Goal: Task Accomplishment & Management: Manage account settings

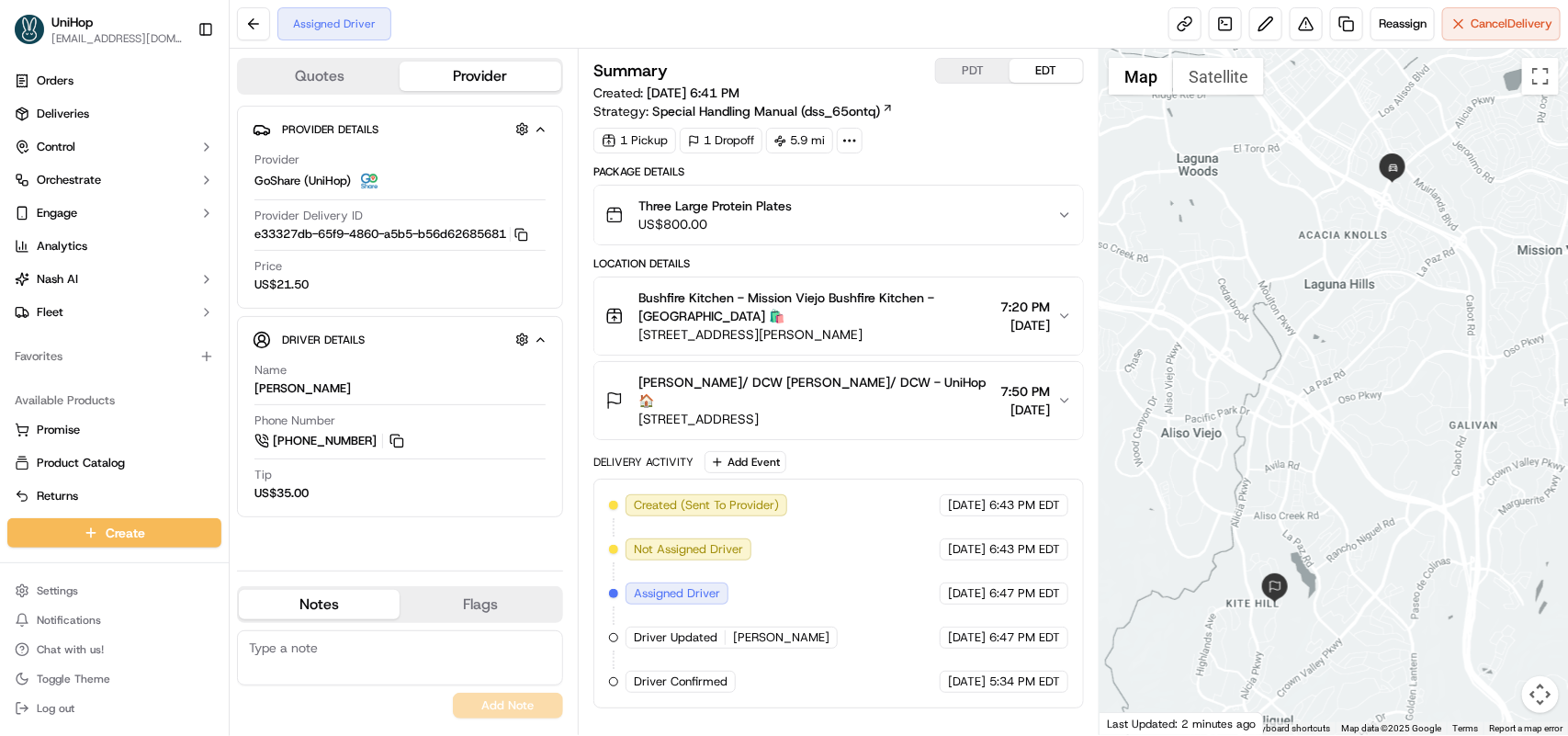
click at [704, 409] on span "[STREET_ADDRESS]" at bounding box center [816, 418] width 354 height 18
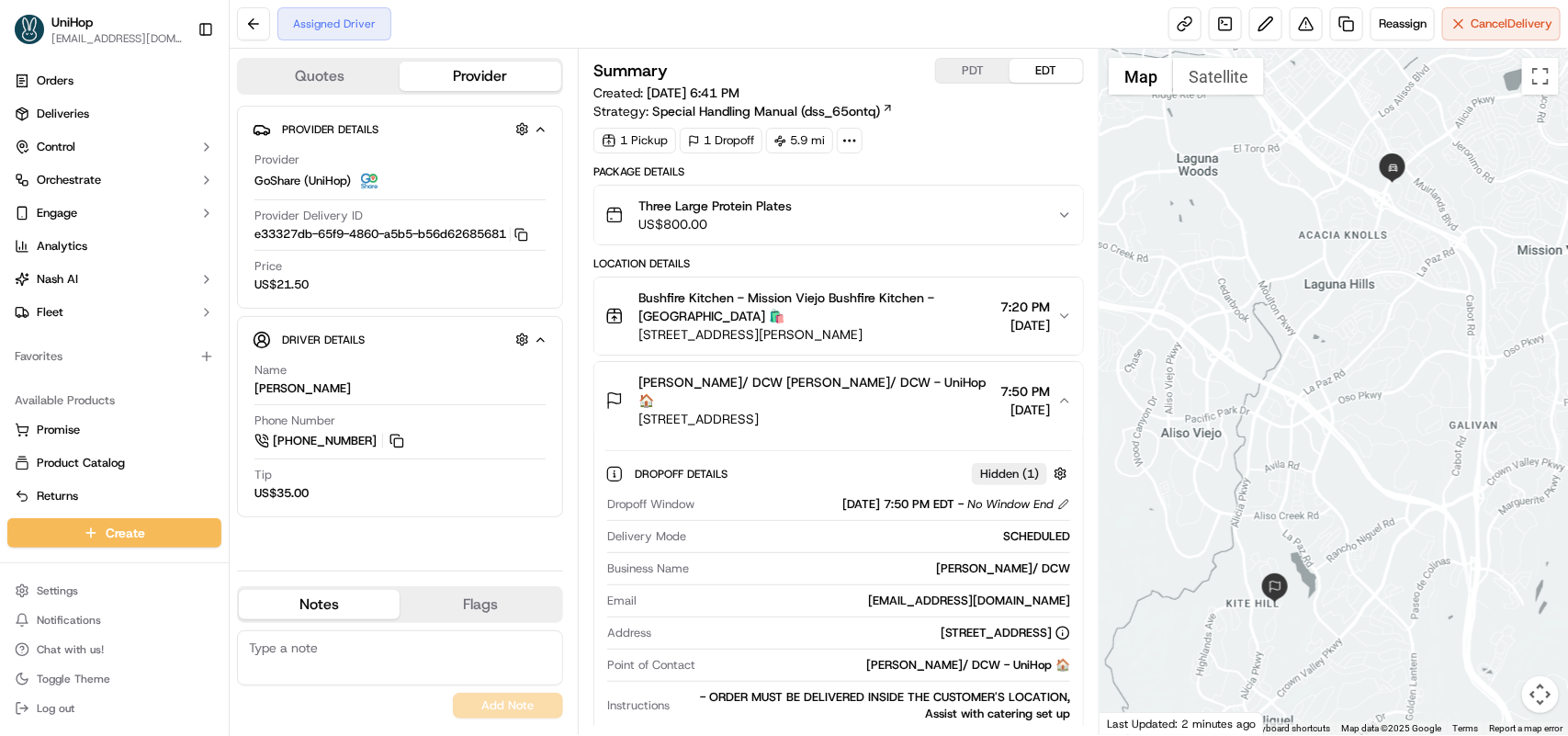
click at [965, 327] on div "Bushfire Kitchen - Mission Viejo Bushfire Kitchen - Mission Viejo 🛍️ 24420 Alic…" at bounding box center [831, 315] width 452 height 55
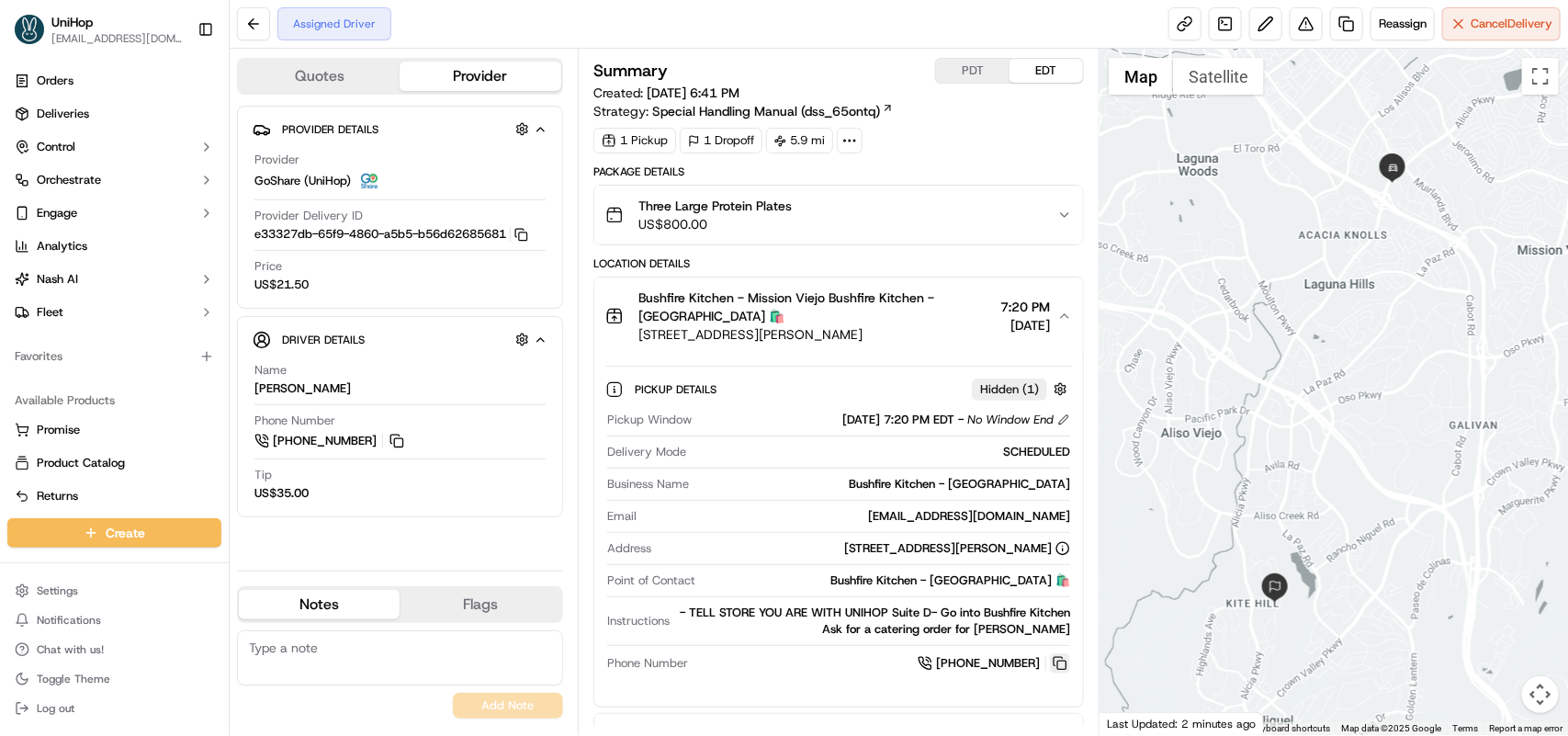
click at [1052, 668] on button at bounding box center [1059, 663] width 20 height 20
click at [510, 15] on div "Assigned Driver Reassign Cancel Delivery" at bounding box center [899, 24] width 1339 height 49
drag, startPoint x: 884, startPoint y: 635, endPoint x: 1073, endPoint y: 631, distance: 189.0
click at [1073, 631] on div "Pickup Details Hidden ( 1 ) Pickup Window Sep 20 2025 7:20 PM EDT - No Window E…" at bounding box center [838, 523] width 488 height 337
copy div "for a catering order for Dan Parris"
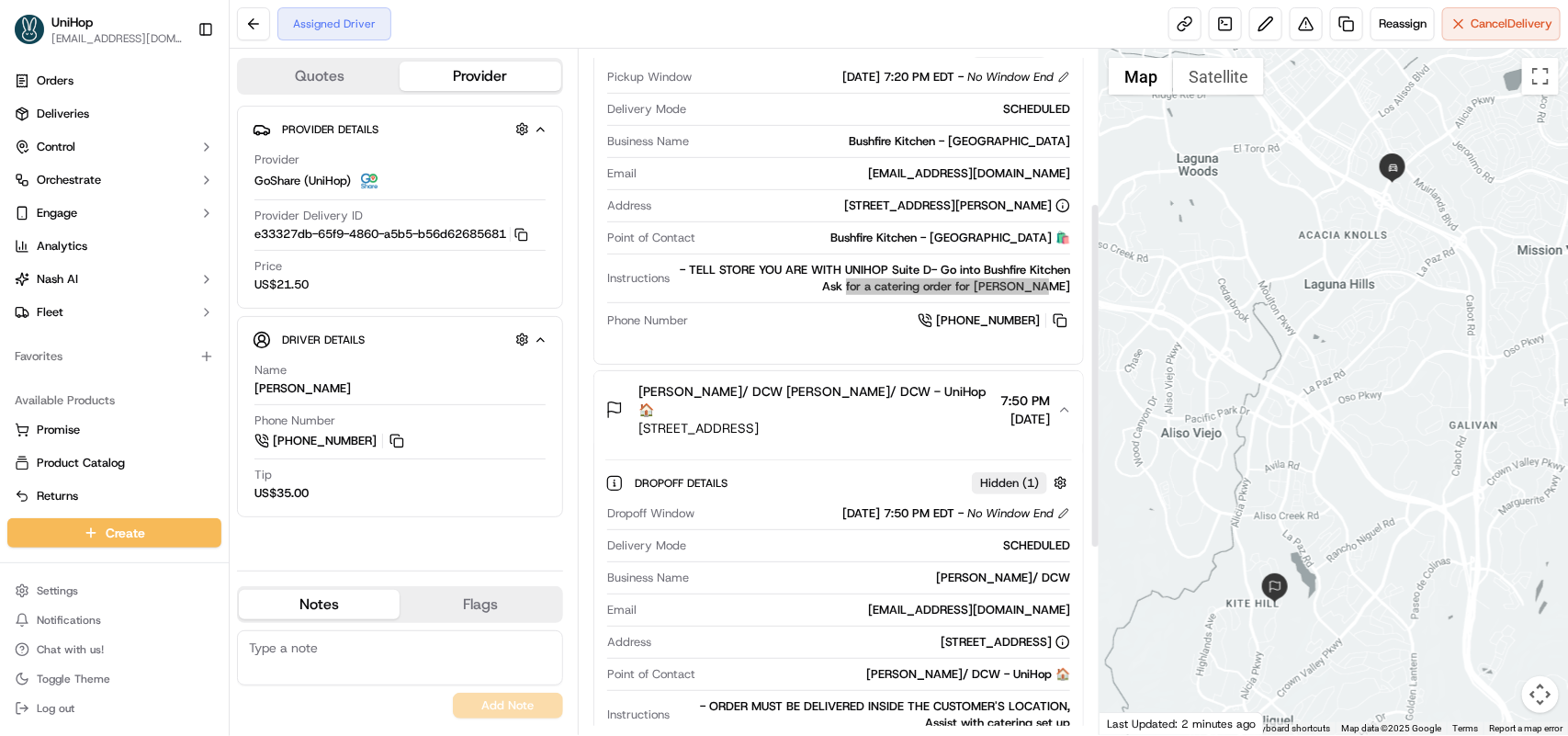
scroll to position [345, 0]
click at [465, 531] on div "Provider Details Hidden ( 4 ) Provider GoShare (UniHop) Provider Delivery ID e3…" at bounding box center [400, 330] width 327 height 450
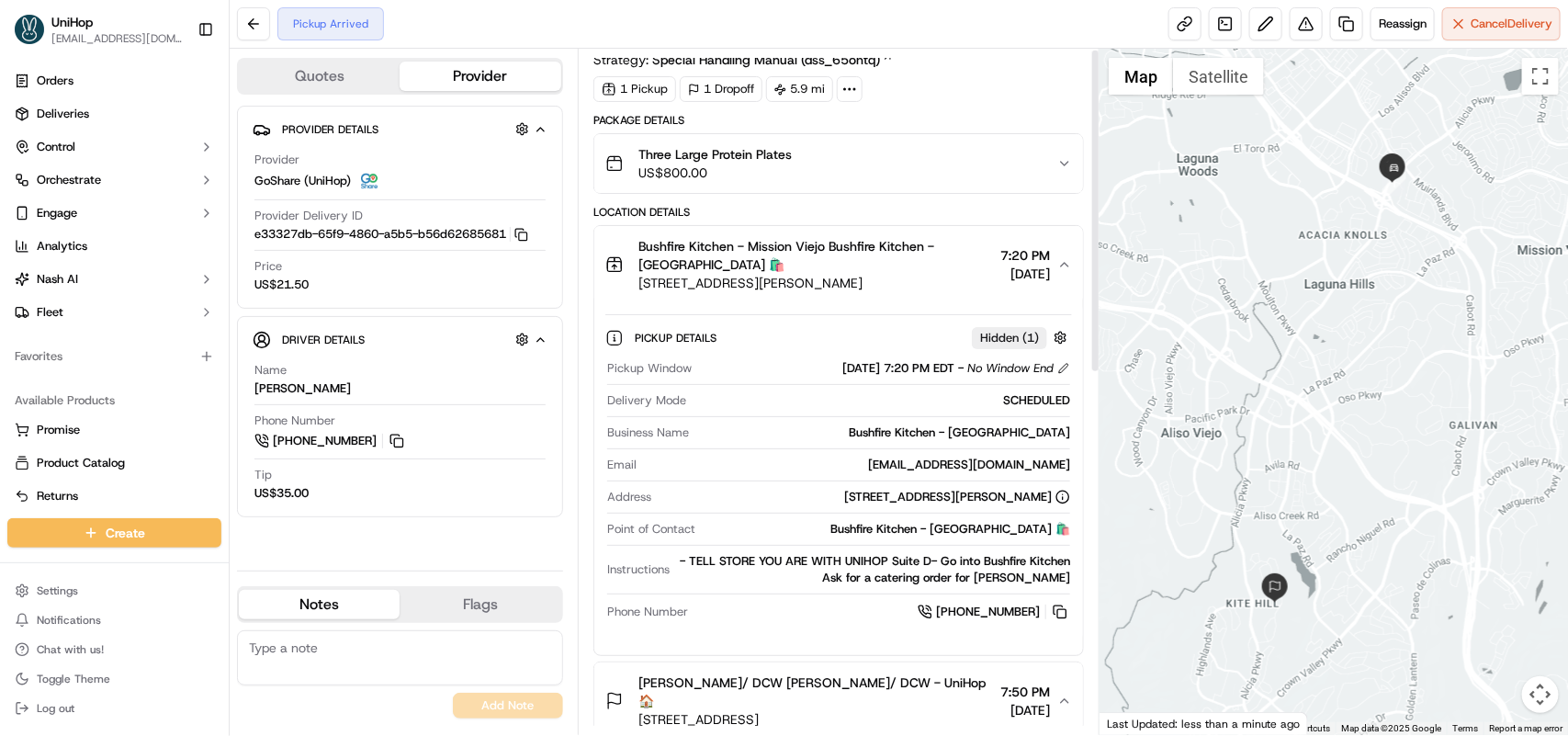
scroll to position [0, 0]
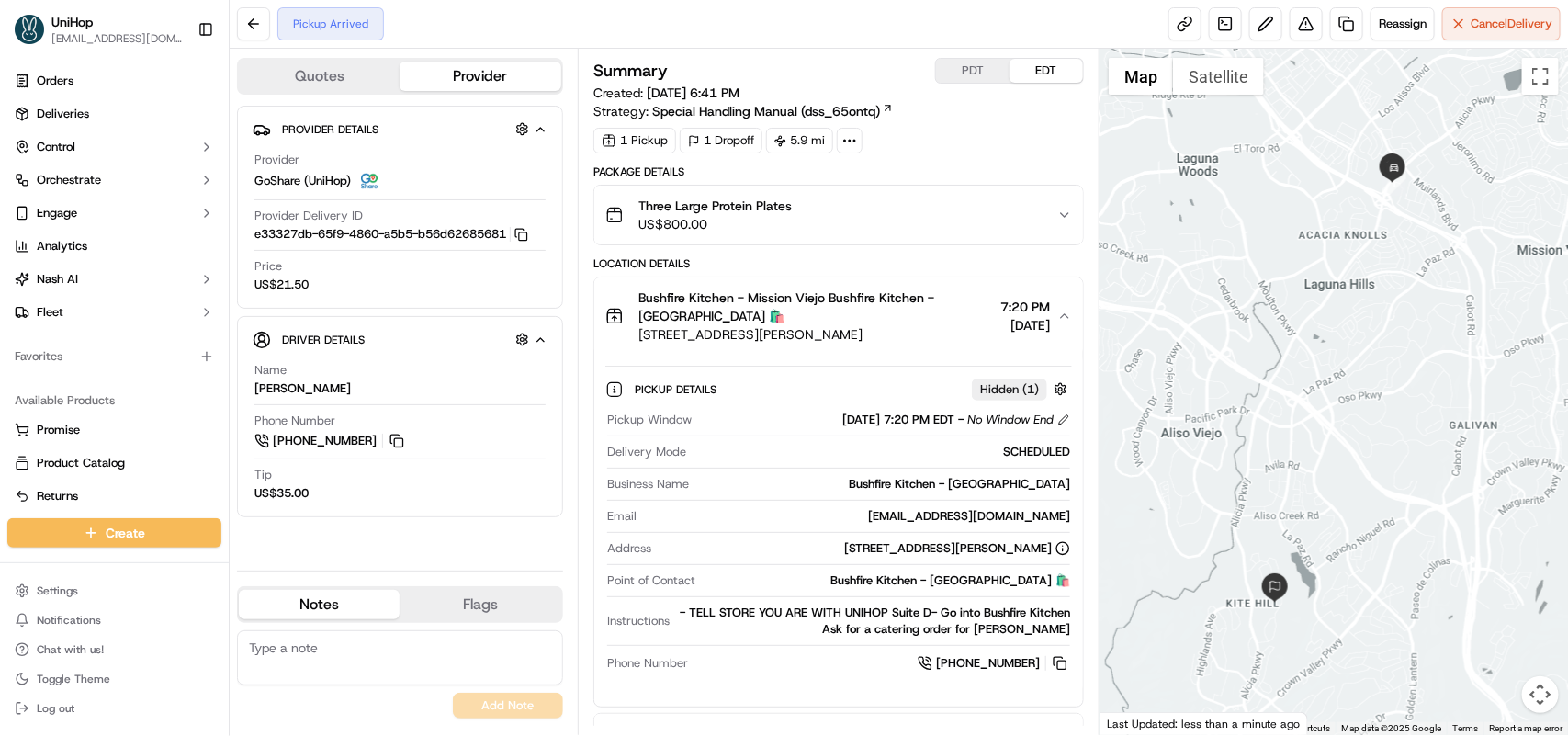
click at [960, 66] on button "PDT" at bounding box center [973, 70] width 73 height 24
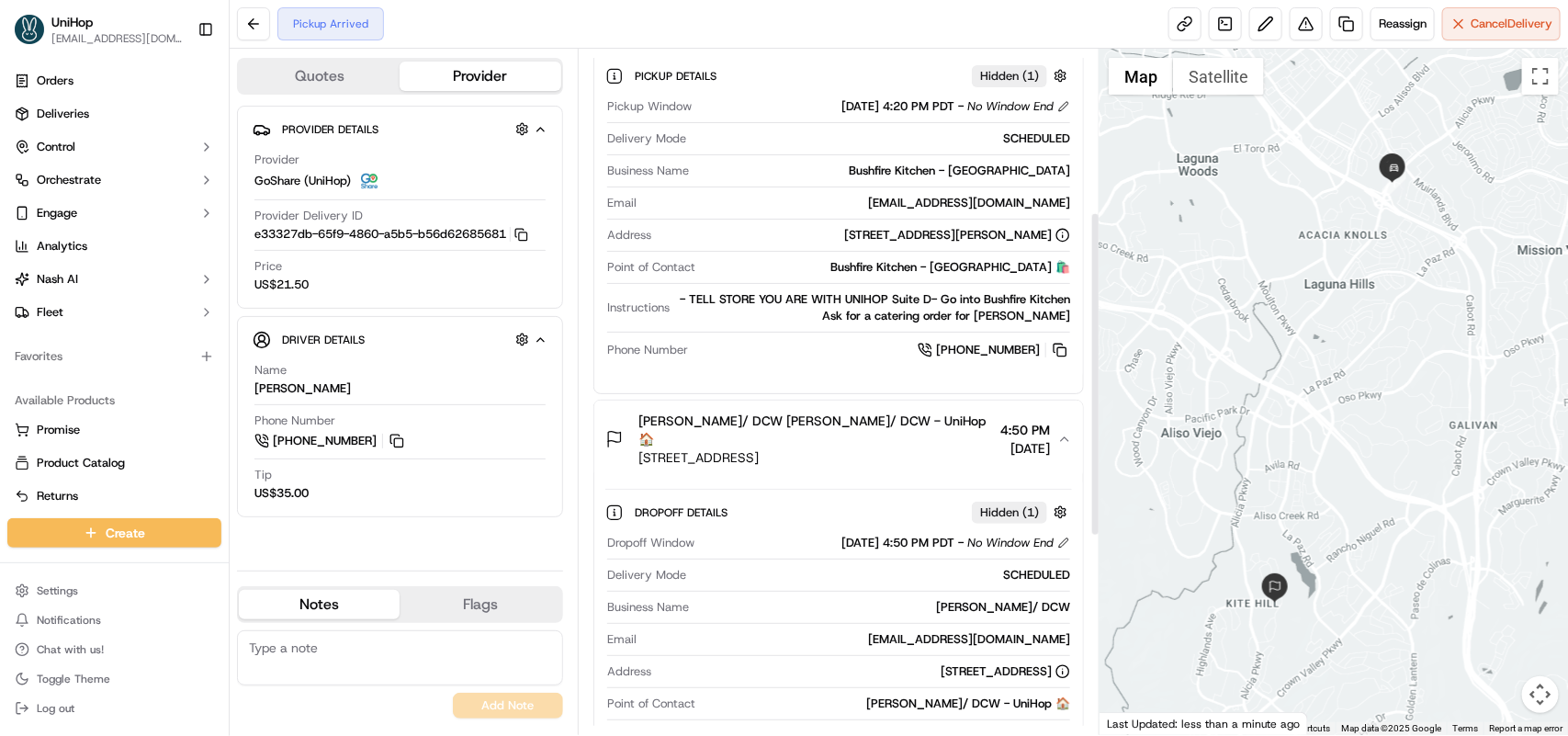
scroll to position [345, 0]
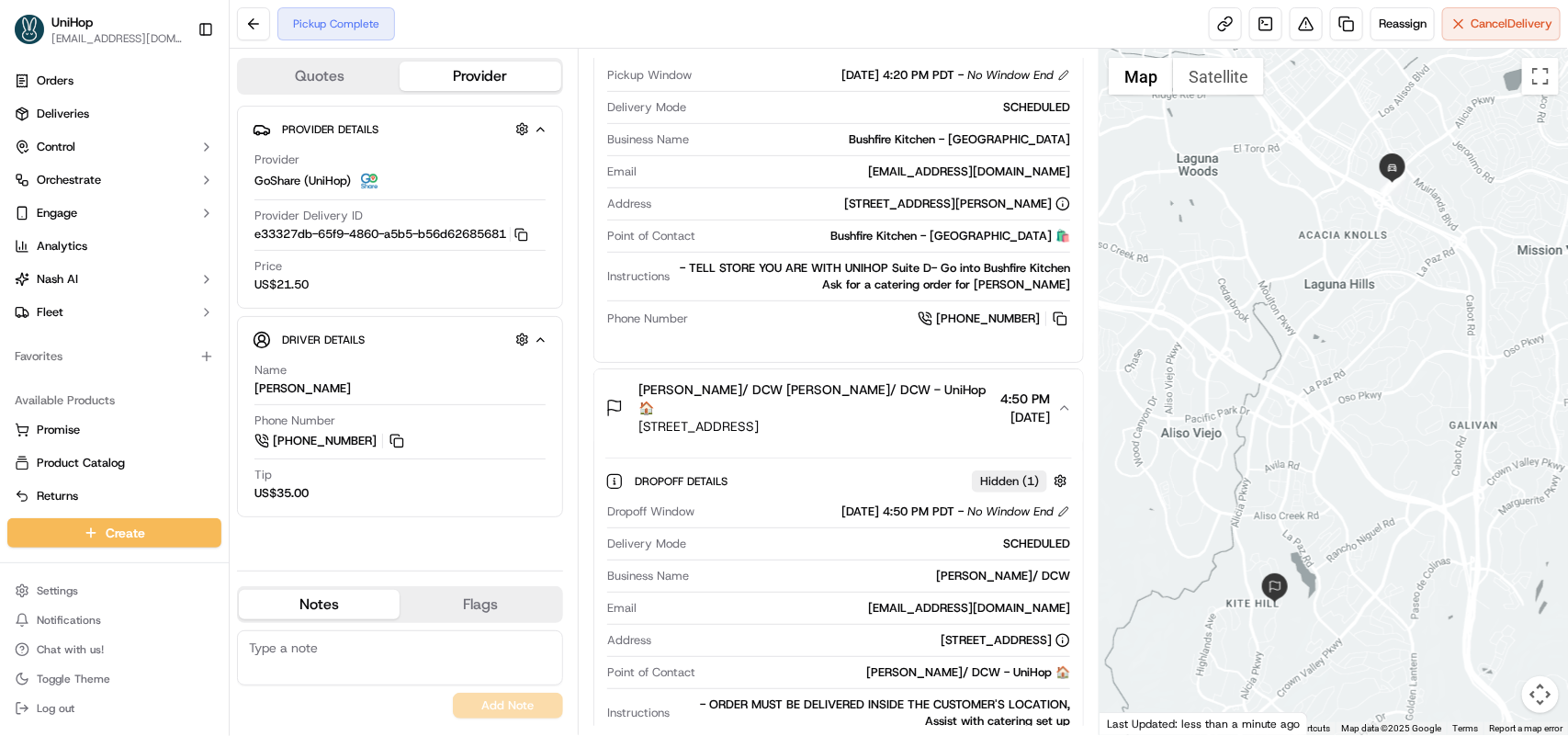
click at [342, 640] on textarea at bounding box center [400, 657] width 327 height 55
click at [365, 662] on textarea at bounding box center [400, 657] width 327 height 55
click at [368, 660] on textarea at bounding box center [400, 657] width 327 height 55
drag, startPoint x: 252, startPoint y: 649, endPoint x: 448, endPoint y: 667, distance: 196.8
click at [448, 667] on textarea "7:22 EST: Driver called the" at bounding box center [400, 657] width 327 height 55
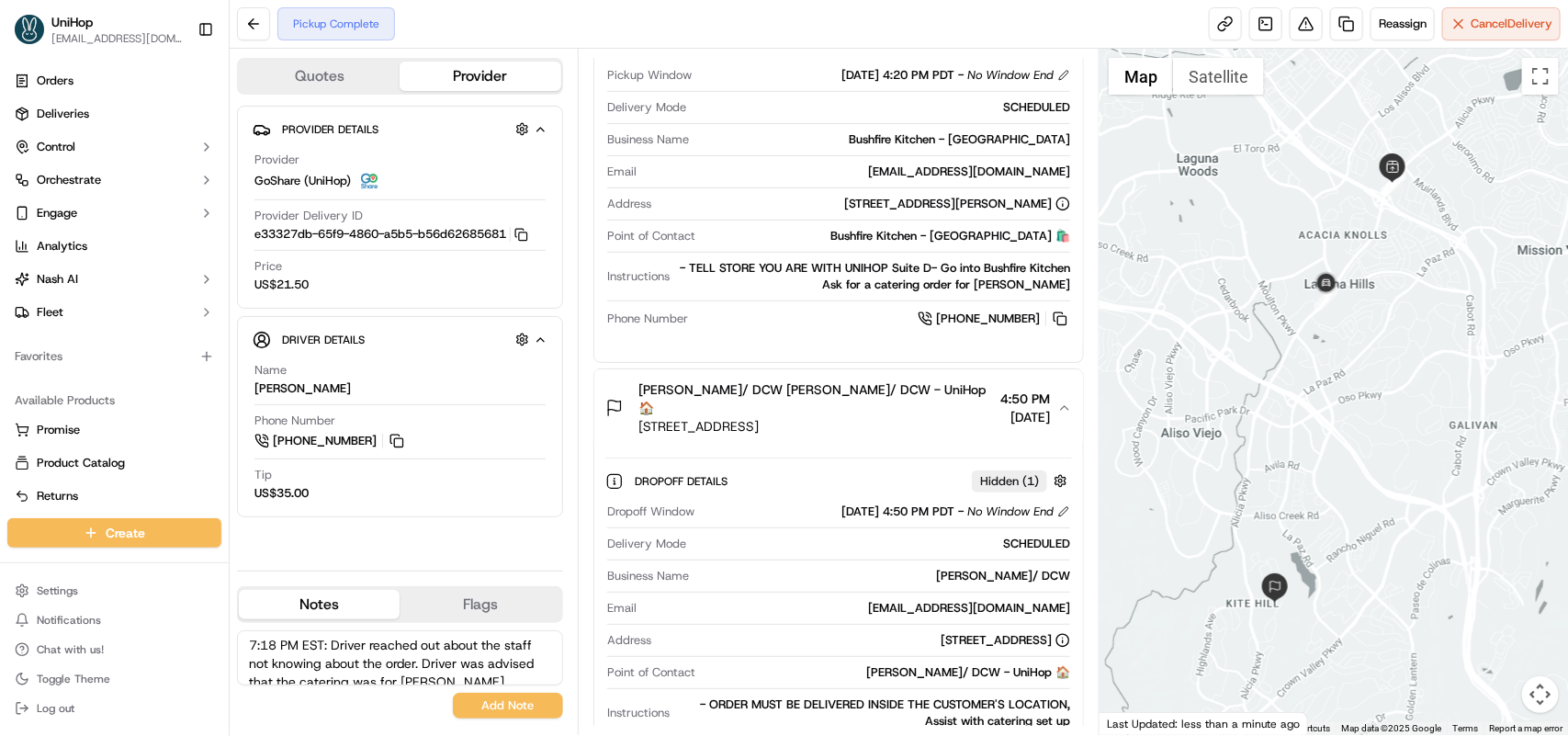
scroll to position [118, 0]
type textarea "7:18 PM EST: Driver reached out about the staff not knowing about the order. Dr…"
click at [517, 713] on button "Add Note" at bounding box center [508, 705] width 110 height 26
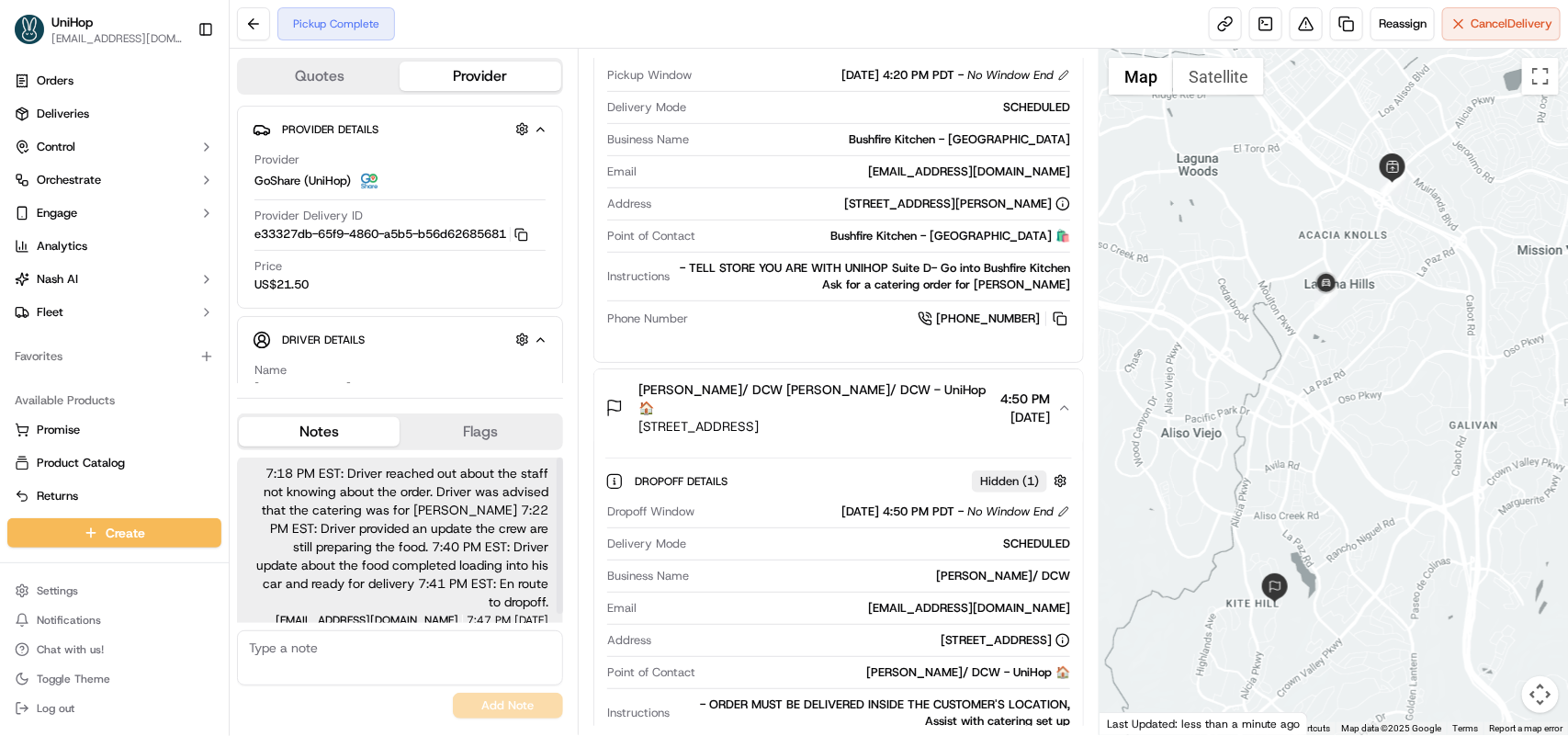
scroll to position [0, 0]
click at [262, 25] on button at bounding box center [253, 24] width 33 height 33
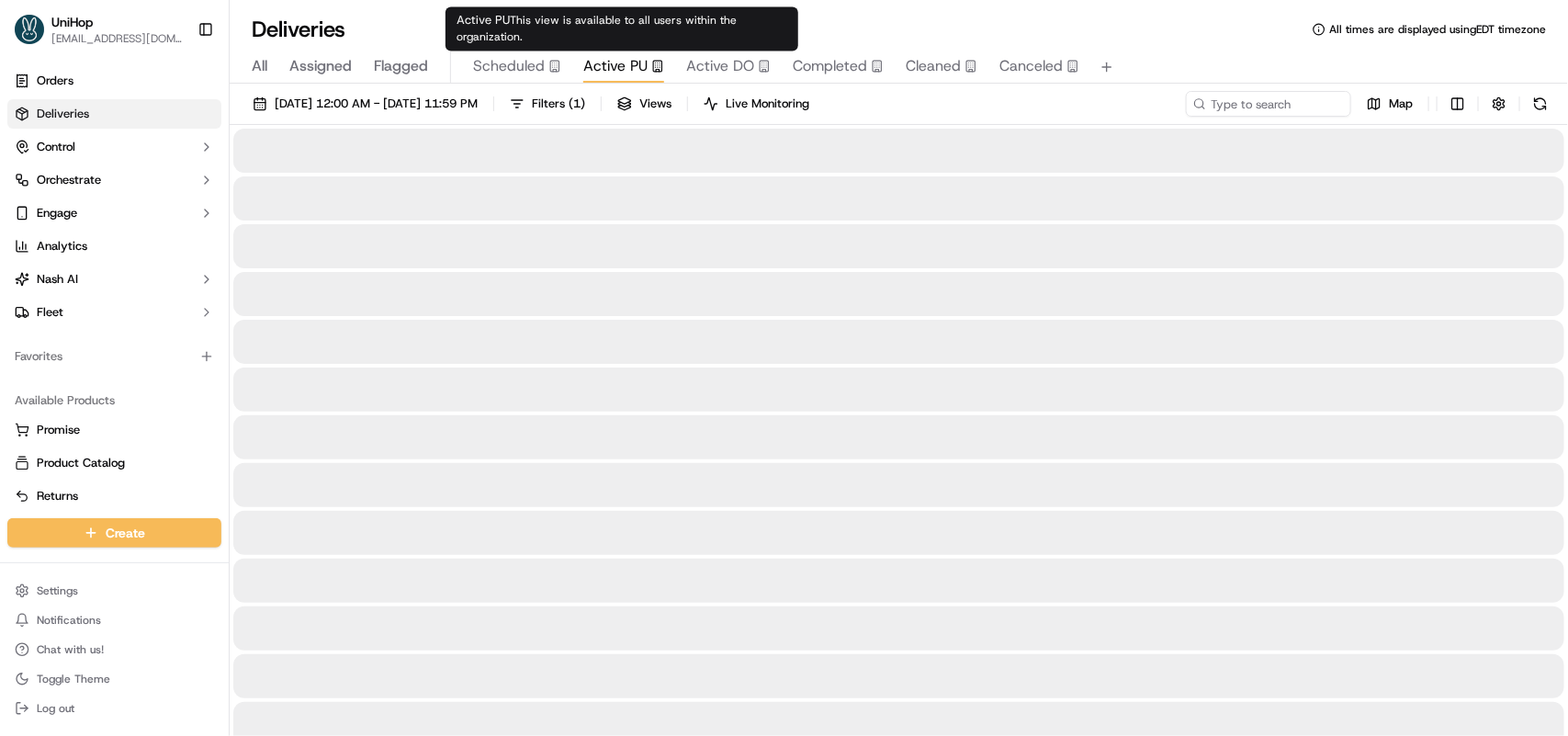
click at [588, 67] on span "Active PU" at bounding box center [615, 66] width 65 height 22
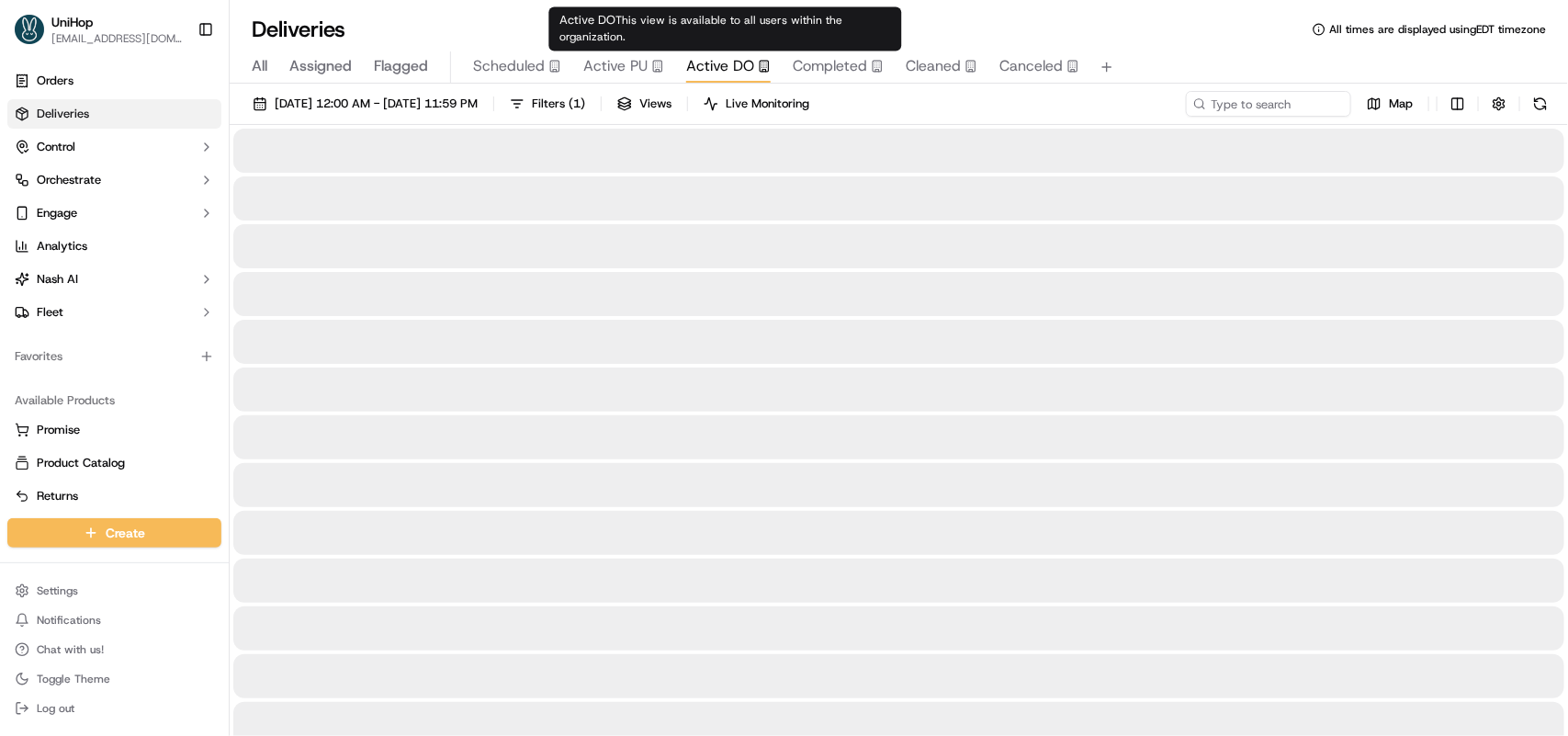
click at [687, 67] on span "Active DO" at bounding box center [720, 66] width 68 height 22
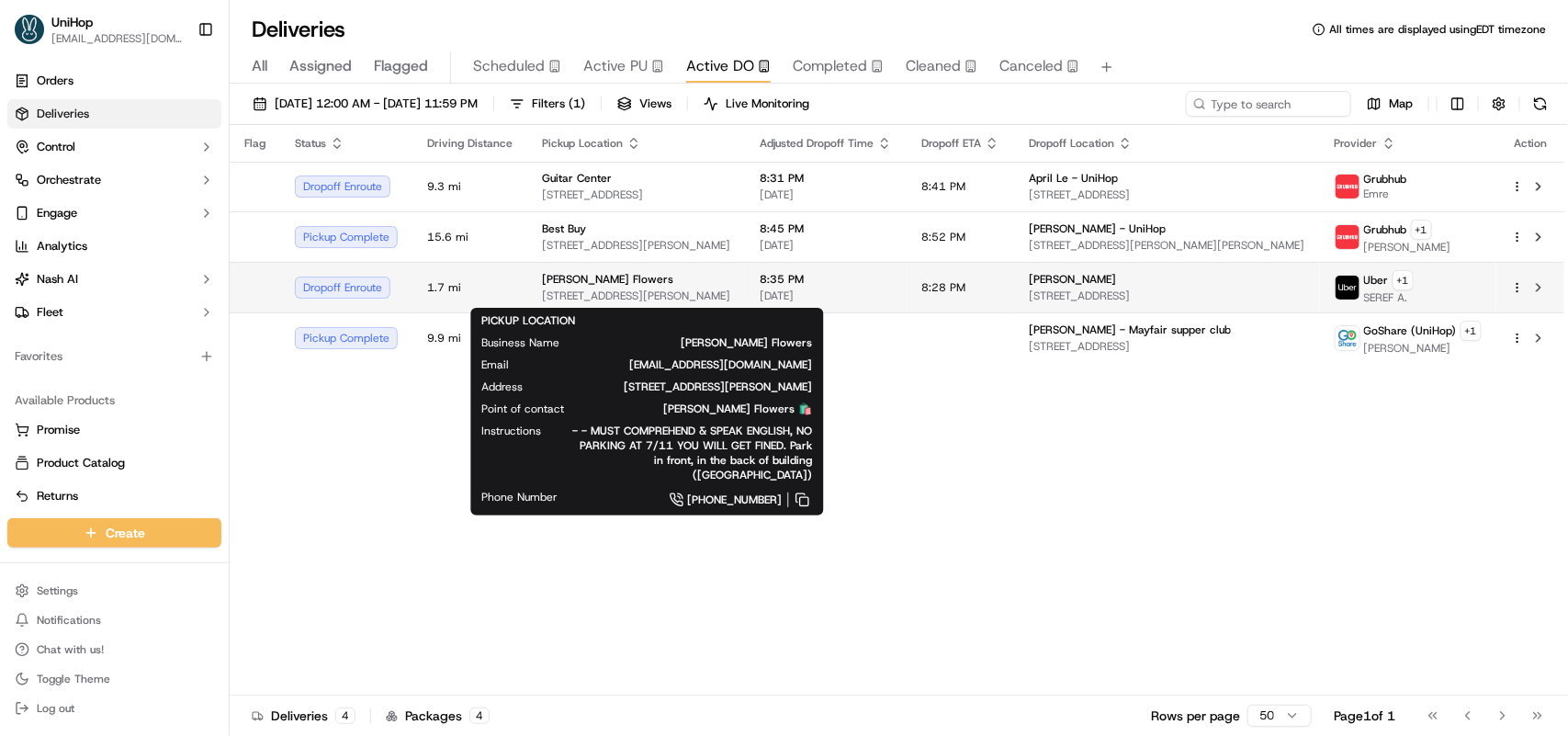
click at [668, 290] on span "[STREET_ADDRESS][PERSON_NAME]" at bounding box center [637, 295] width 189 height 14
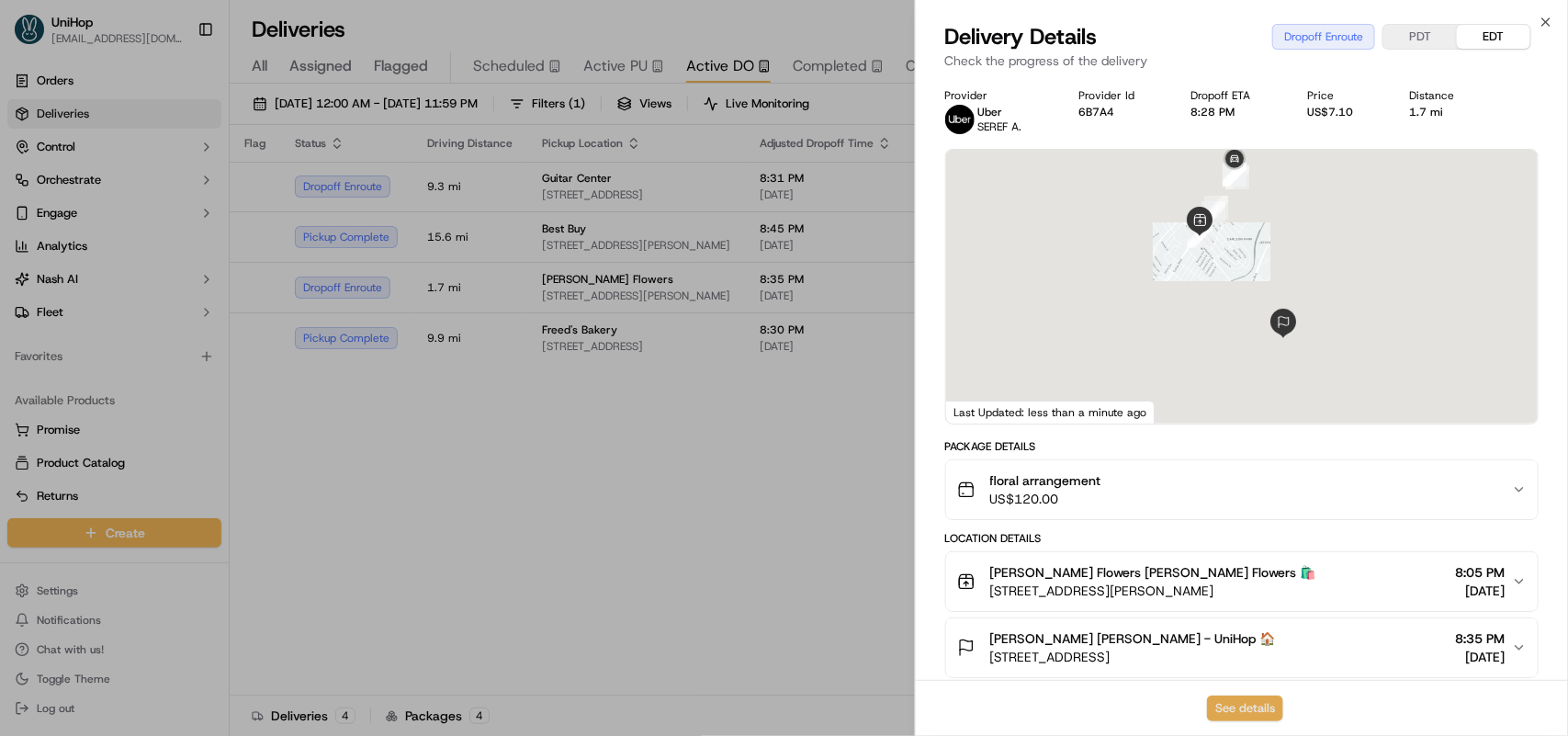
click at [1232, 701] on button "See details" at bounding box center [1244, 708] width 76 height 26
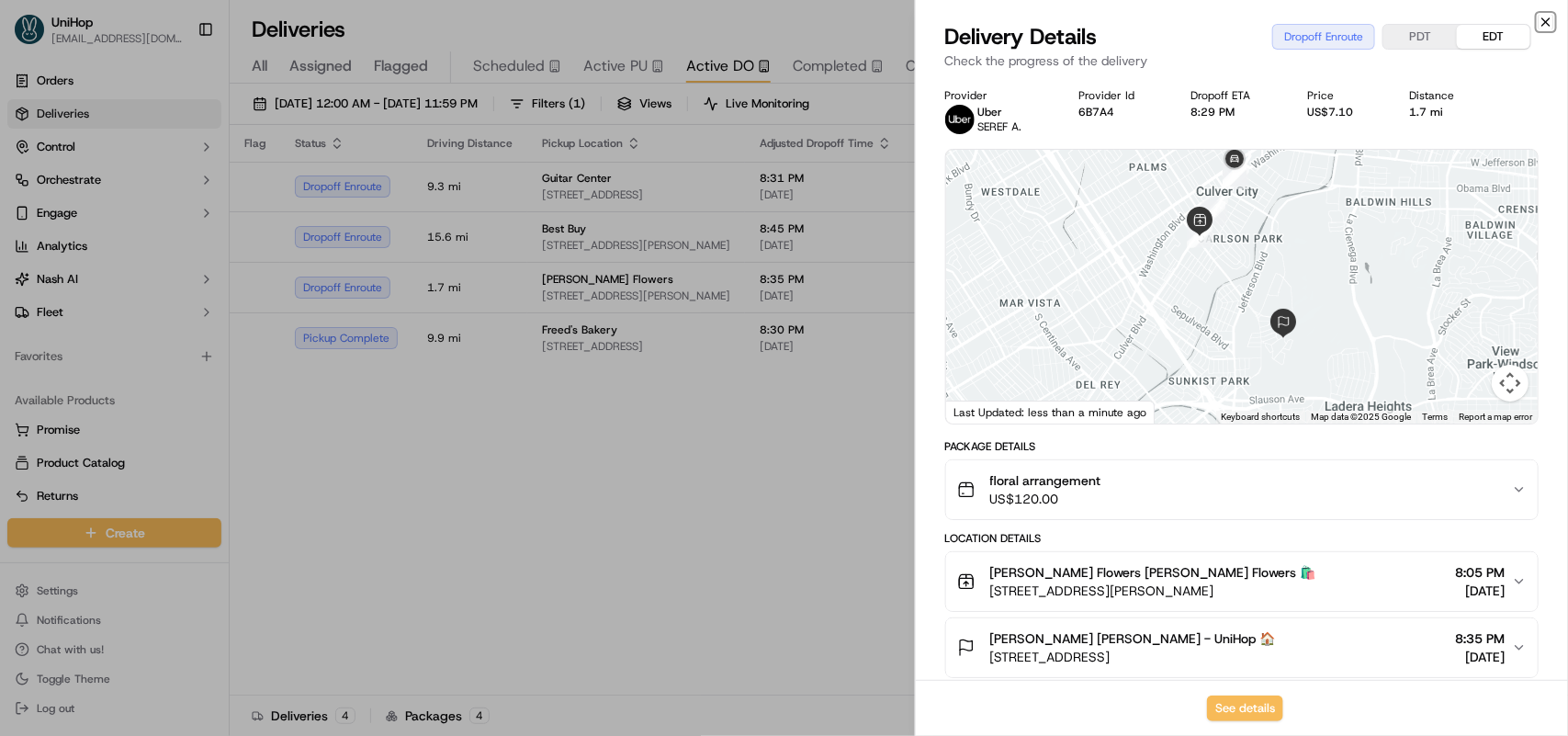
click at [1545, 21] on icon "button" at bounding box center [1546, 22] width 8 height 8
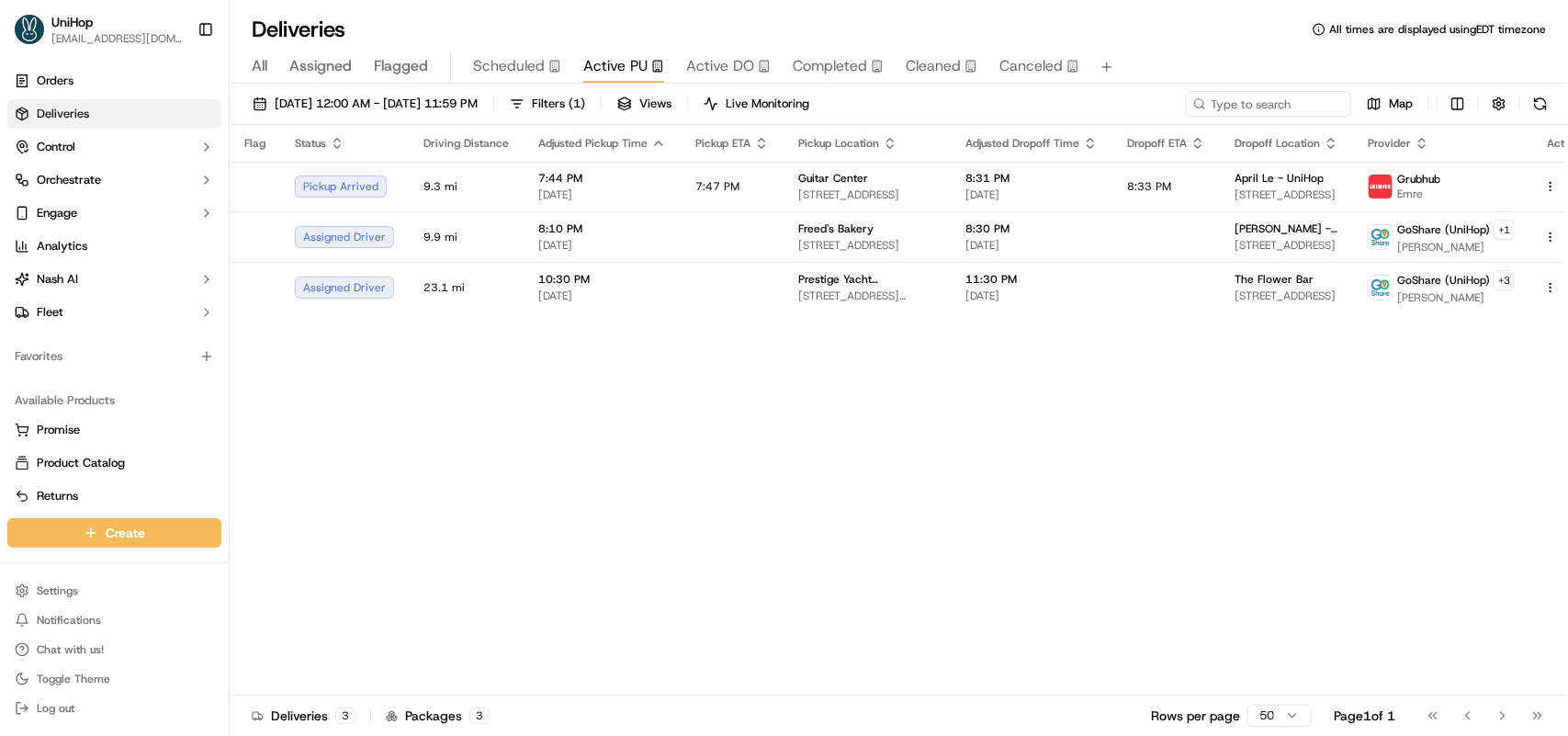
click at [705, 83] on div "All Assigned Flagged Scheduled Active PU Active DO Completed Cleaned Canceled" at bounding box center [899, 66] width 1339 height 32
click at [713, 71] on span "Active DO" at bounding box center [720, 66] width 68 height 22
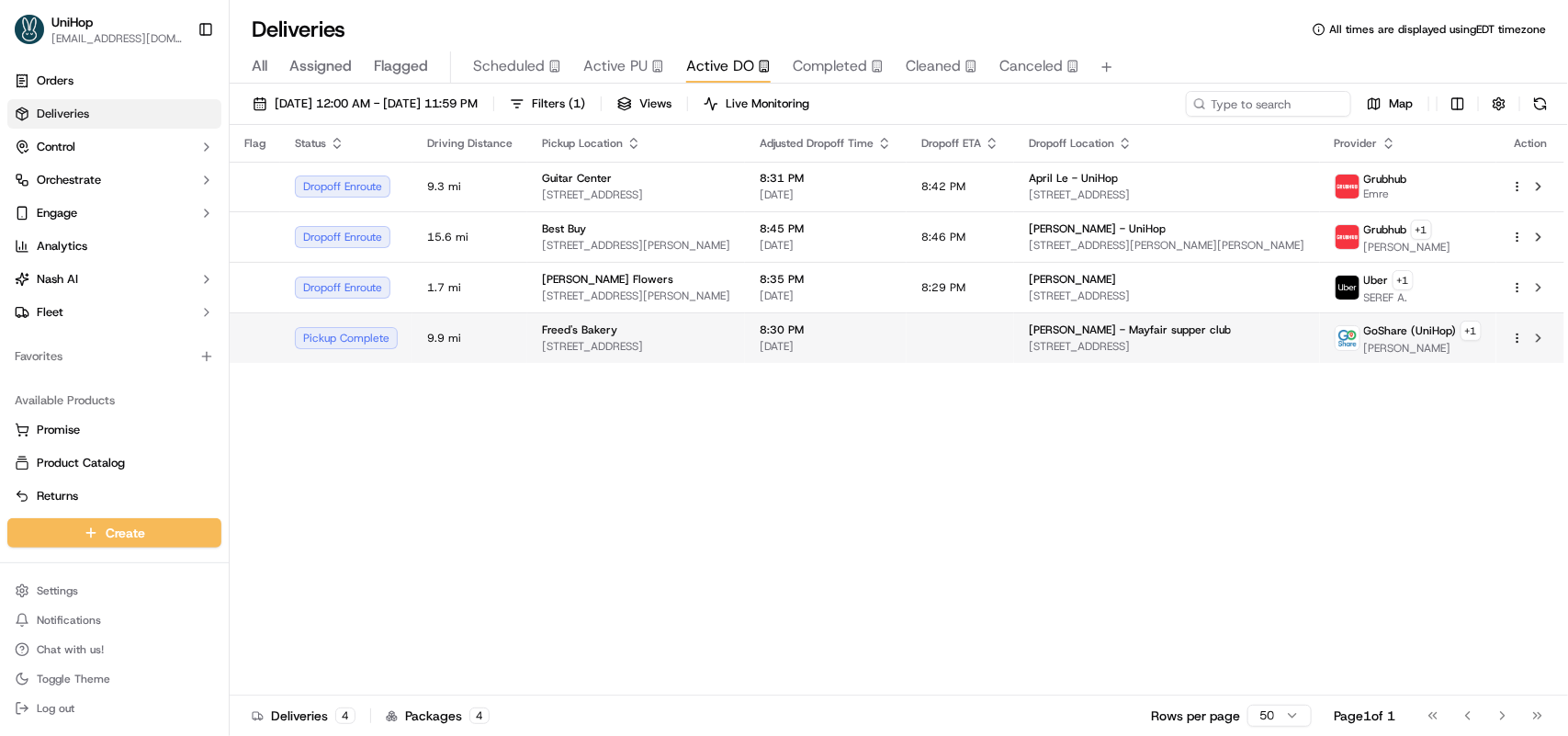
click at [885, 319] on td "8:30 PM Sep 20 2025" at bounding box center [826, 337] width 162 height 50
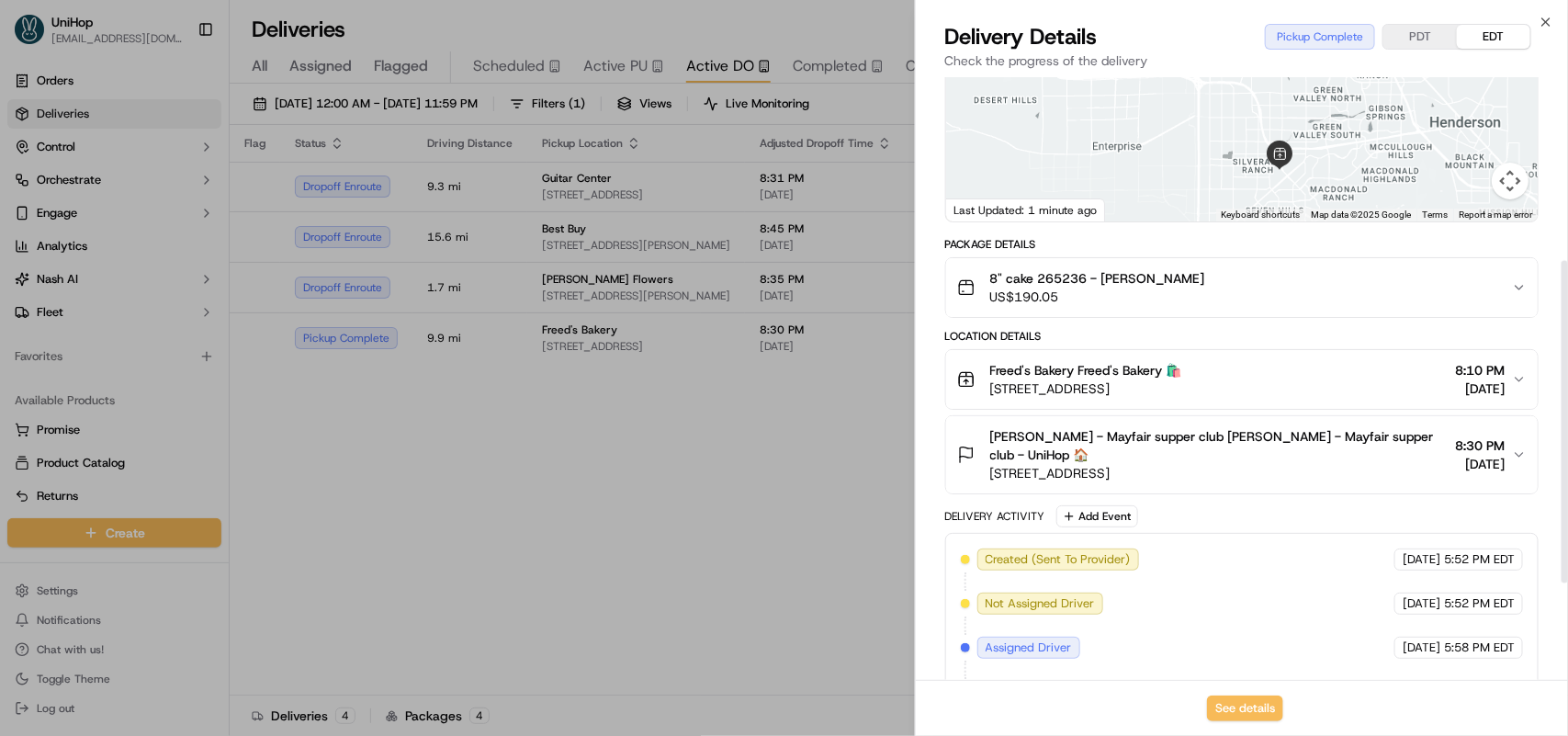
scroll to position [345, 0]
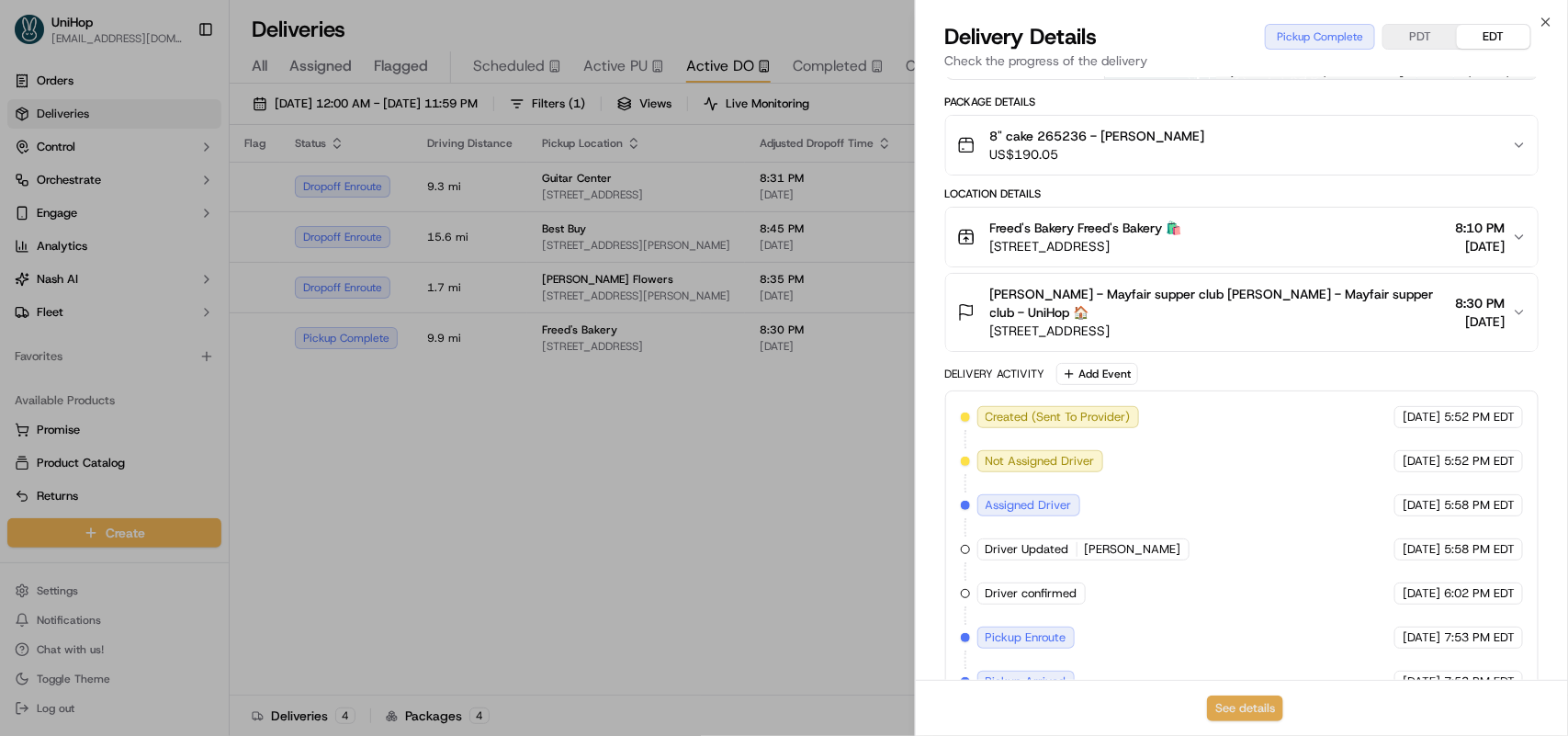
click at [1246, 703] on button "See details" at bounding box center [1244, 708] width 76 height 26
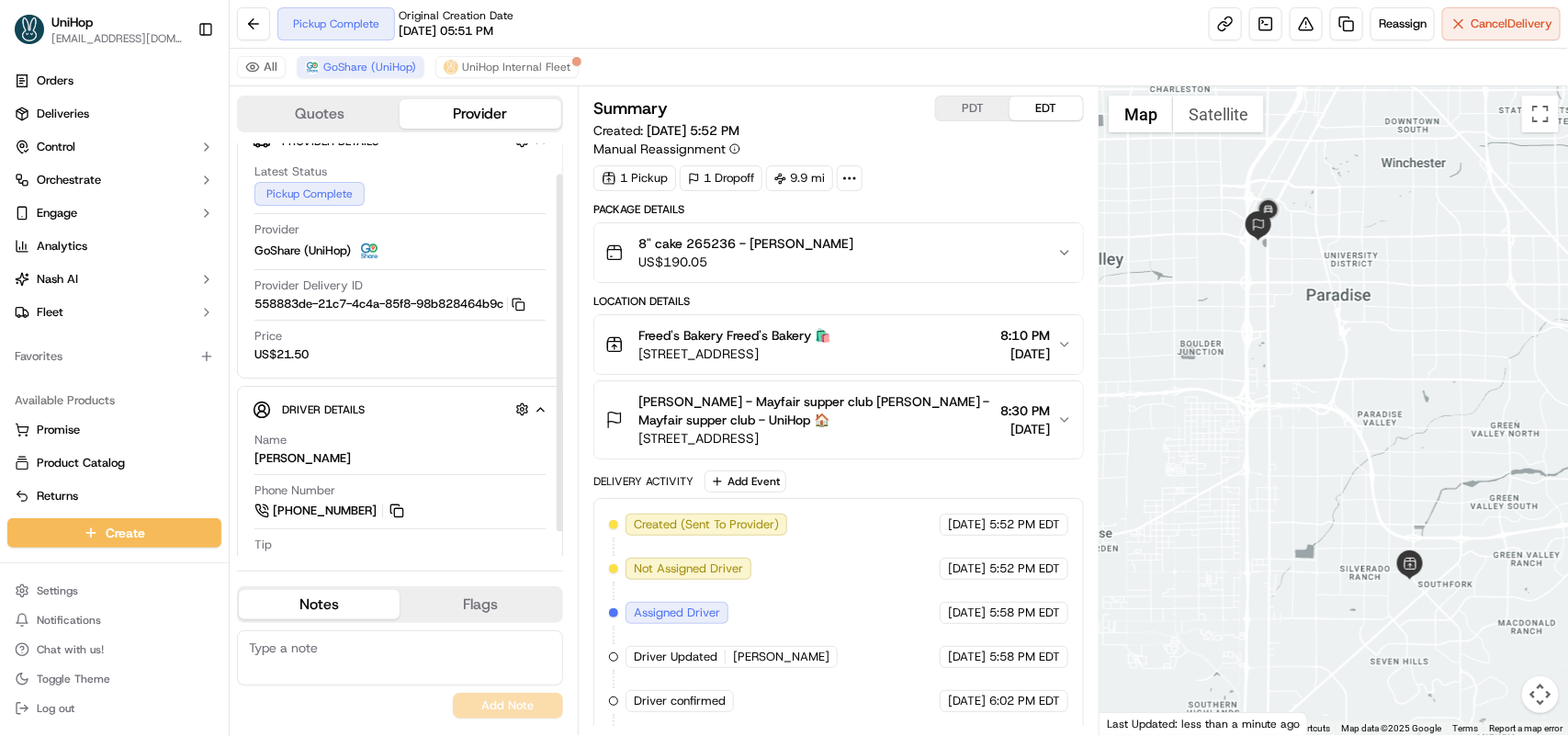
scroll to position [62, 0]
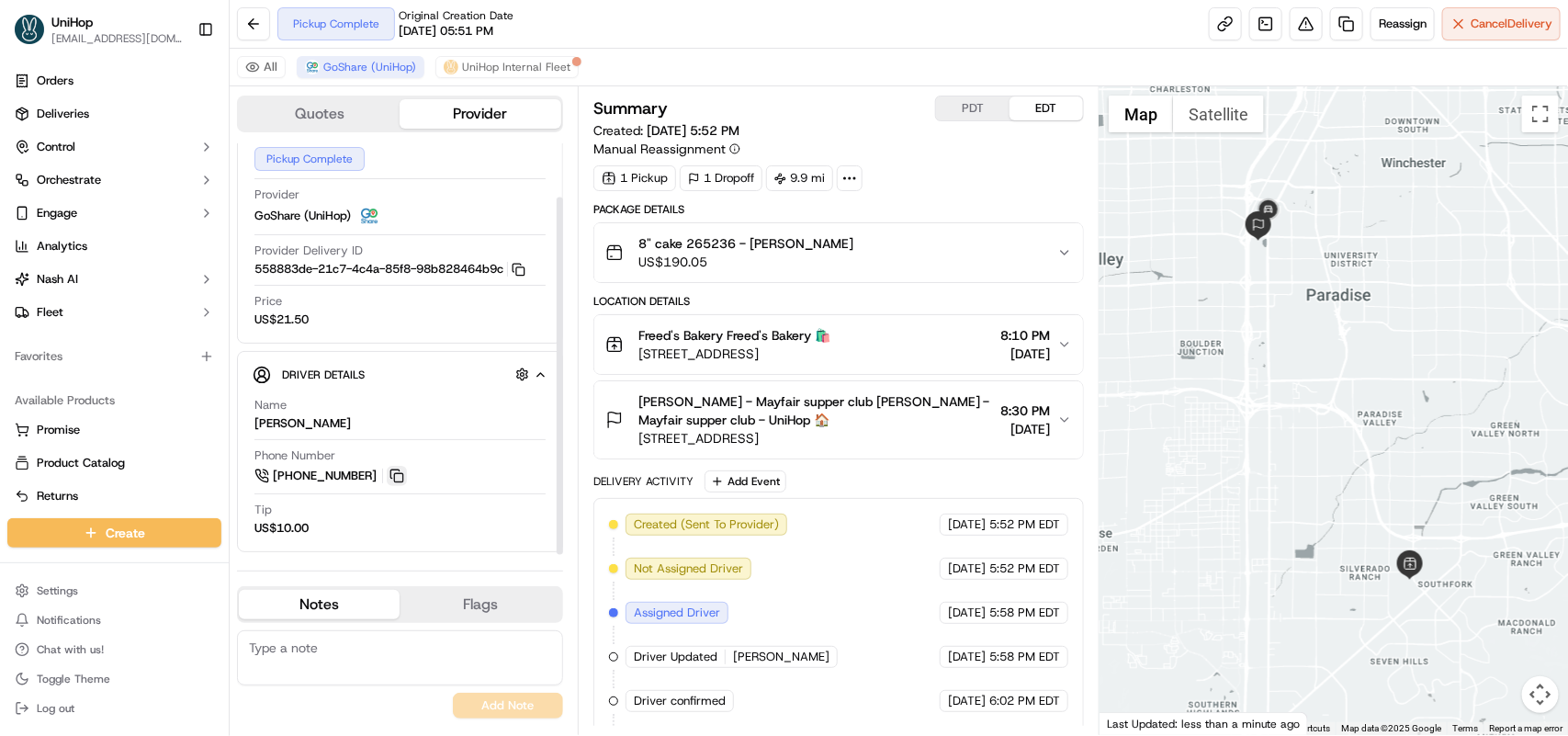
click at [388, 476] on button at bounding box center [397, 476] width 20 height 20
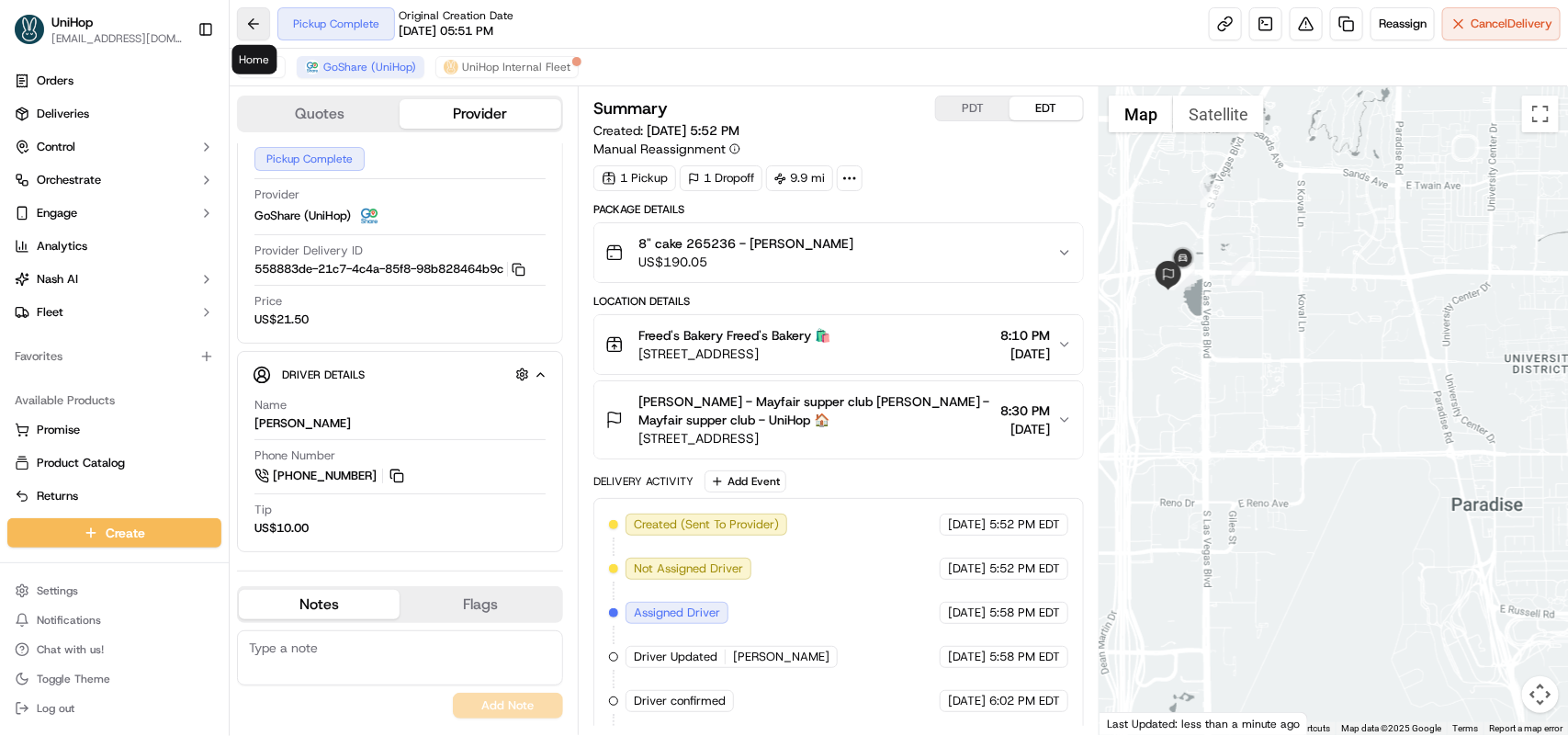
click at [258, 30] on button at bounding box center [253, 24] width 33 height 33
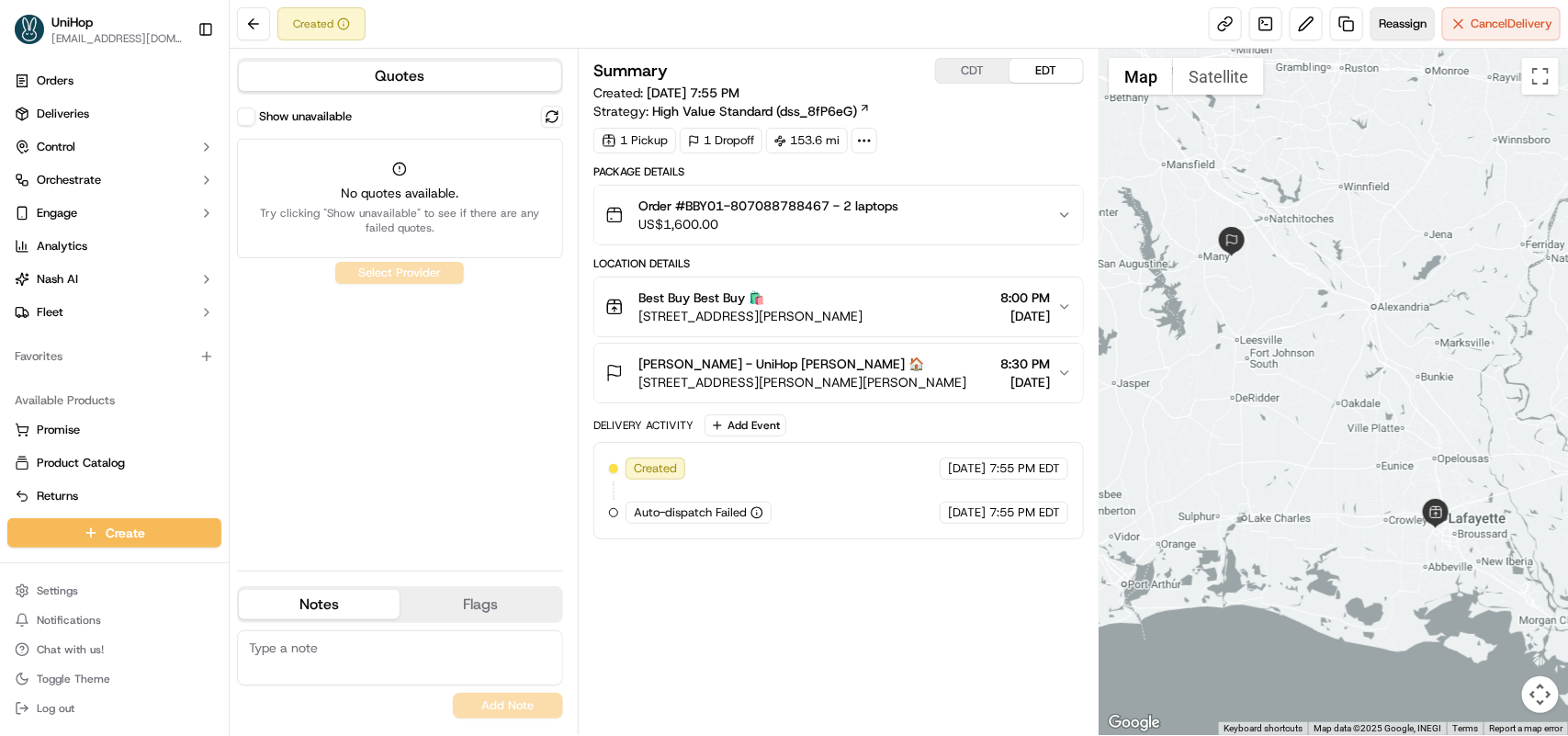
click at [1403, 34] on button "Reassign" at bounding box center [1402, 24] width 65 height 33
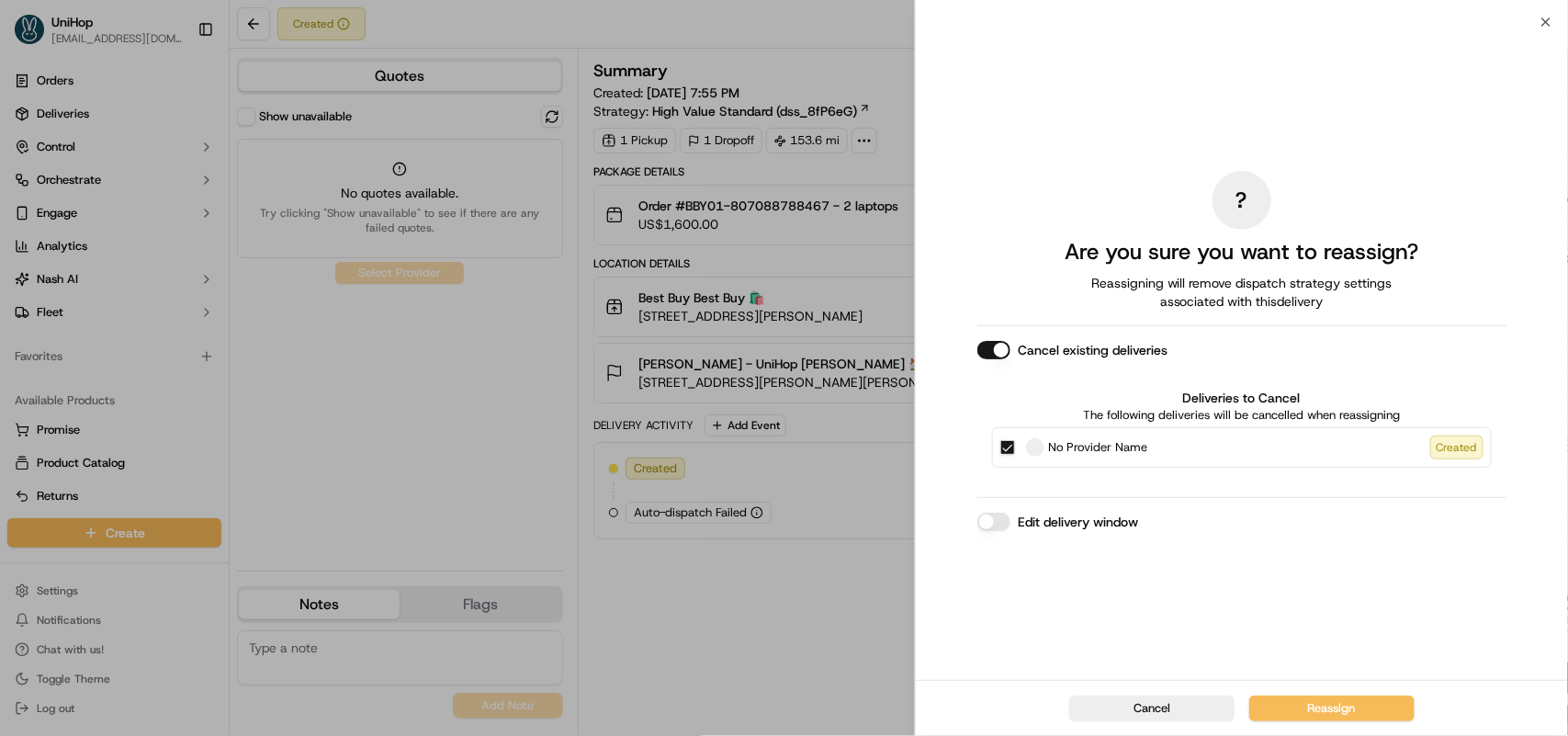
click at [1000, 350] on button "Cancel existing deliveries" at bounding box center [994, 350] width 33 height 18
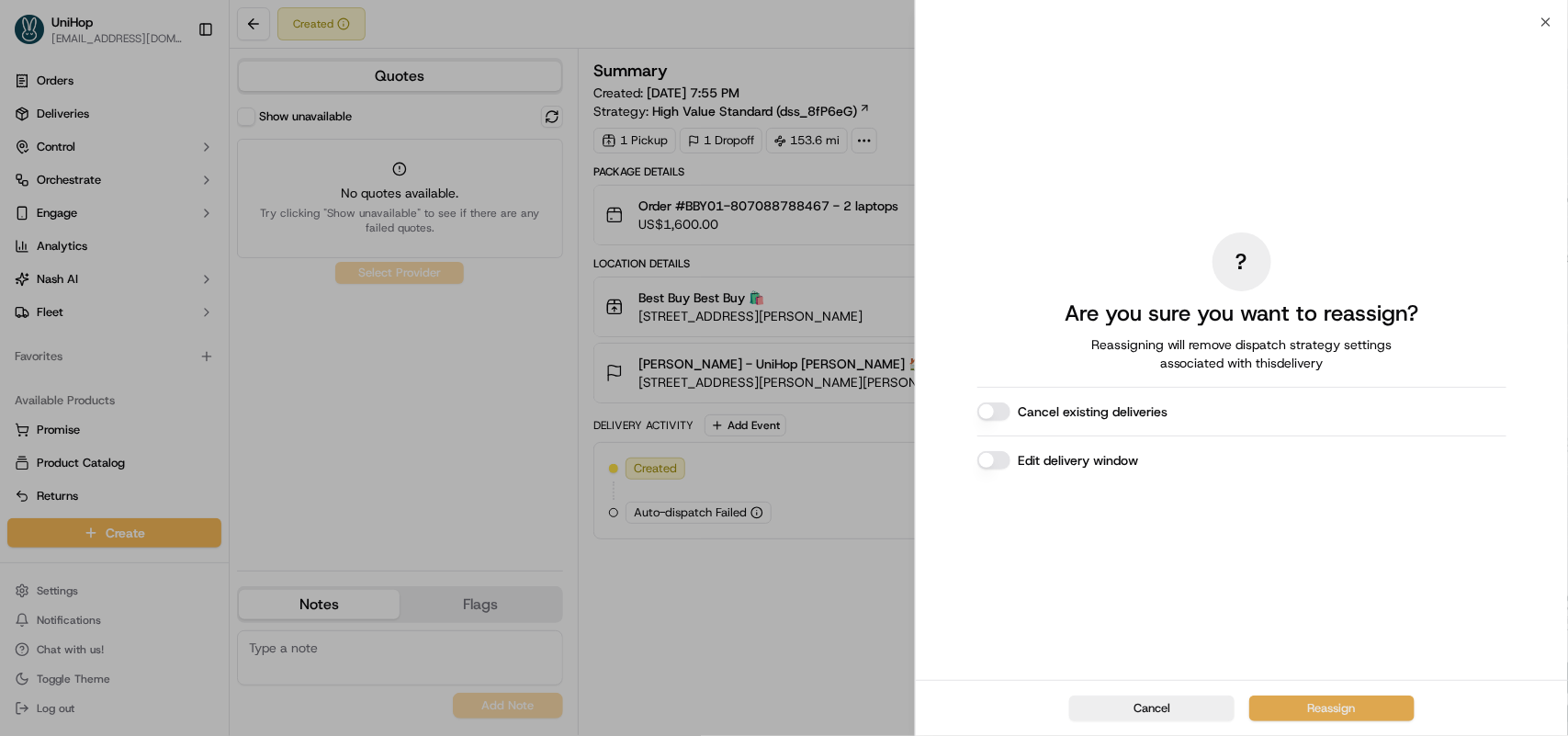
click at [1305, 713] on button "Reassign" at bounding box center [1332, 708] width 166 height 26
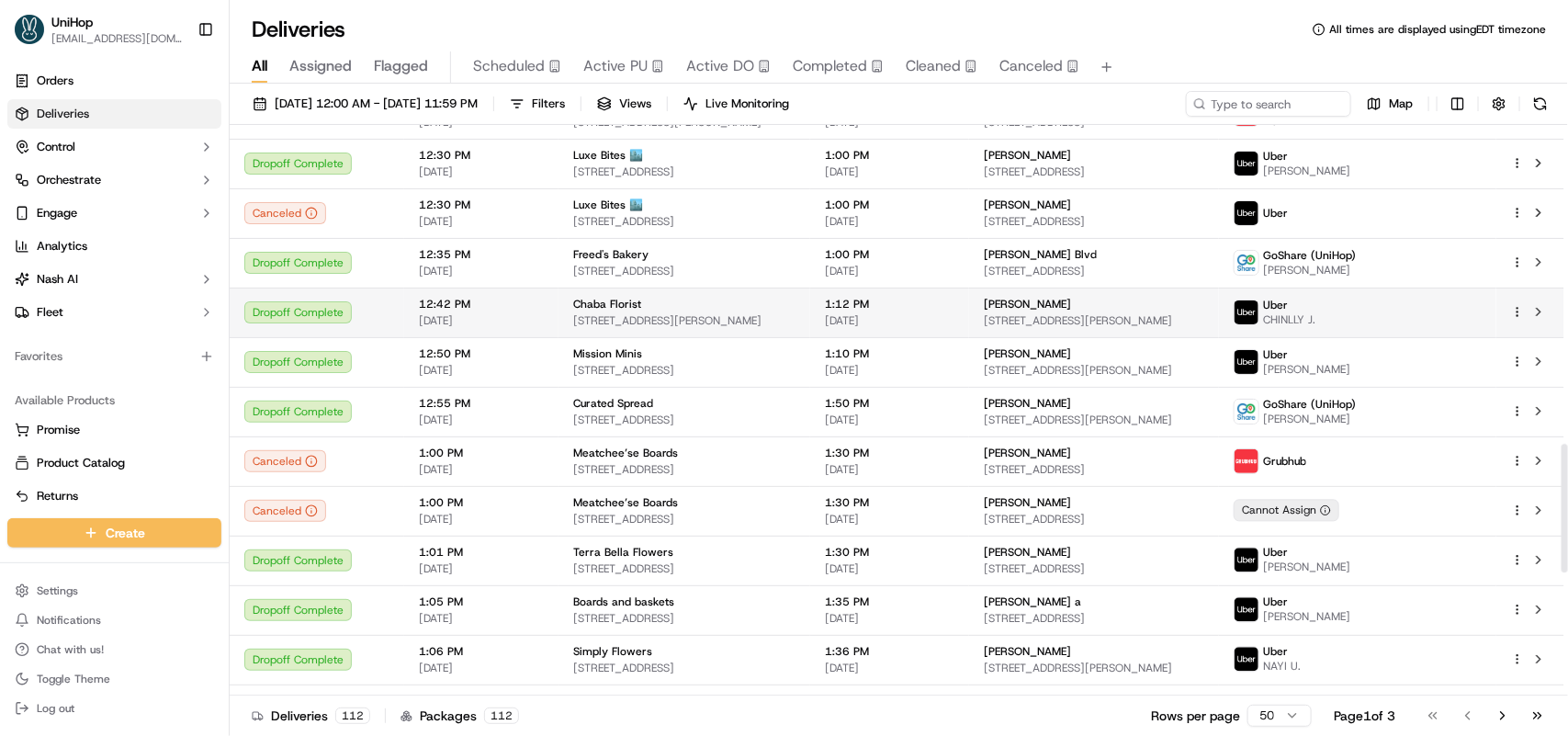
scroll to position [1959, 0]
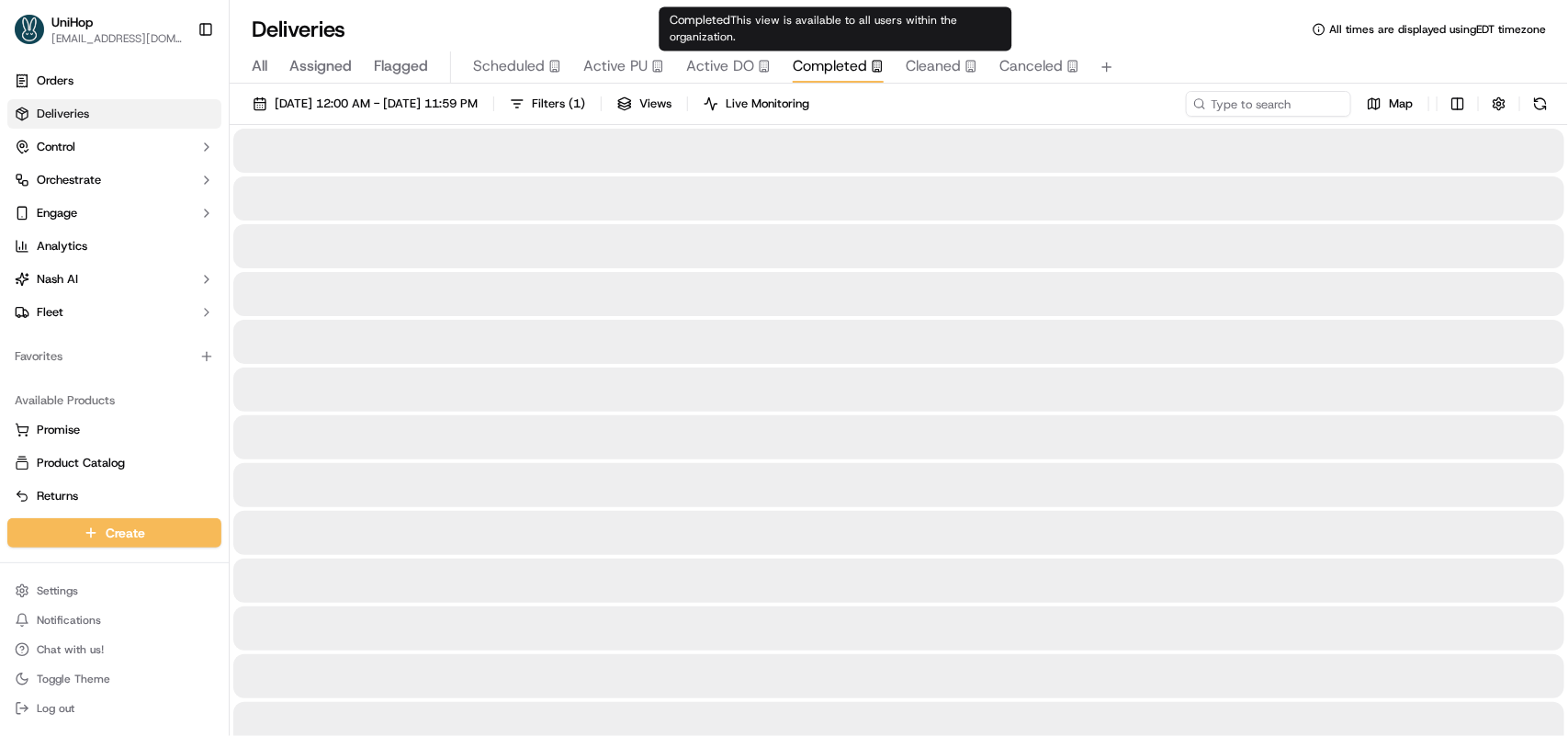
click at [836, 55] on span "Completed" at bounding box center [829, 66] width 74 height 22
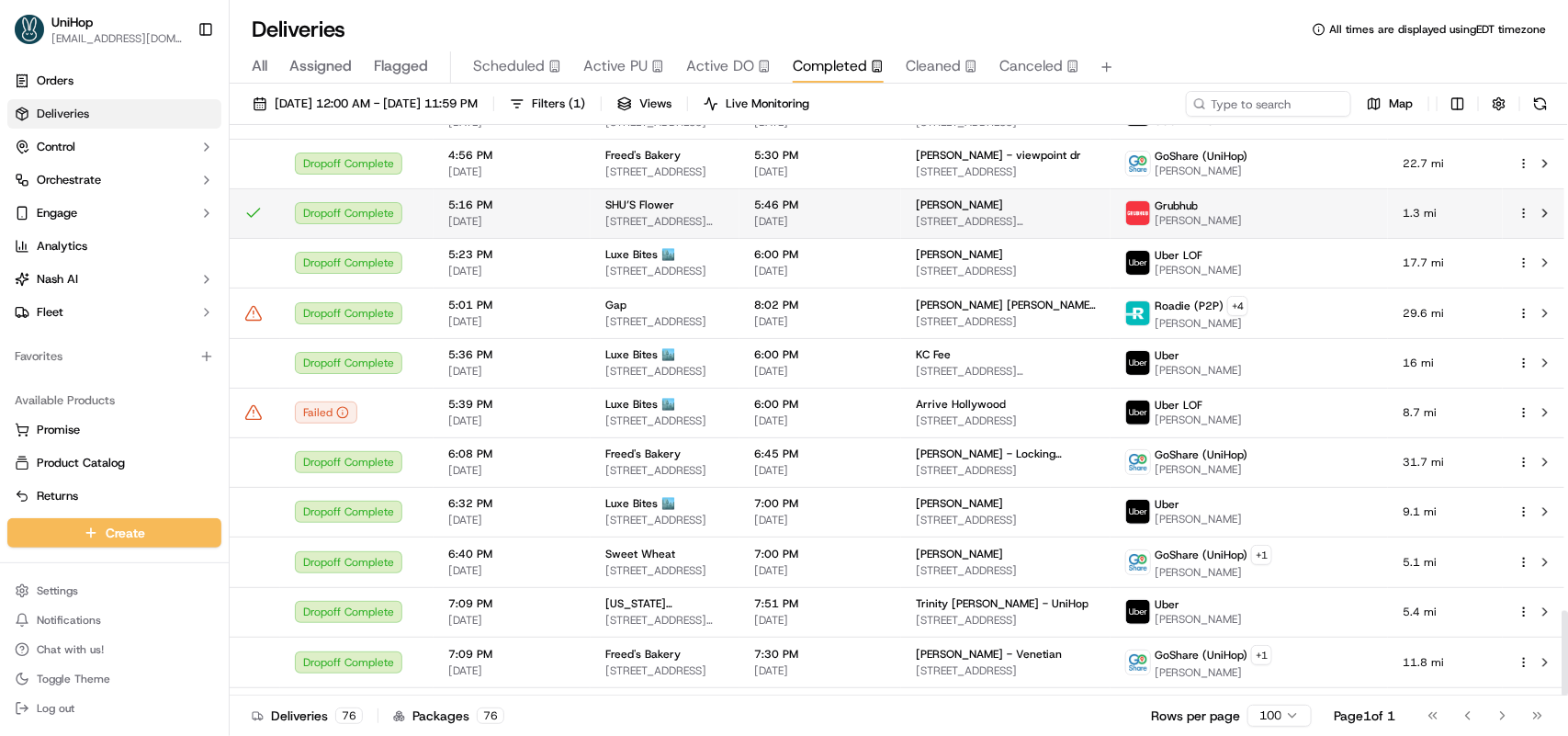
scroll to position [3257, 0]
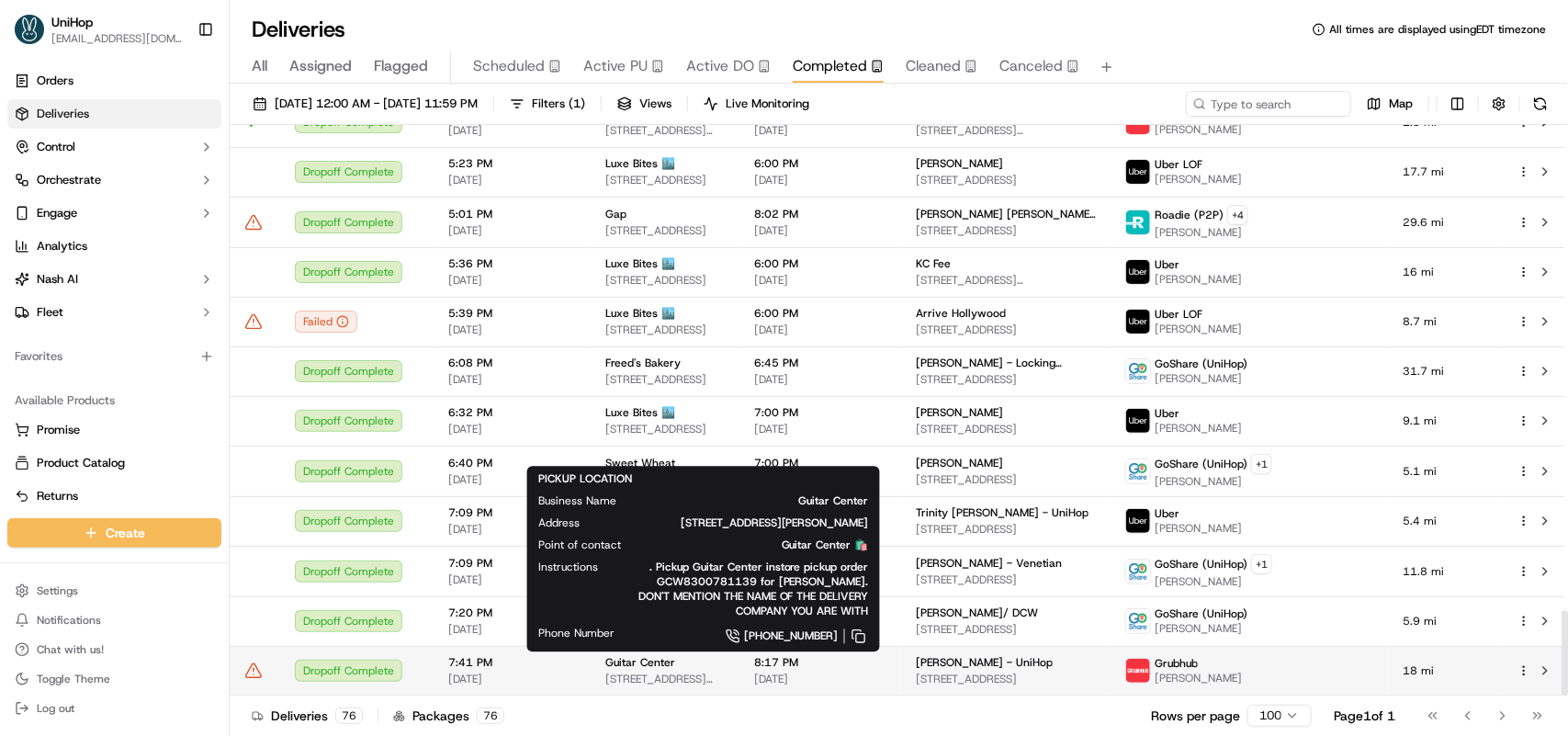
click at [725, 678] on span "3911 Bolger Rd, Independence, MO 64055, USA" at bounding box center [666, 678] width 119 height 14
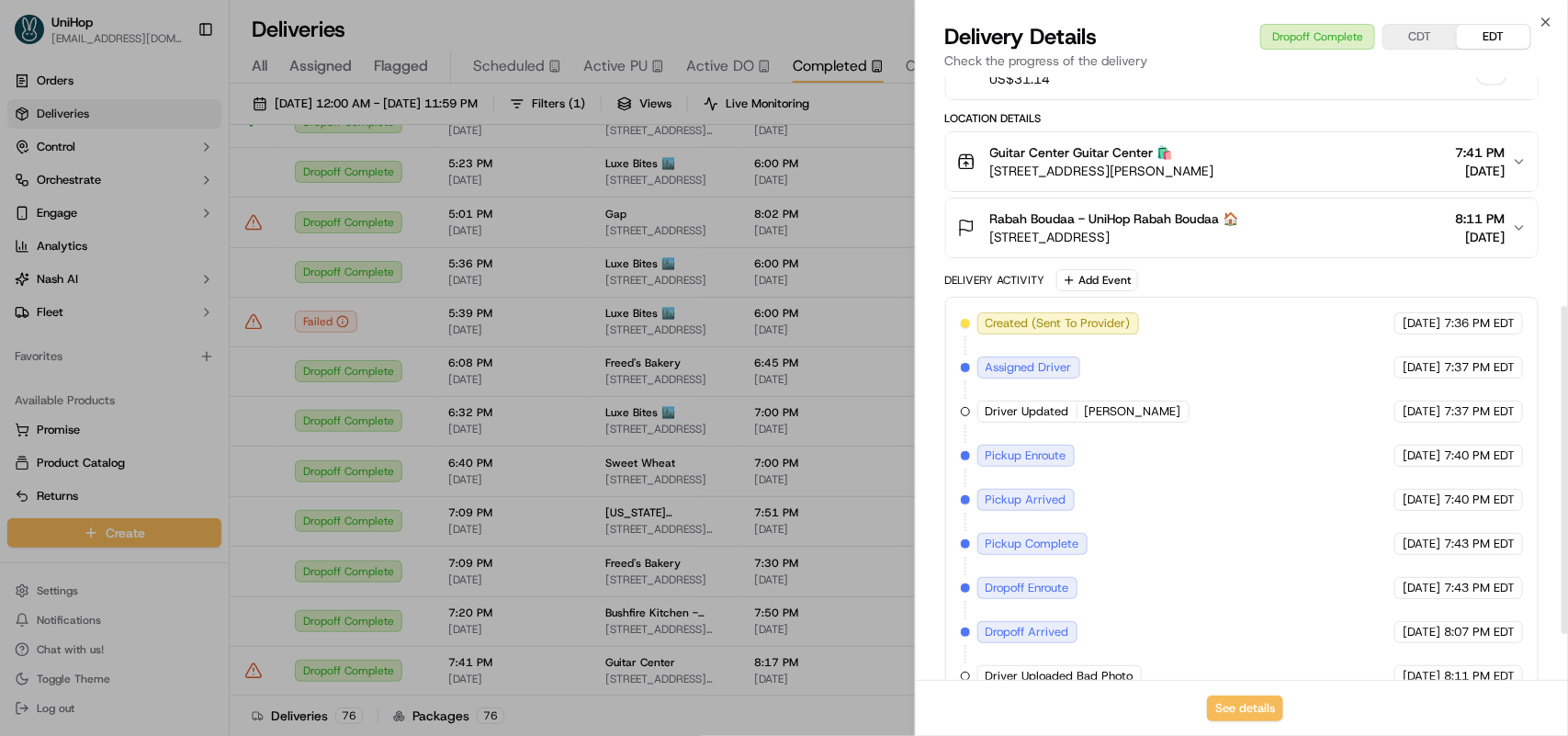
scroll to position [504, 0]
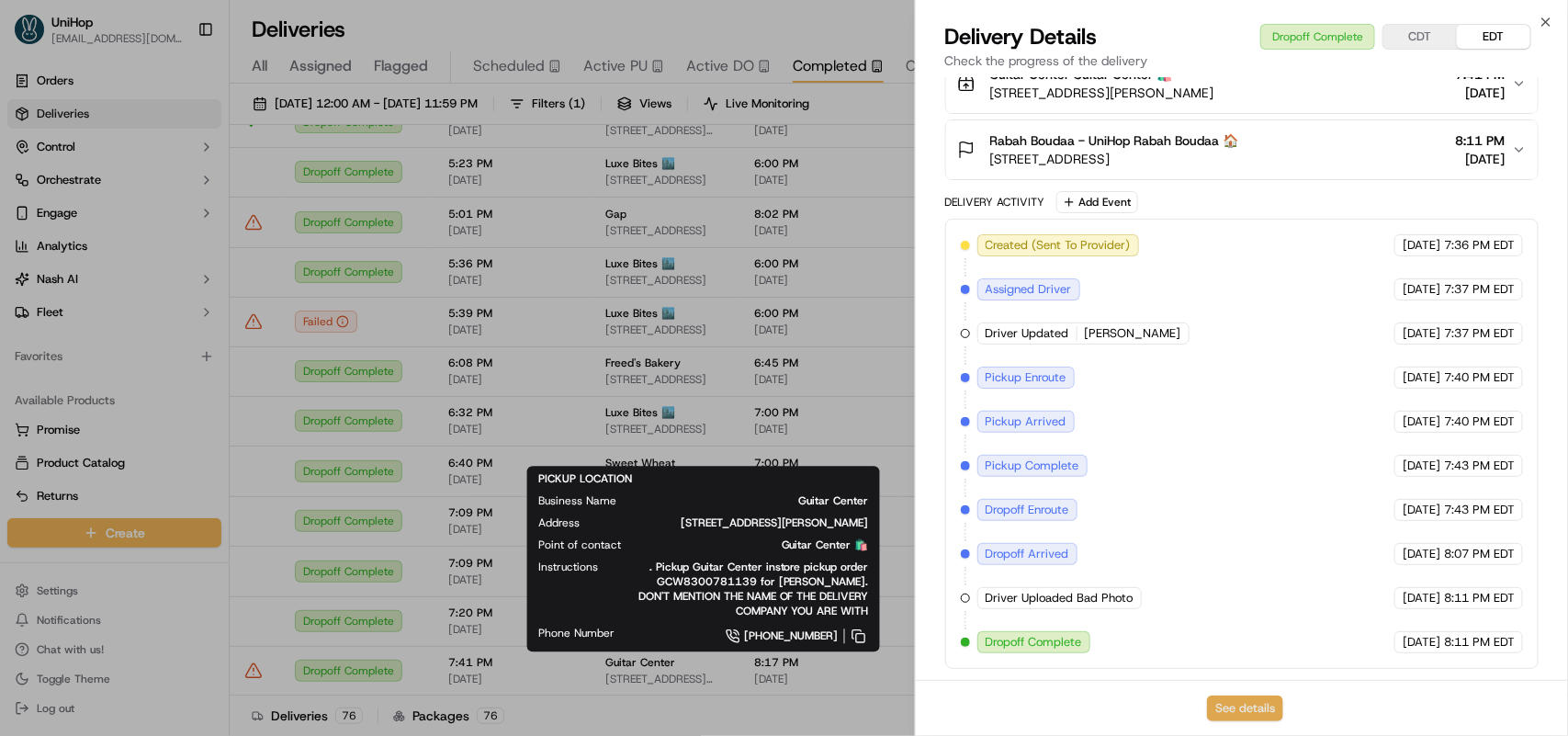
click at [1224, 699] on button "See details" at bounding box center [1244, 708] width 76 height 26
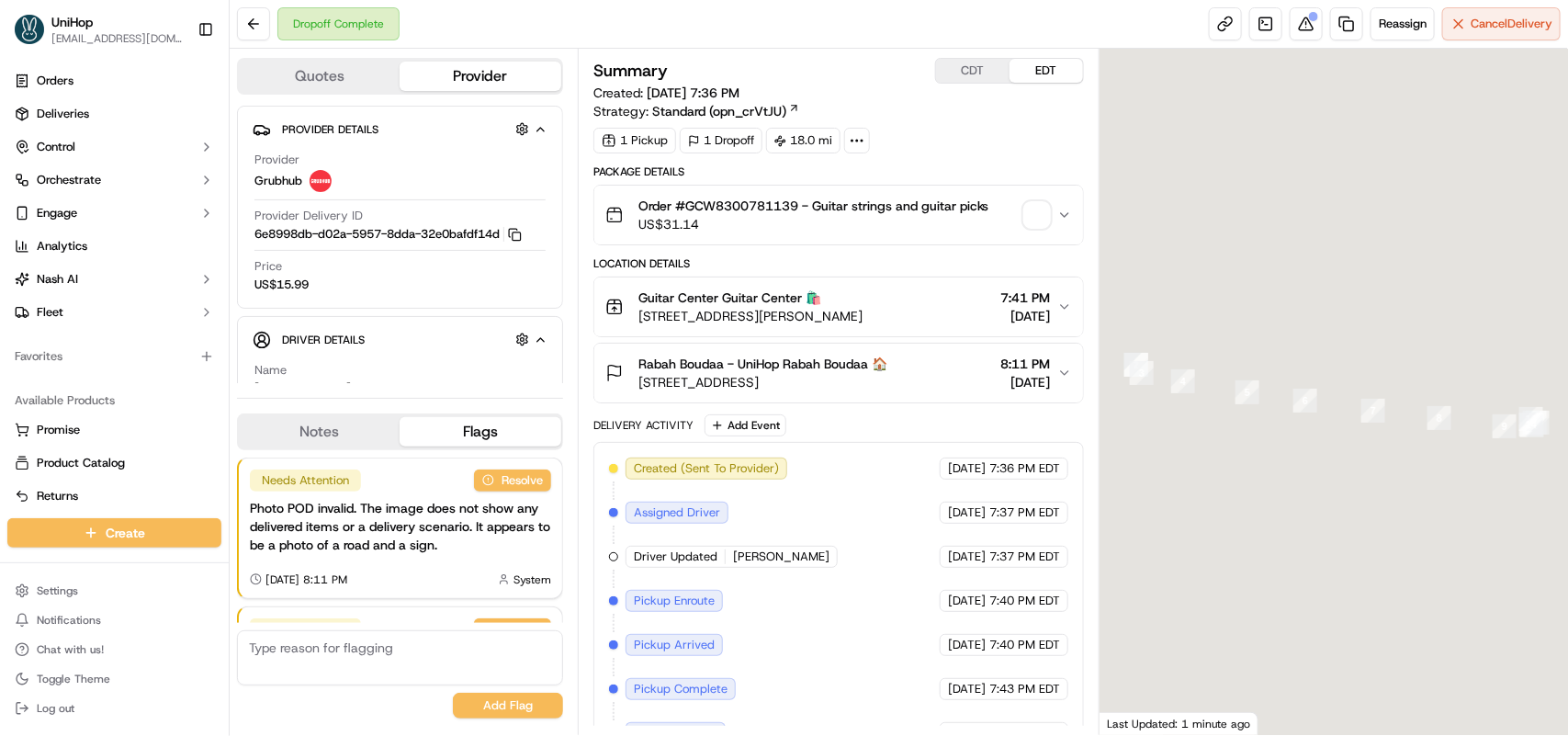
scroll to position [177, 0]
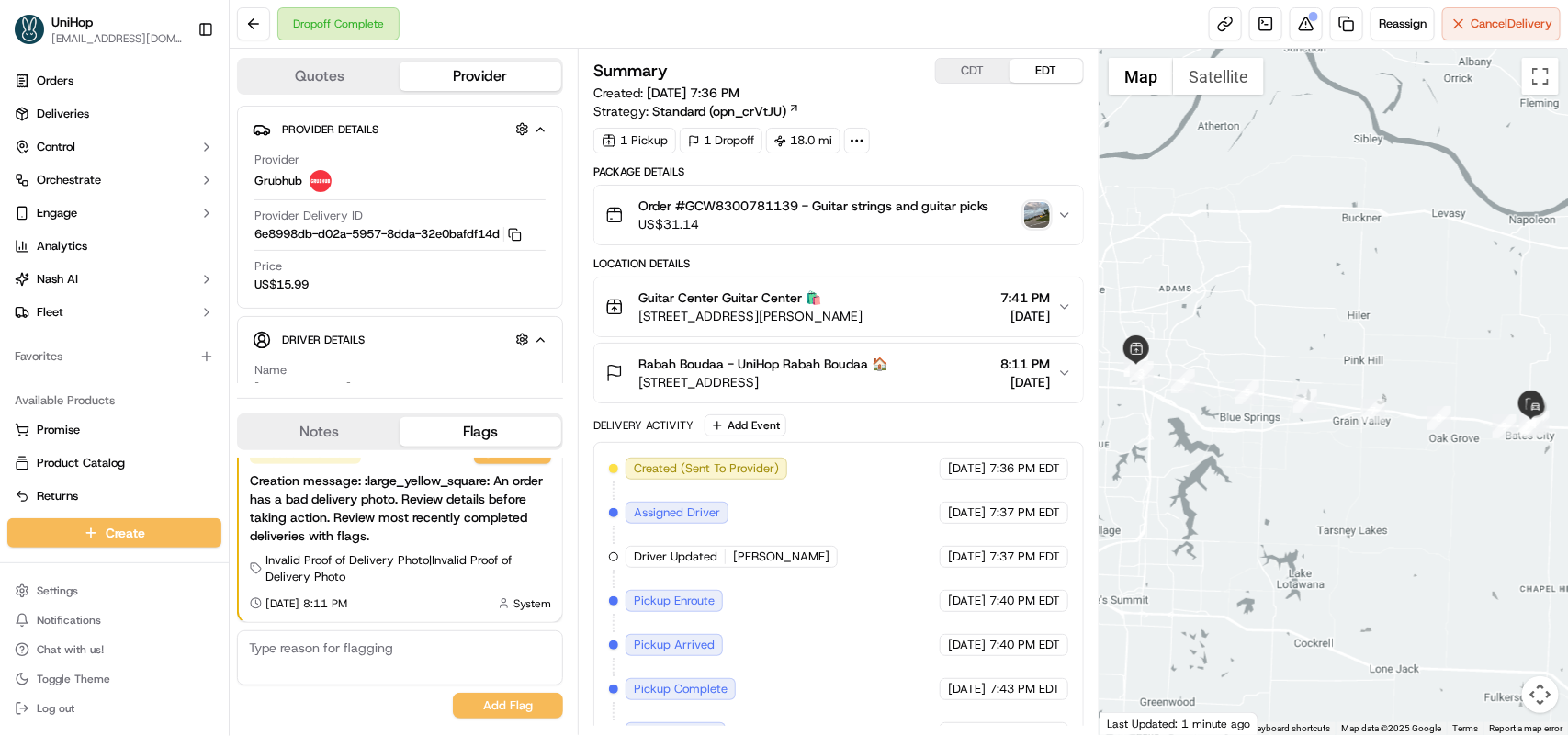
click at [1031, 218] on img "button" at bounding box center [1037, 215] width 26 height 26
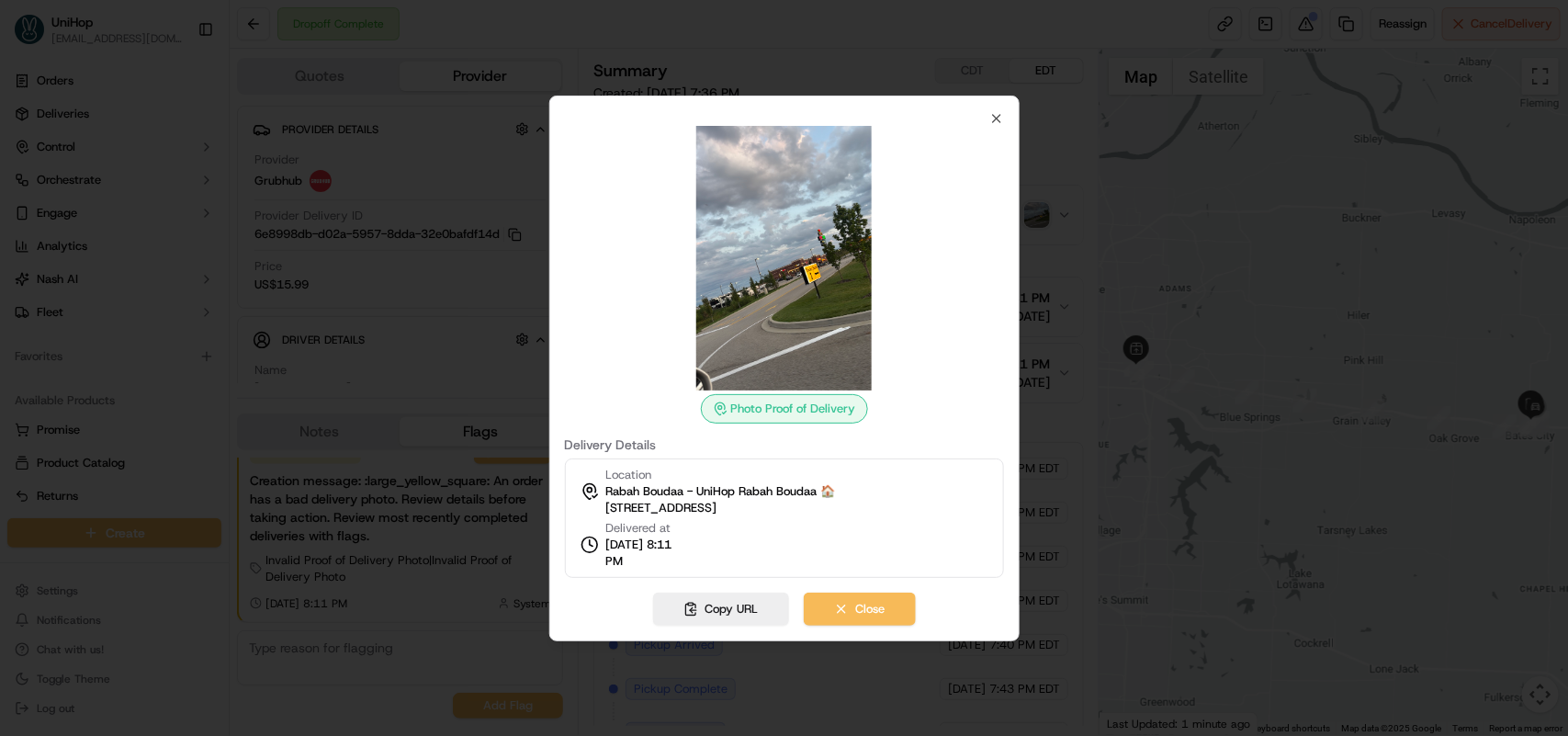
scroll to position [0, 0]
click at [989, 126] on div at bounding box center [784, 258] width 439 height 265
click at [989, 121] on icon "button" at bounding box center [996, 118] width 14 height 14
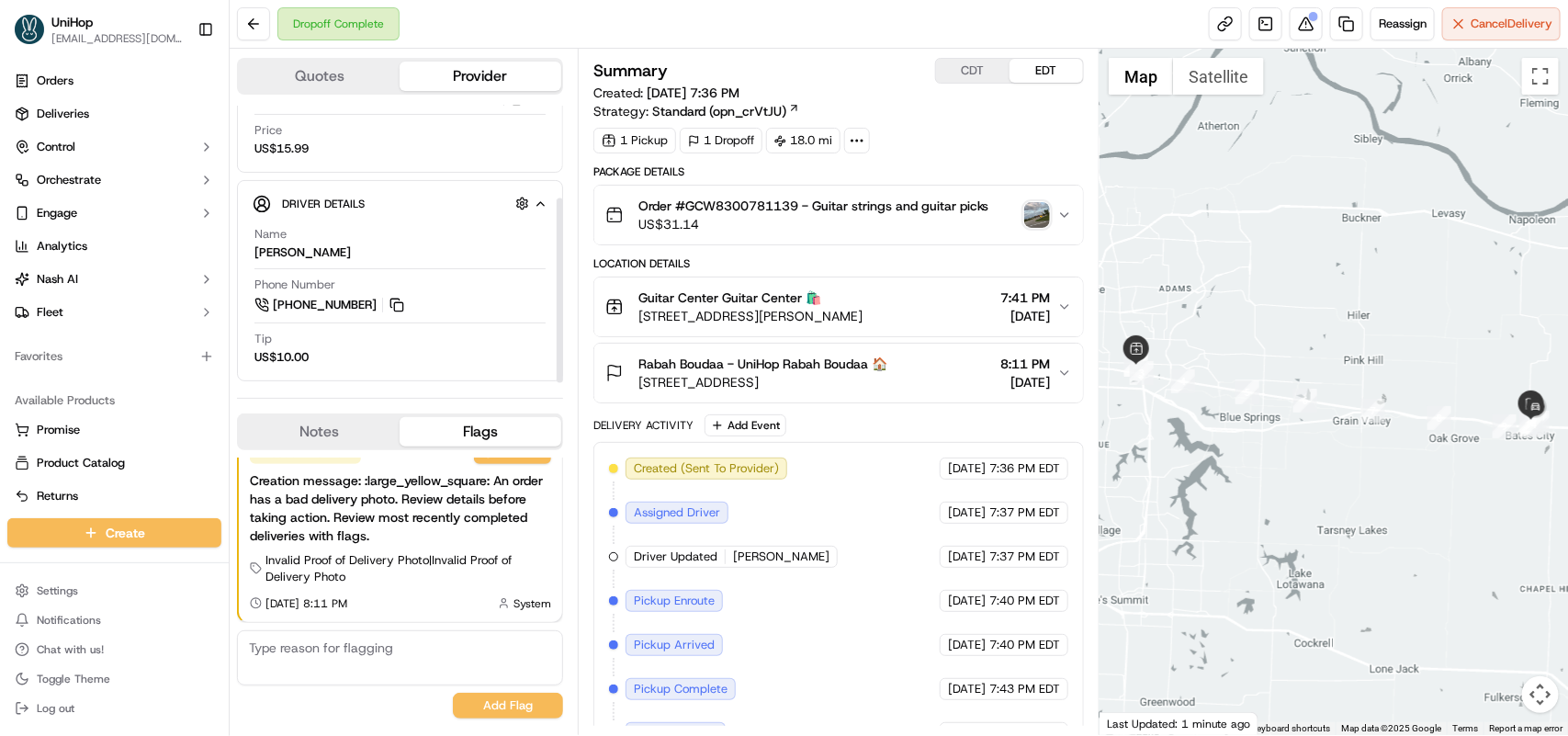
scroll to position [139, 0]
click at [351, 432] on button "Notes" at bounding box center [319, 432] width 161 height 30
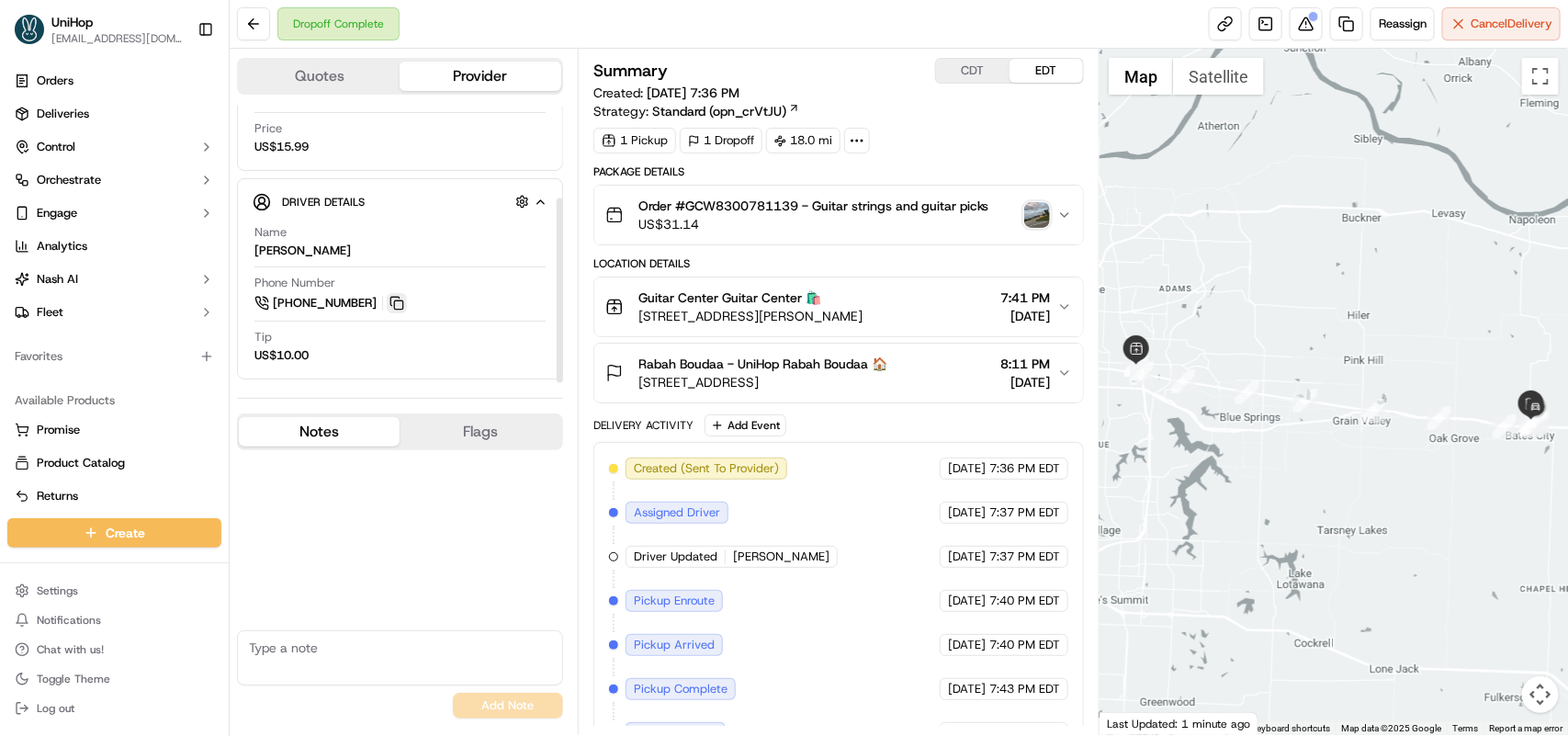
click at [403, 305] on button at bounding box center [397, 302] width 20 height 20
drag, startPoint x: 641, startPoint y: 355, endPoint x: 722, endPoint y: 366, distance: 81.7
click at [722, 366] on span "Rabah Boudaa - UniHop Rabah Boudaa 🏠" at bounding box center [763, 363] width 248 height 18
copy span "Rabah Boudaa"
click at [400, 304] on button at bounding box center [397, 302] width 20 height 20
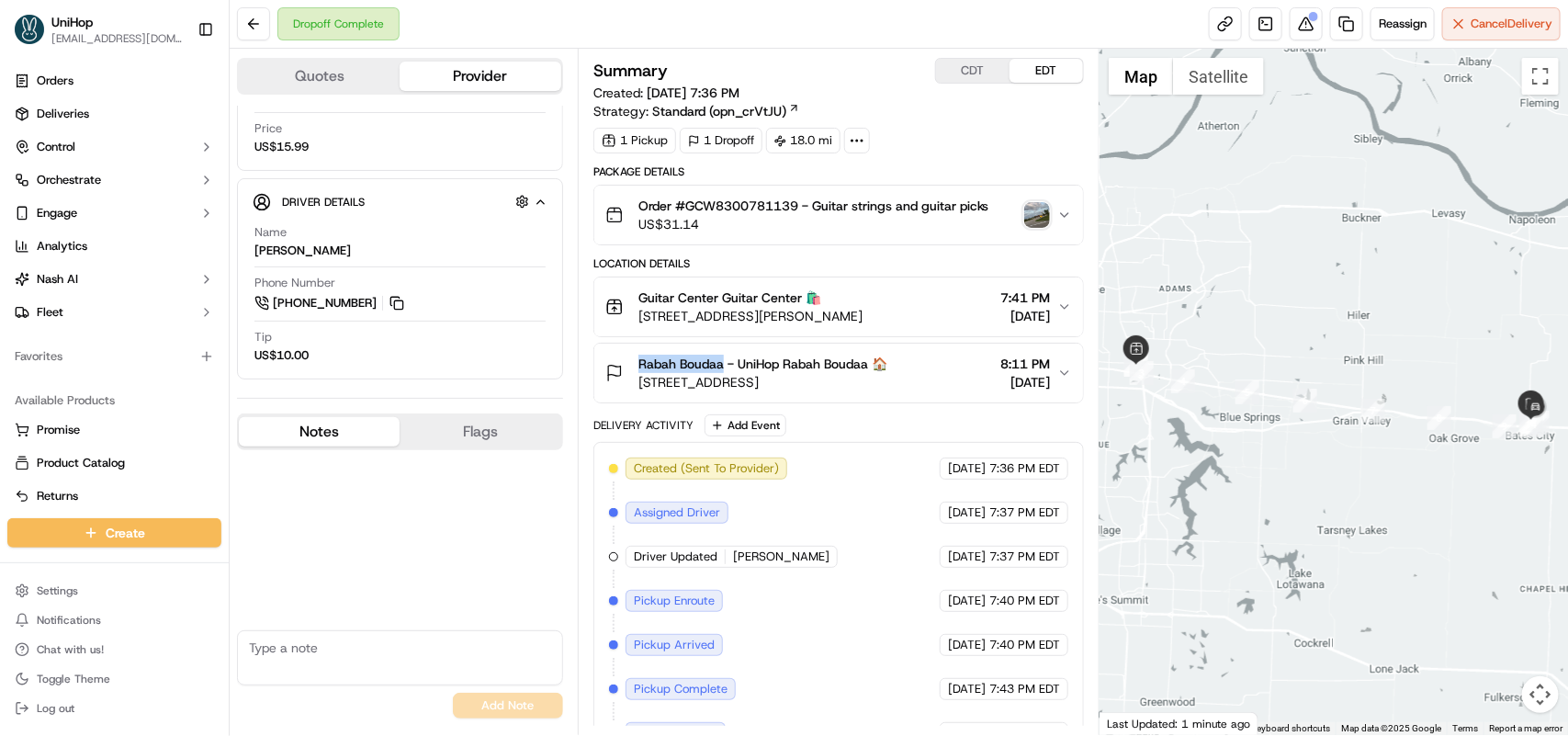
click at [1043, 223] on img "button" at bounding box center [1037, 215] width 26 height 26
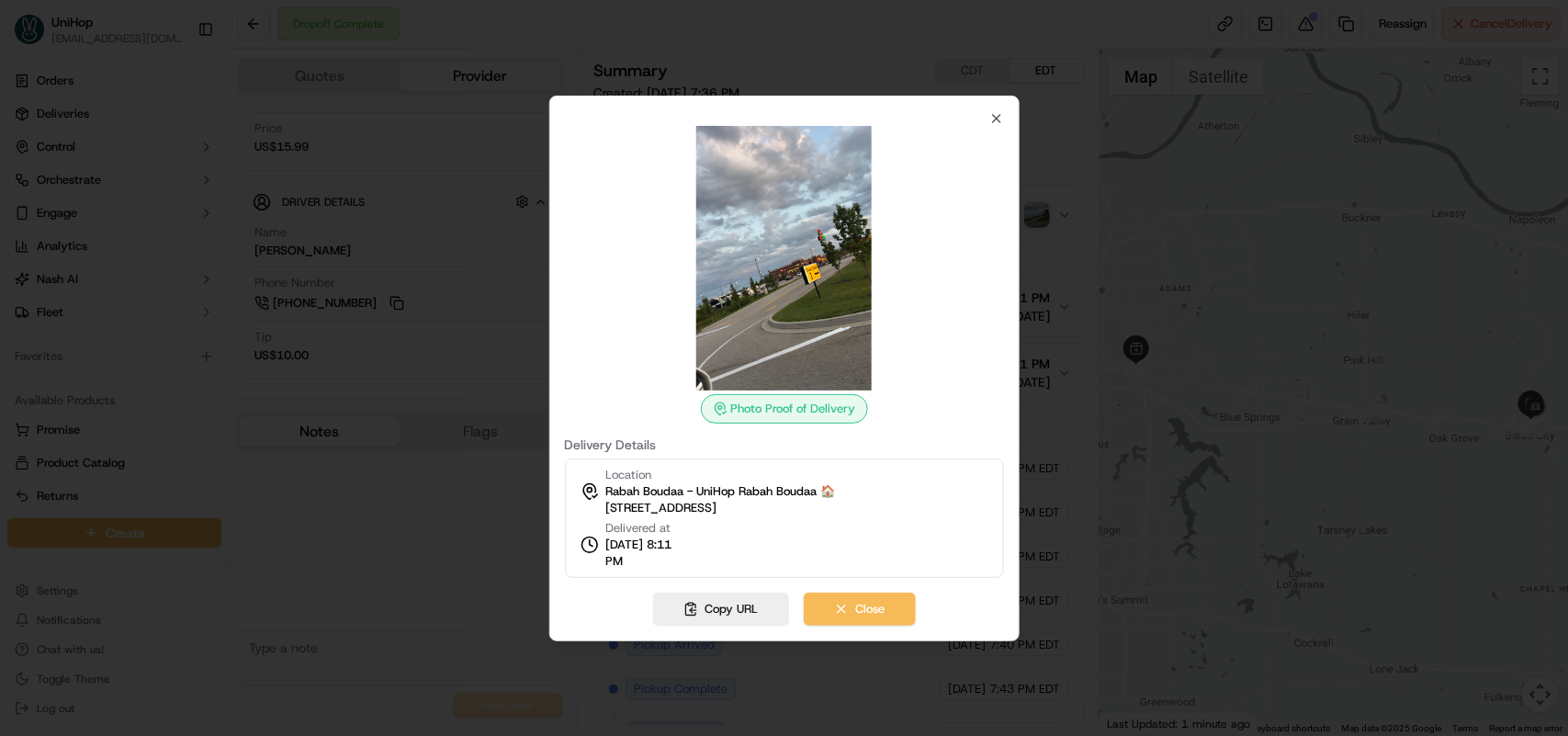
click at [203, 135] on div at bounding box center [784, 368] width 1568 height 736
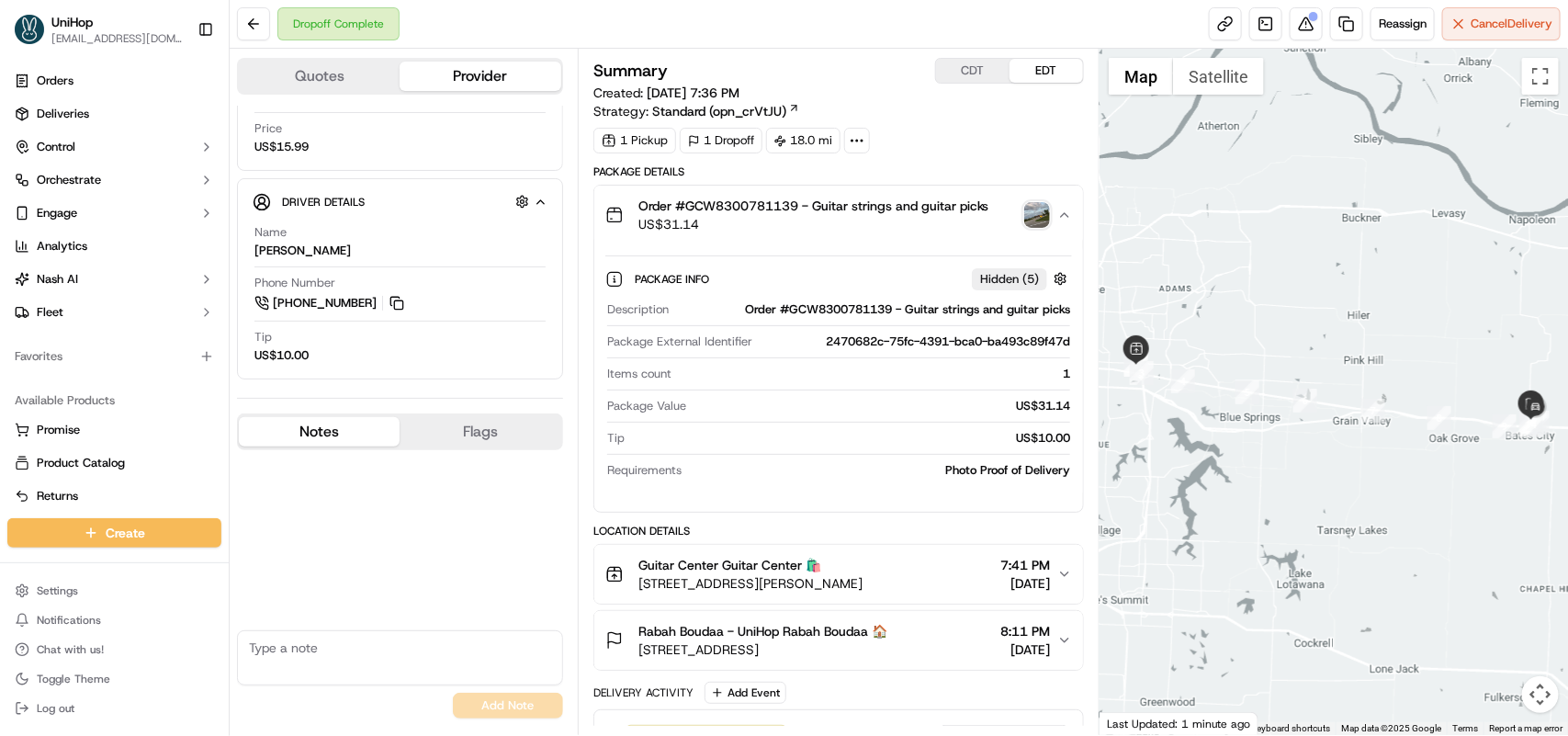
click at [1034, 229] on div "Order #GCW8300781139 - Guitar strings and guitar picks US$31.14" at bounding box center [831, 215] width 452 height 37
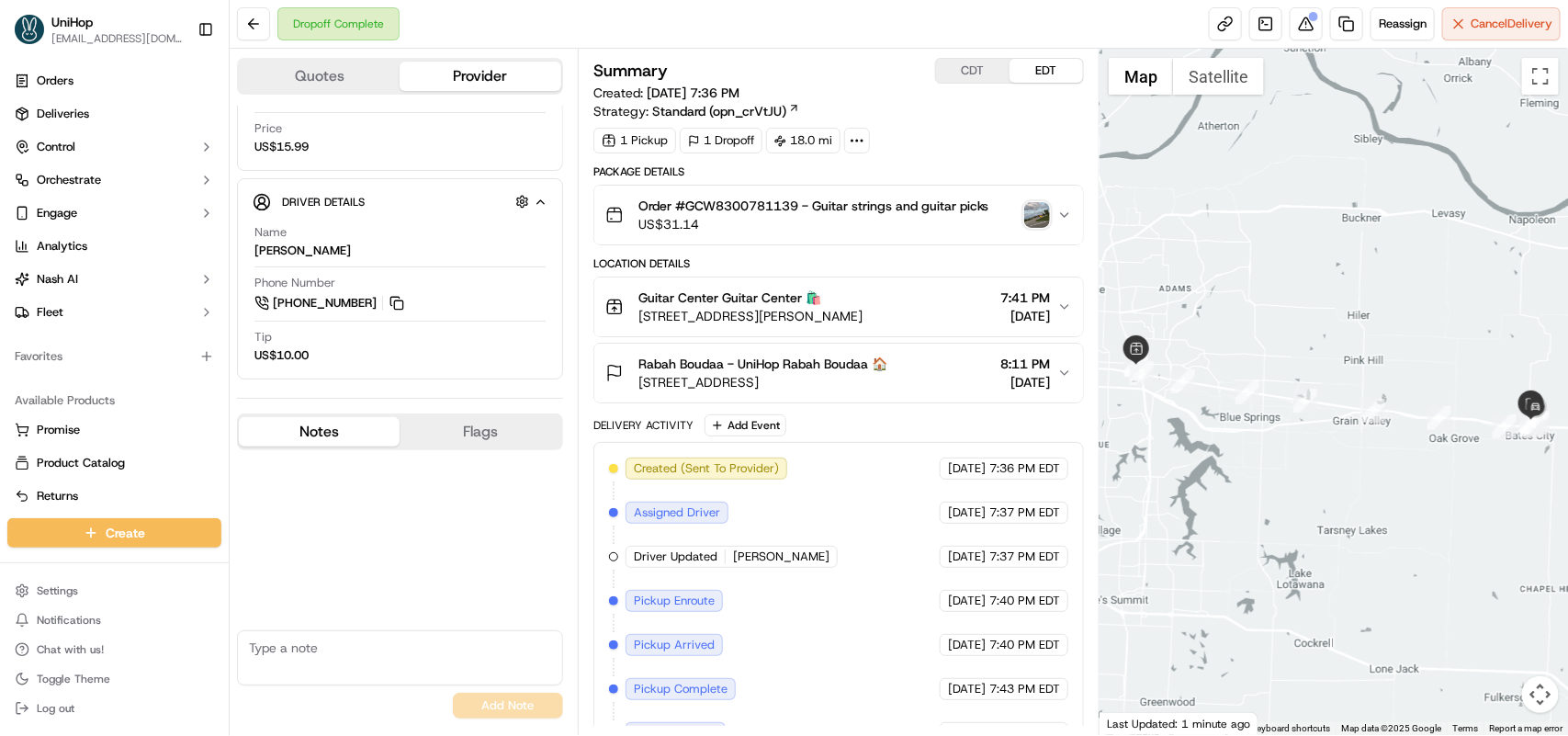
click at [1027, 218] on img "button" at bounding box center [1037, 215] width 26 height 26
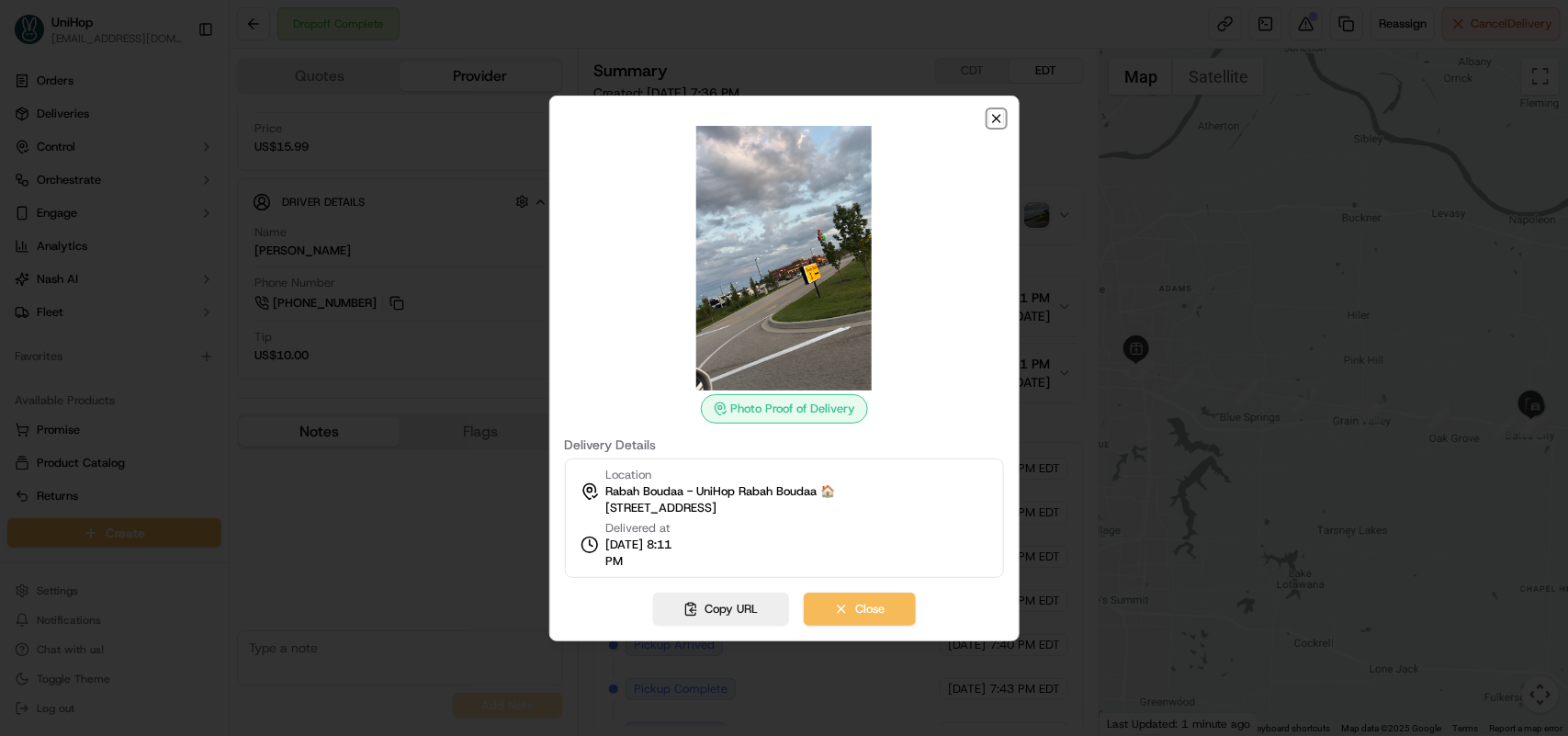
click at [989, 118] on icon "button" at bounding box center [996, 118] width 14 height 14
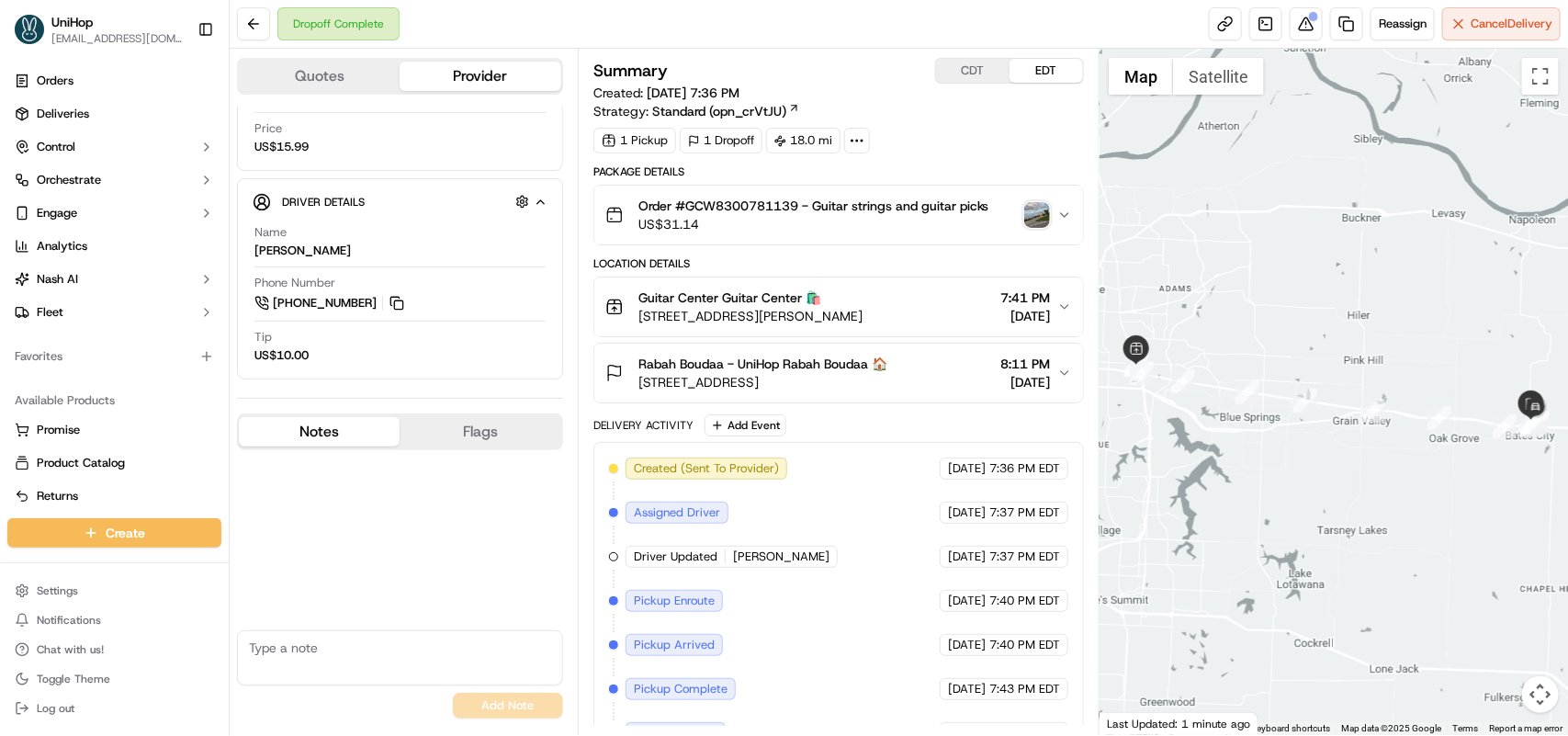
click at [375, 647] on textarea at bounding box center [400, 657] width 327 height 55
click at [320, 658] on textarea at bounding box center [400, 657] width 327 height 55
type textarea "Driver confirmed delivery handing over the item directly to the customer"
click at [483, 707] on button "Add Note" at bounding box center [508, 705] width 110 height 26
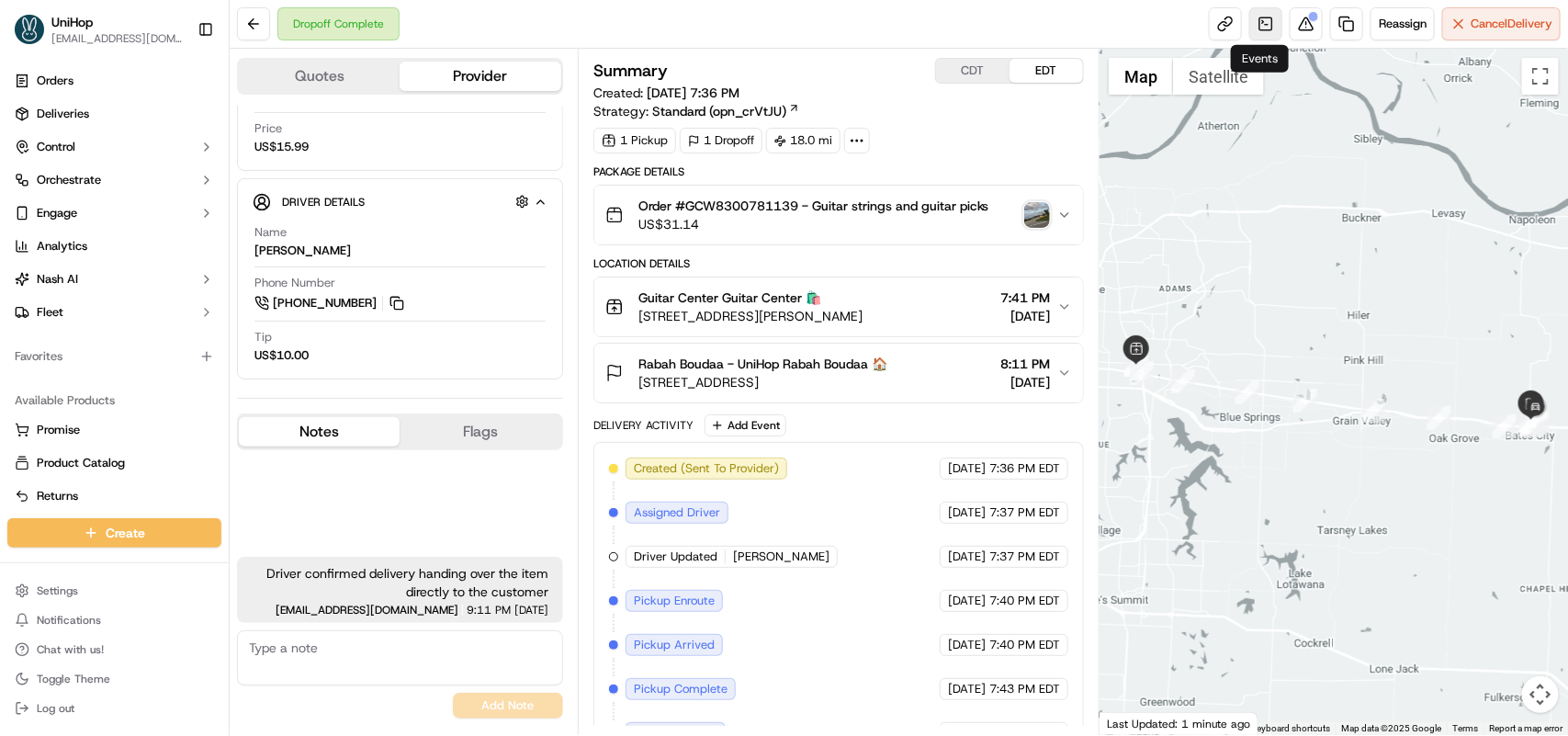
click at [1260, 28] on link at bounding box center [1266, 24] width 33 height 33
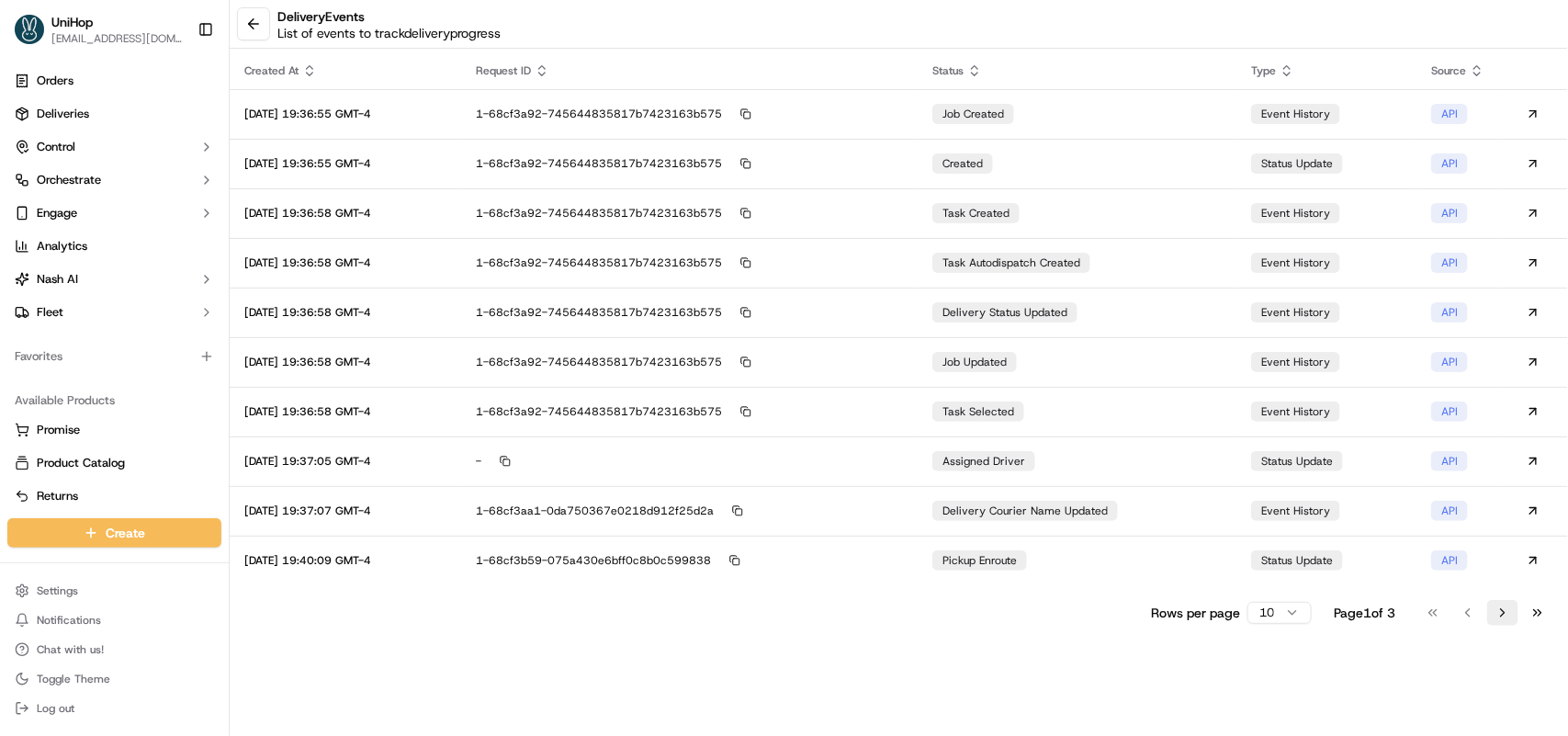
click at [1513, 617] on button "Go to next page" at bounding box center [1503, 613] width 31 height 26
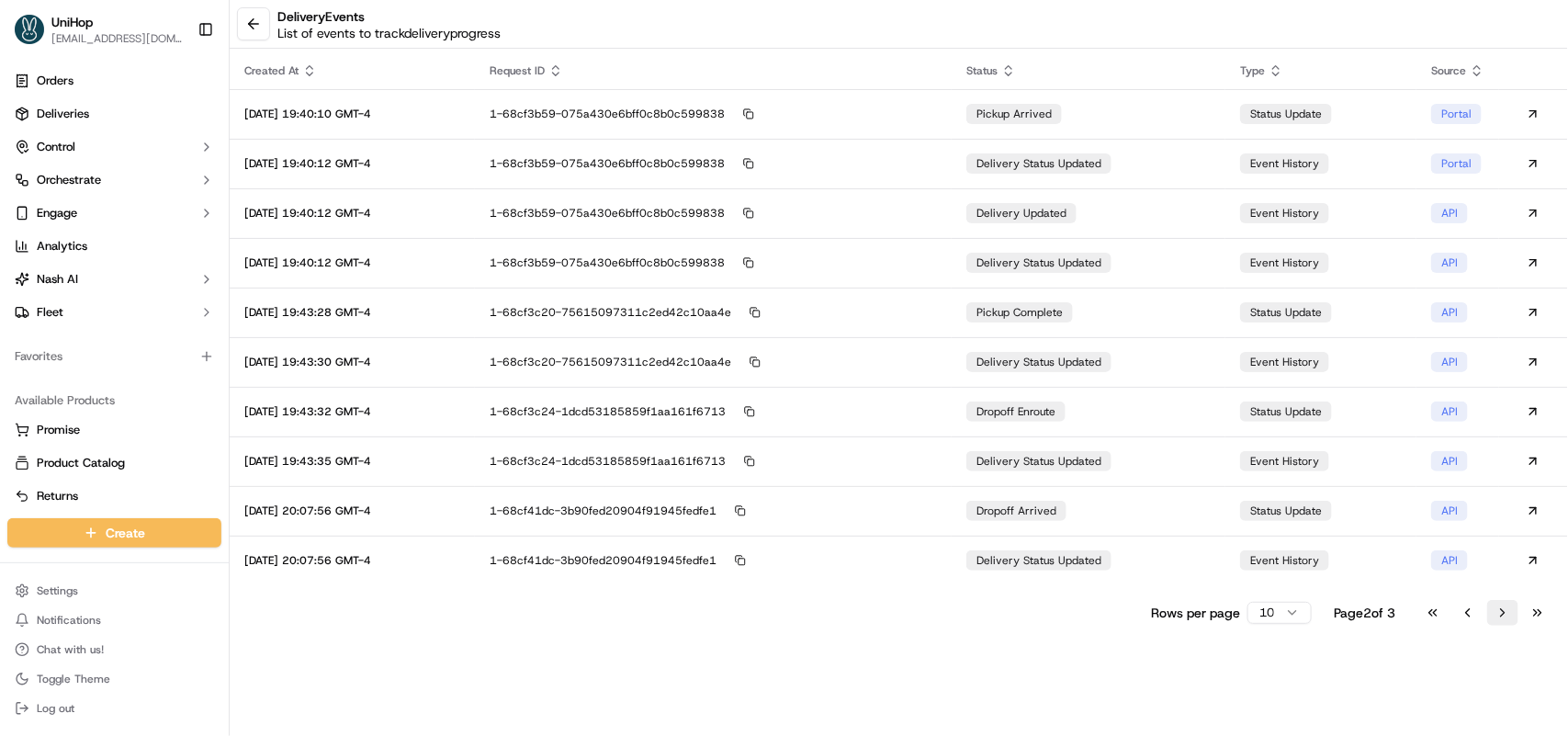
click at [1513, 617] on button "Go to next page" at bounding box center [1503, 613] width 31 height 26
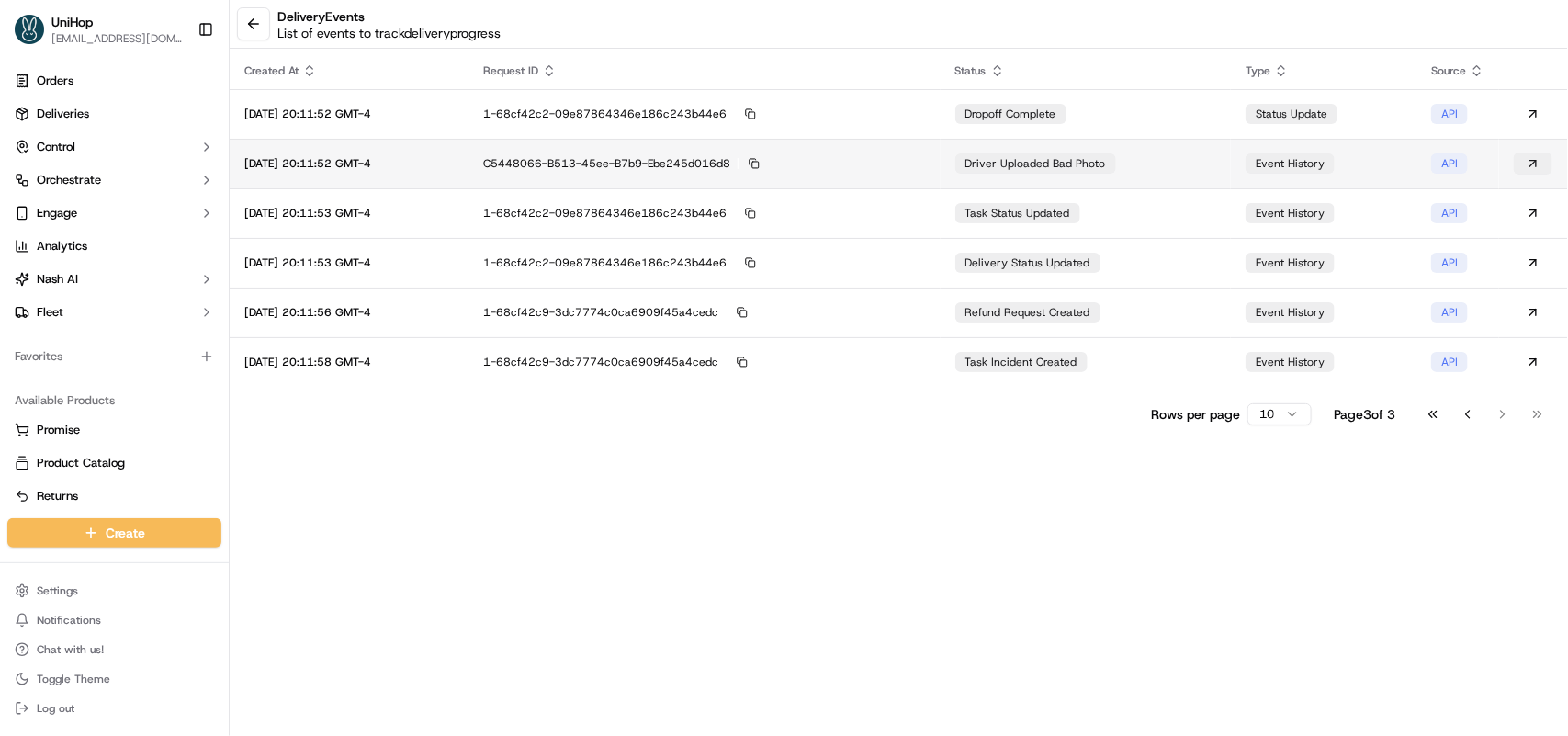
click at [1535, 169] on button at bounding box center [1533, 163] width 39 height 22
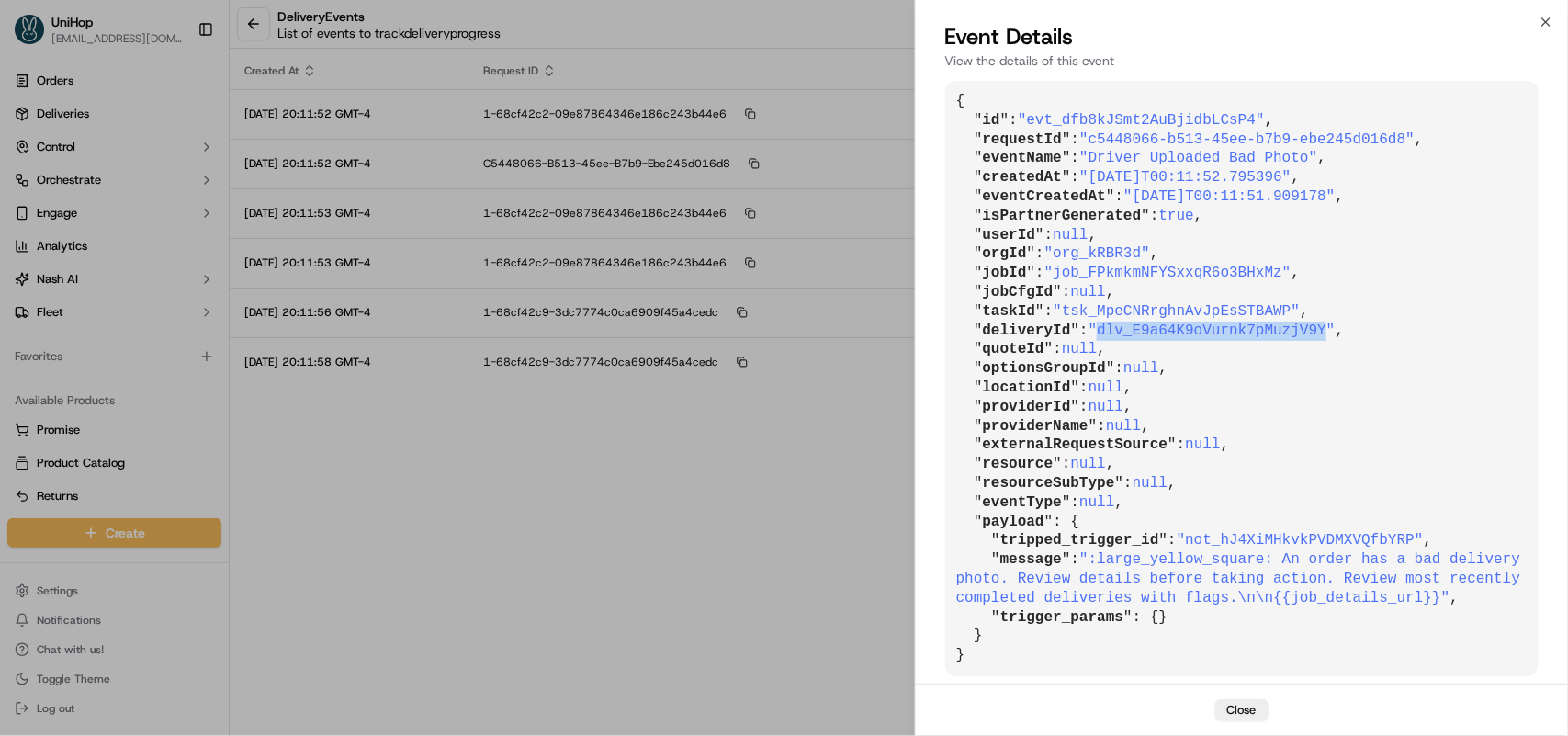
drag, startPoint x: 1094, startPoint y: 333, endPoint x: 1303, endPoint y: 327, distance: 209.1
click at [1303, 327] on span ""dlv_E9a64K9oVurnk7pMuzjV9Y"" at bounding box center [1212, 330] width 248 height 16
copy span "dlv_E9a64K9oVurnk7pMuzjV9Y"
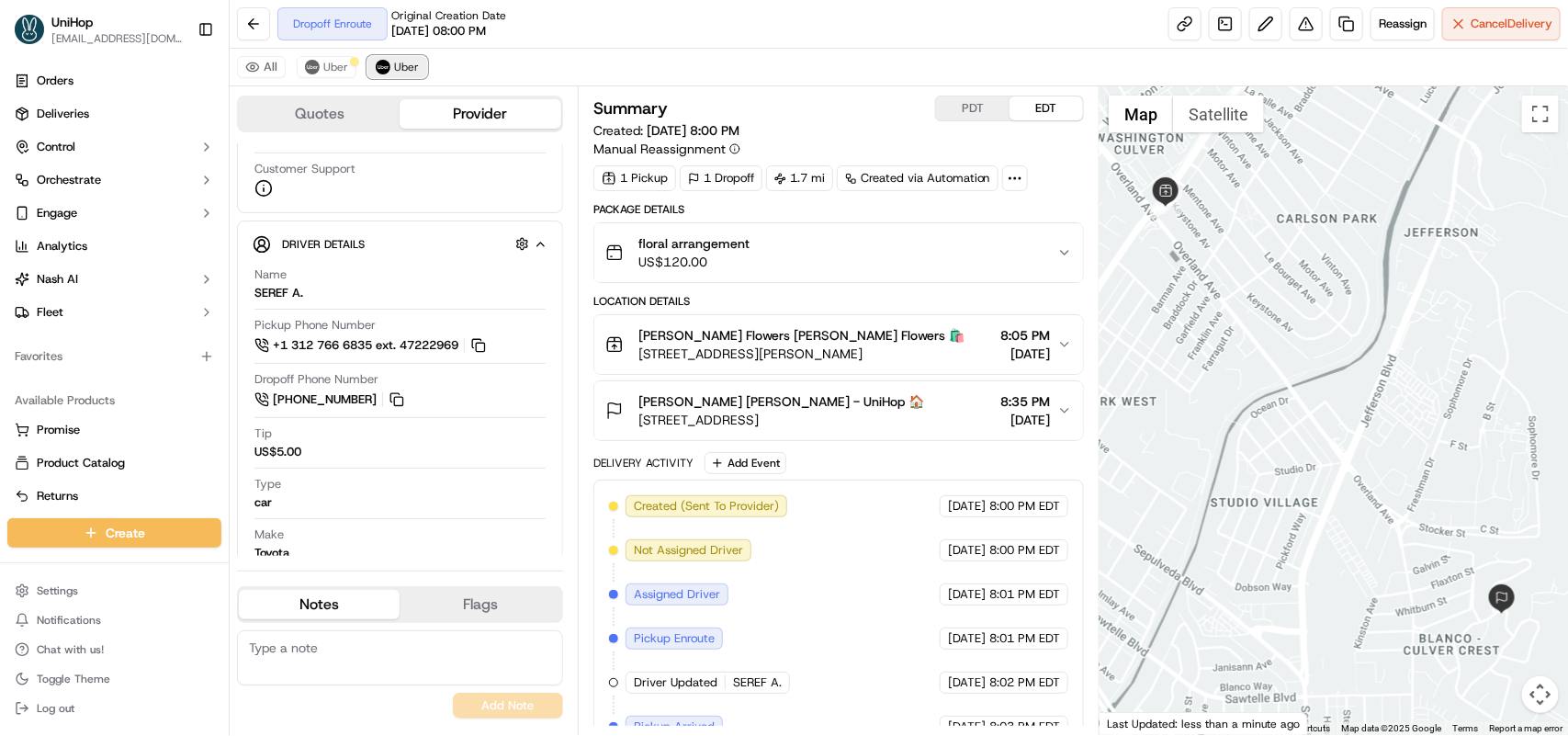
click at [387, 66] on img at bounding box center [382, 66] width 14 height 14
click at [342, 67] on span "Uber" at bounding box center [336, 66] width 25 height 14
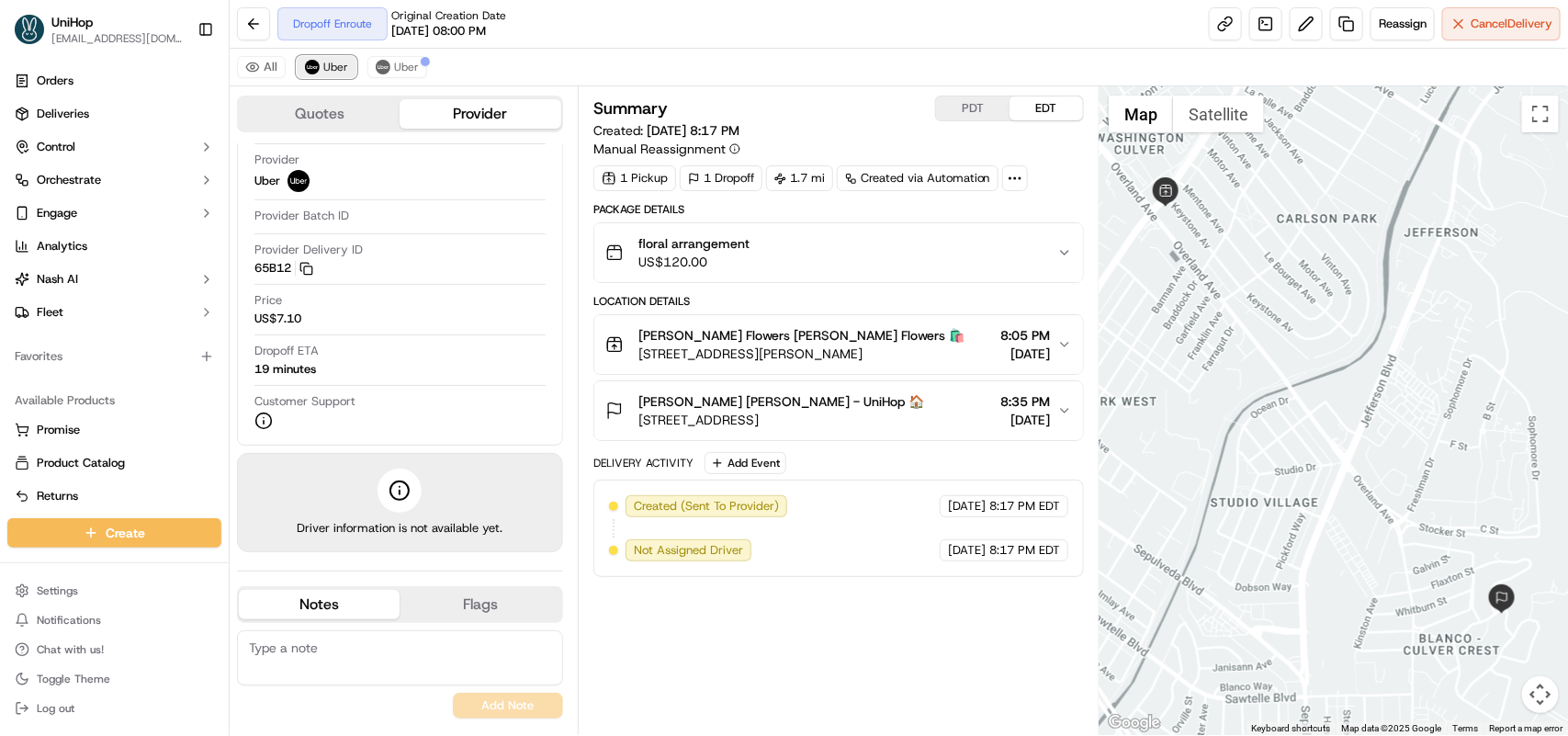
scroll to position [96, 0]
click at [388, 62] on button "Uber" at bounding box center [398, 66] width 60 height 22
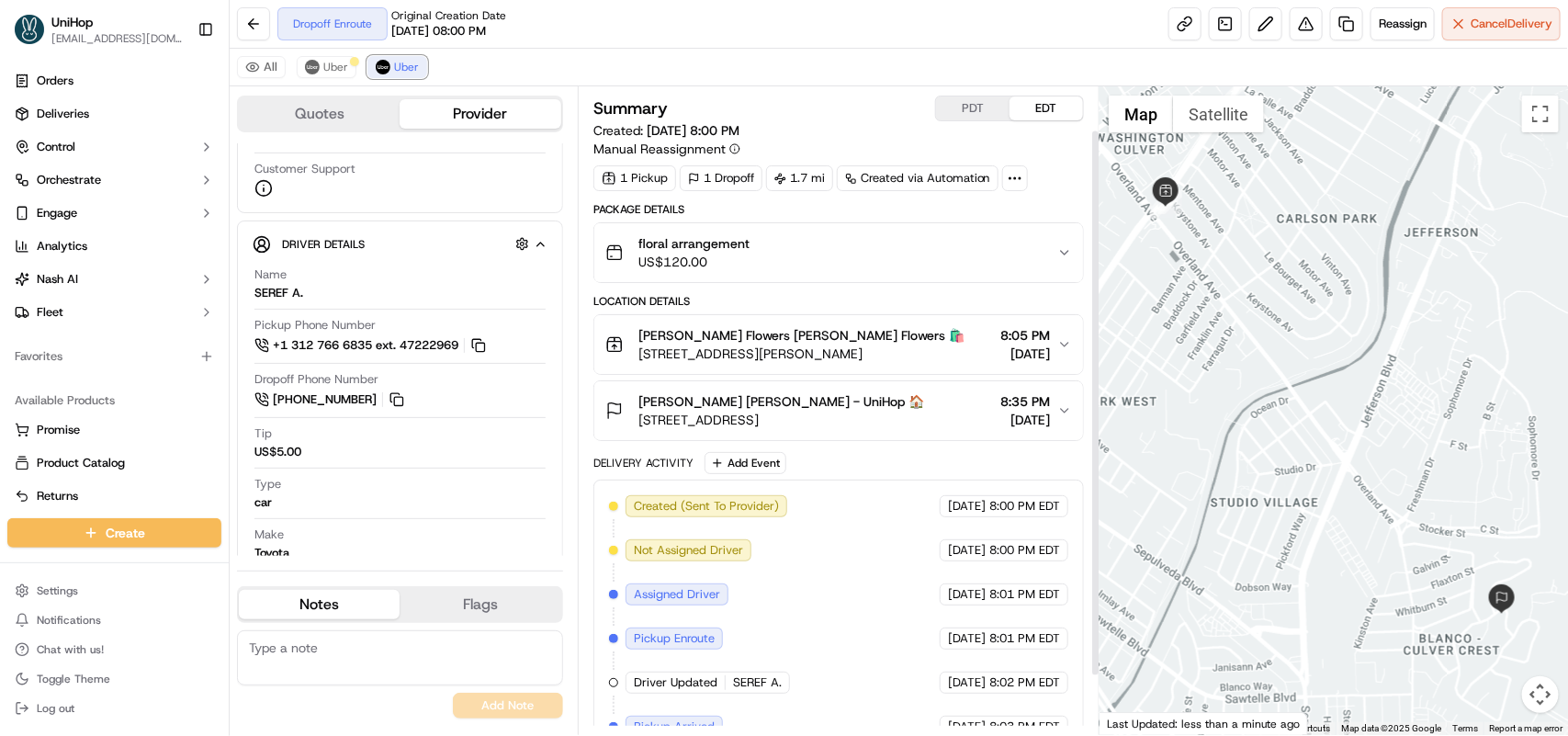
scroll to position [120, 0]
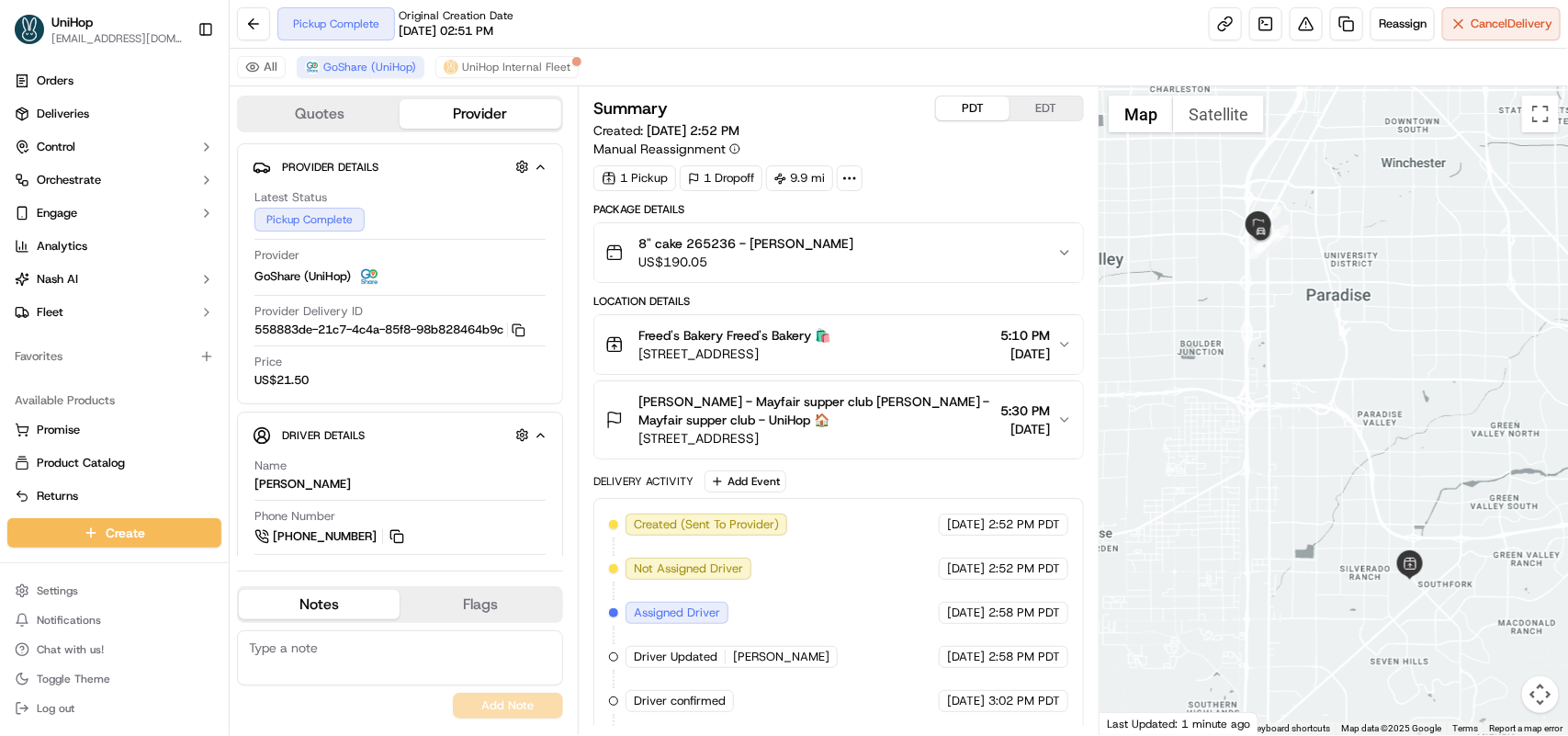
click at [965, 101] on button "PDT" at bounding box center [973, 108] width 73 height 24
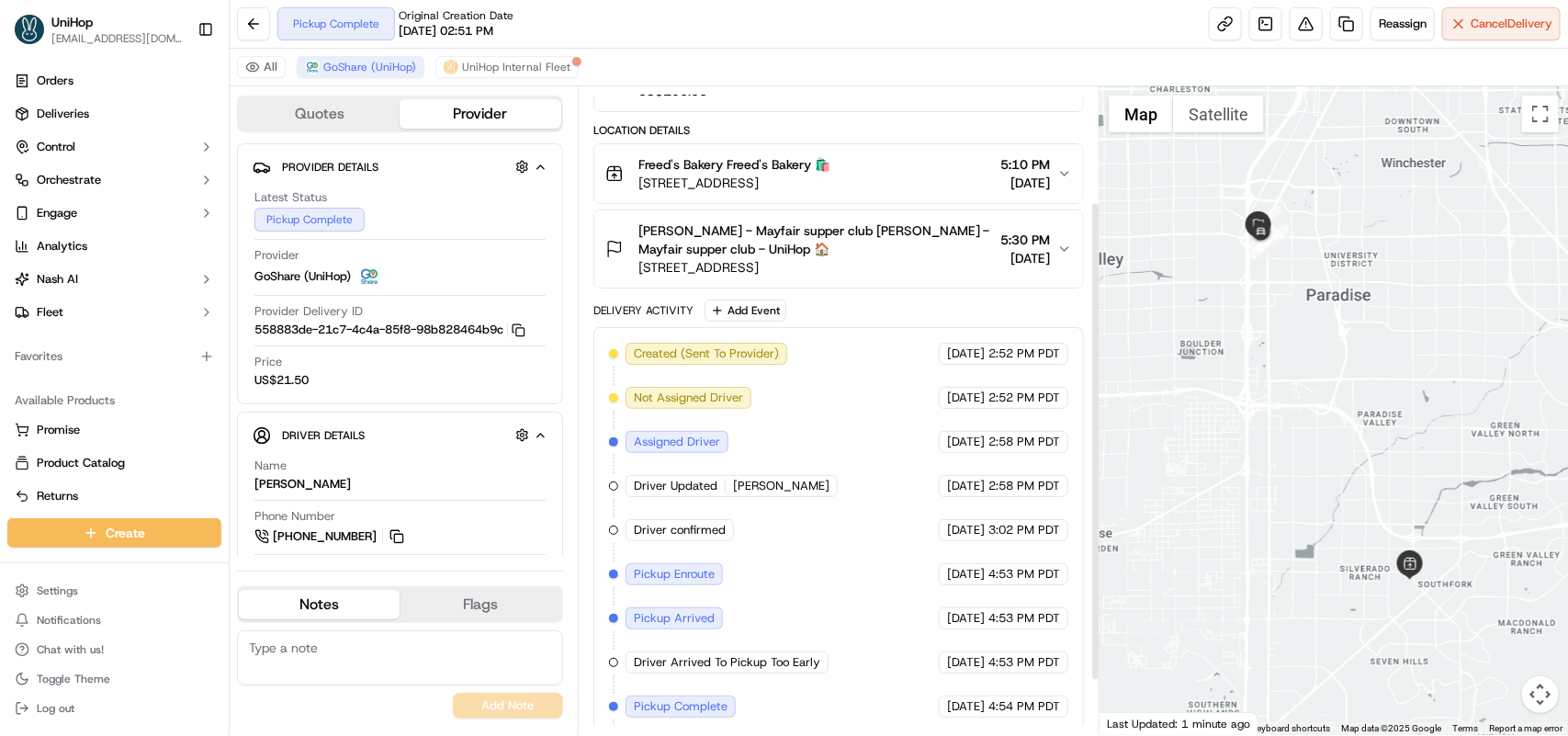
scroll to position [228, 0]
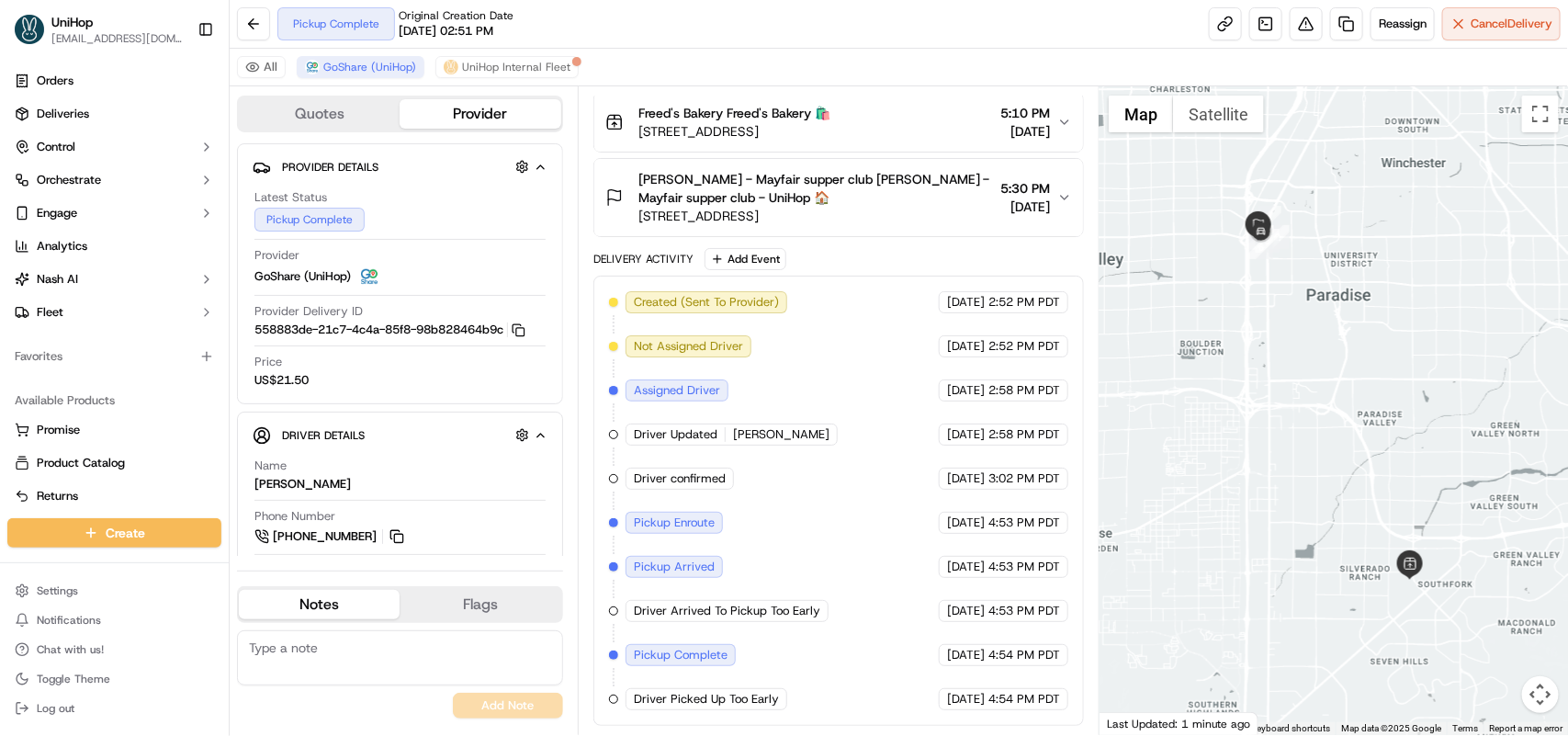
click at [1057, 185] on div "Amanda Mullins - Mayfair supper club Amanda Mullins - Mayfair supper club - Uni…" at bounding box center [831, 197] width 452 height 55
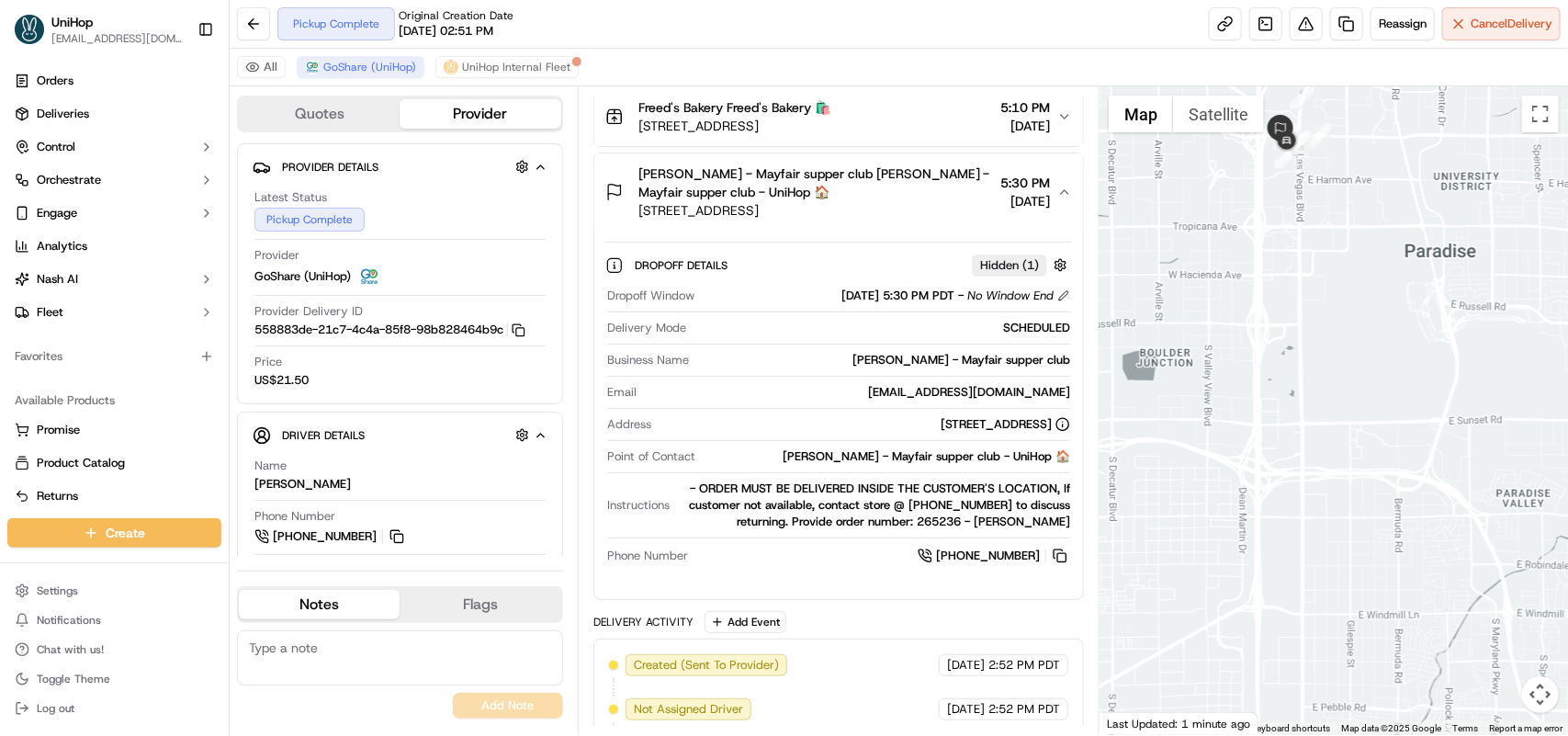
click at [313, 658] on textarea at bounding box center [400, 657] width 327 height 55
type textarea "Delivery was handed over to Mayfair Supper Club as per instruction"
click at [487, 703] on button "Add Note" at bounding box center [508, 705] width 110 height 26
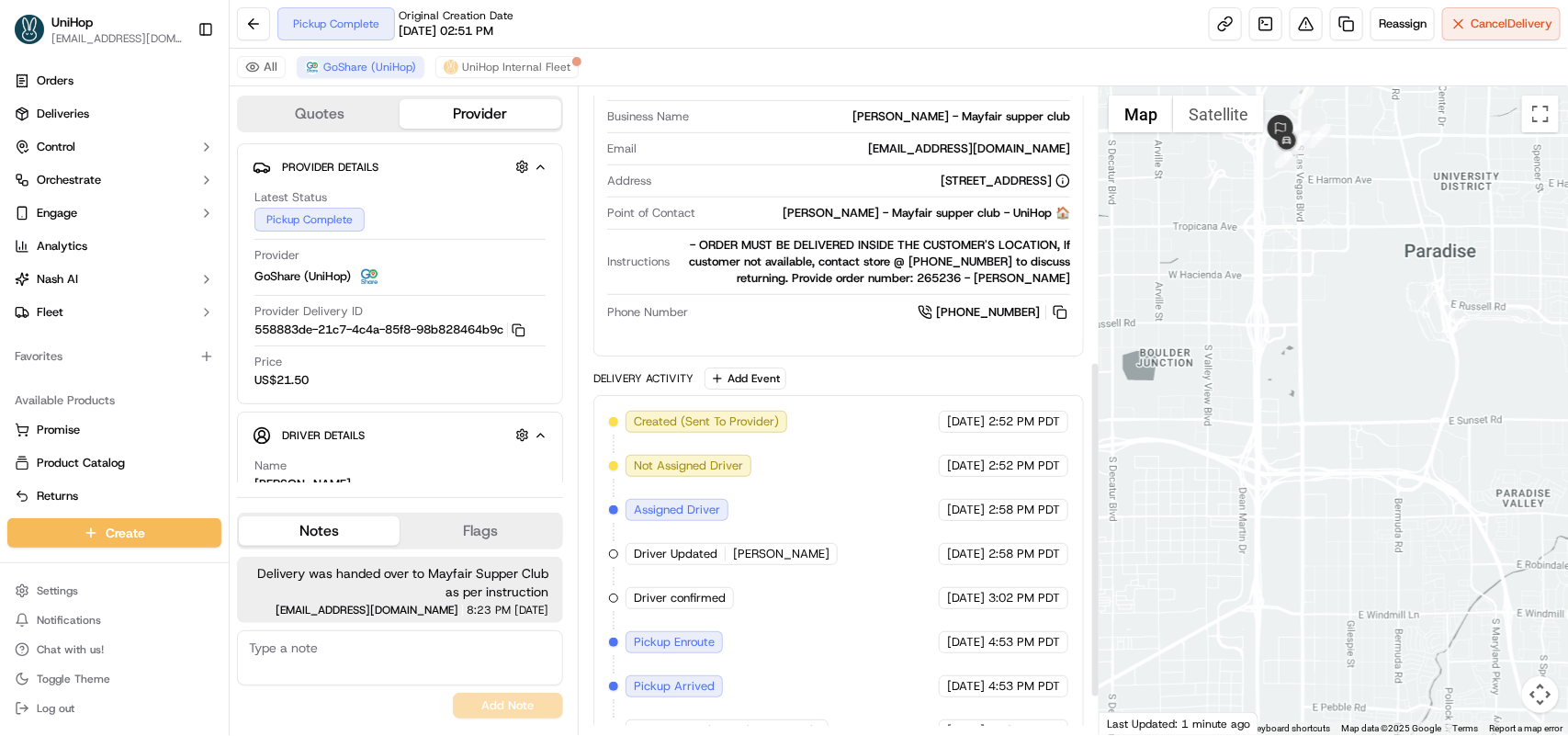
scroll to position [598, 0]
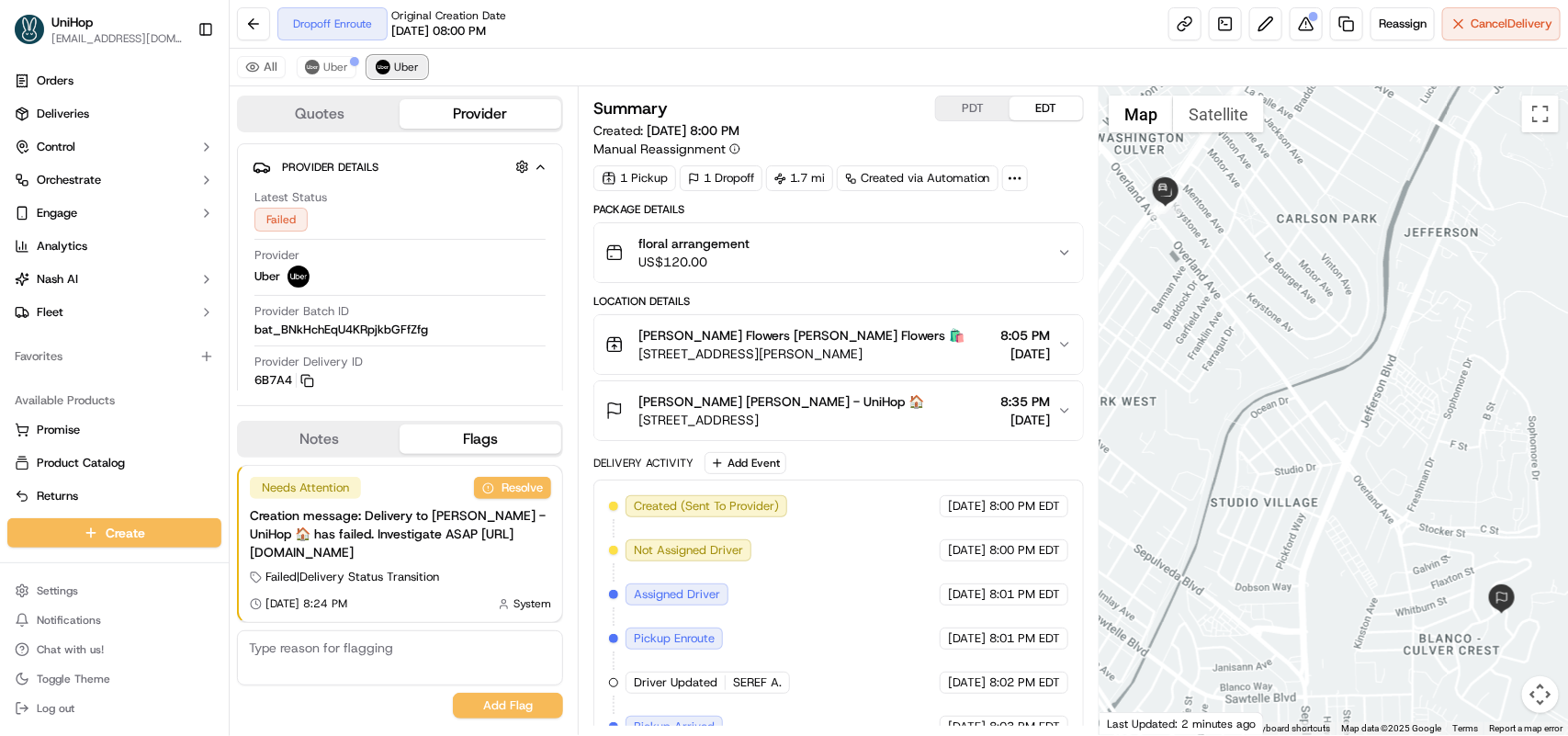
click at [390, 66] on button "Uber" at bounding box center [398, 66] width 60 height 22
click at [331, 69] on span "Uber" at bounding box center [336, 66] width 25 height 14
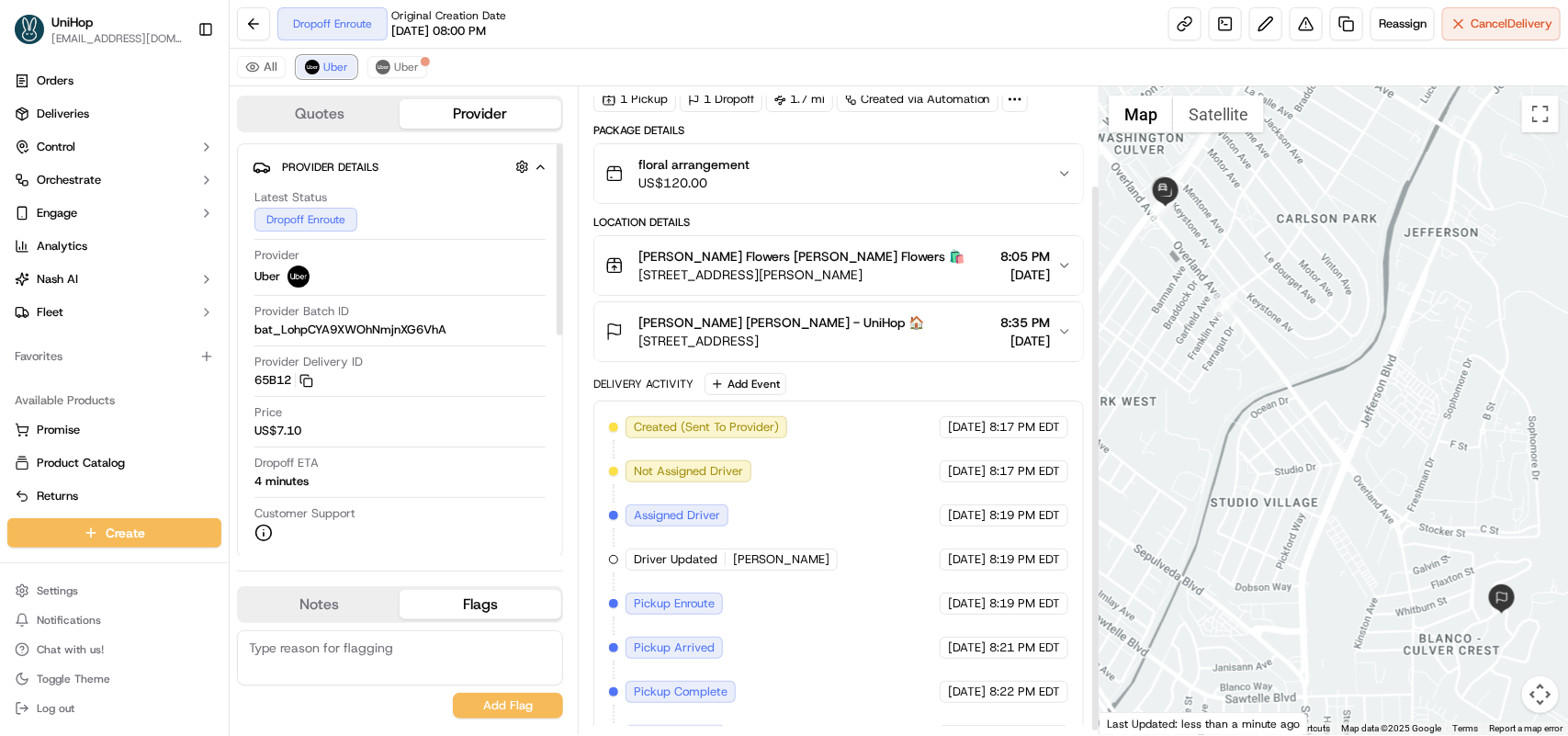
scroll to position [120, 0]
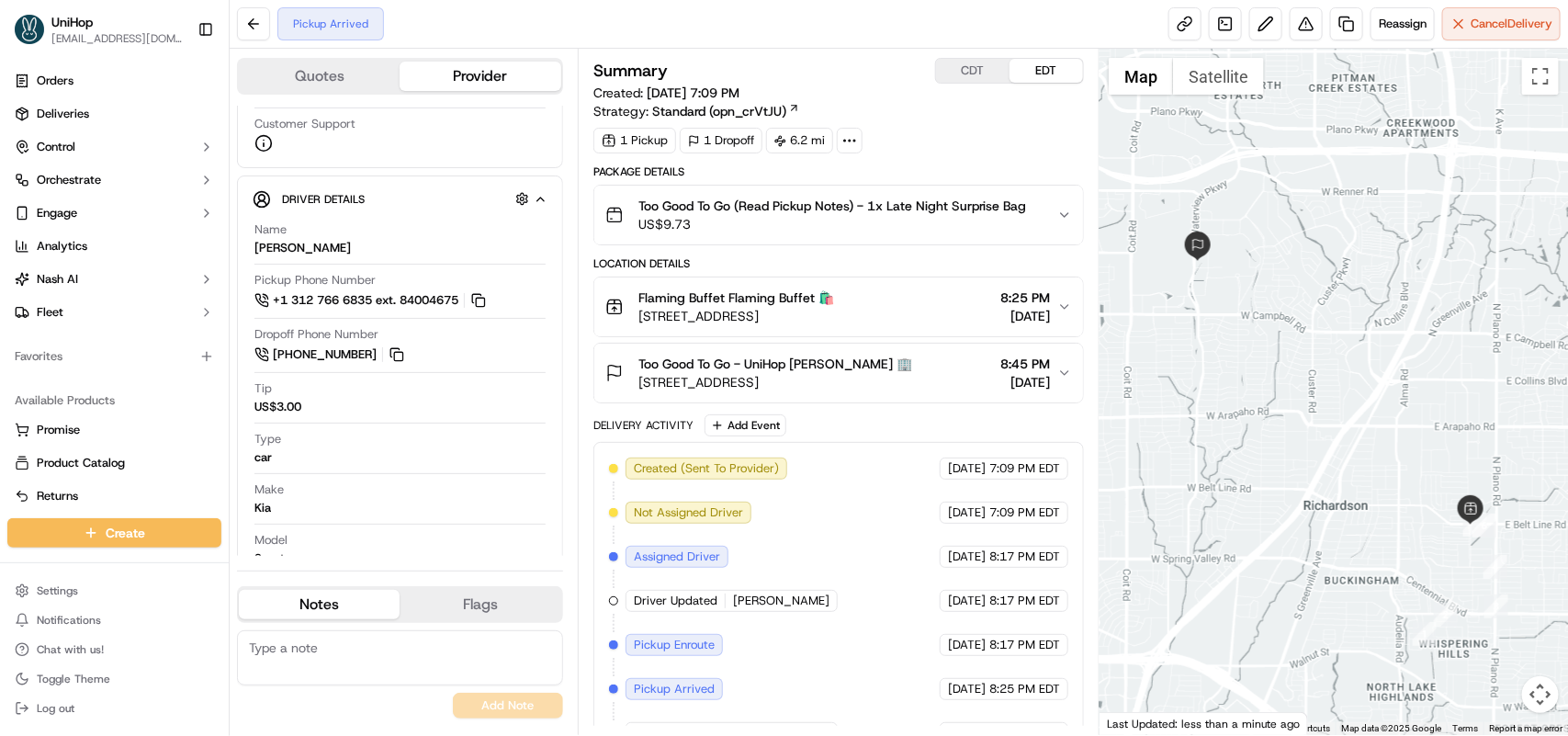
click at [814, 308] on span "[STREET_ADDRESS]" at bounding box center [736, 316] width 196 height 18
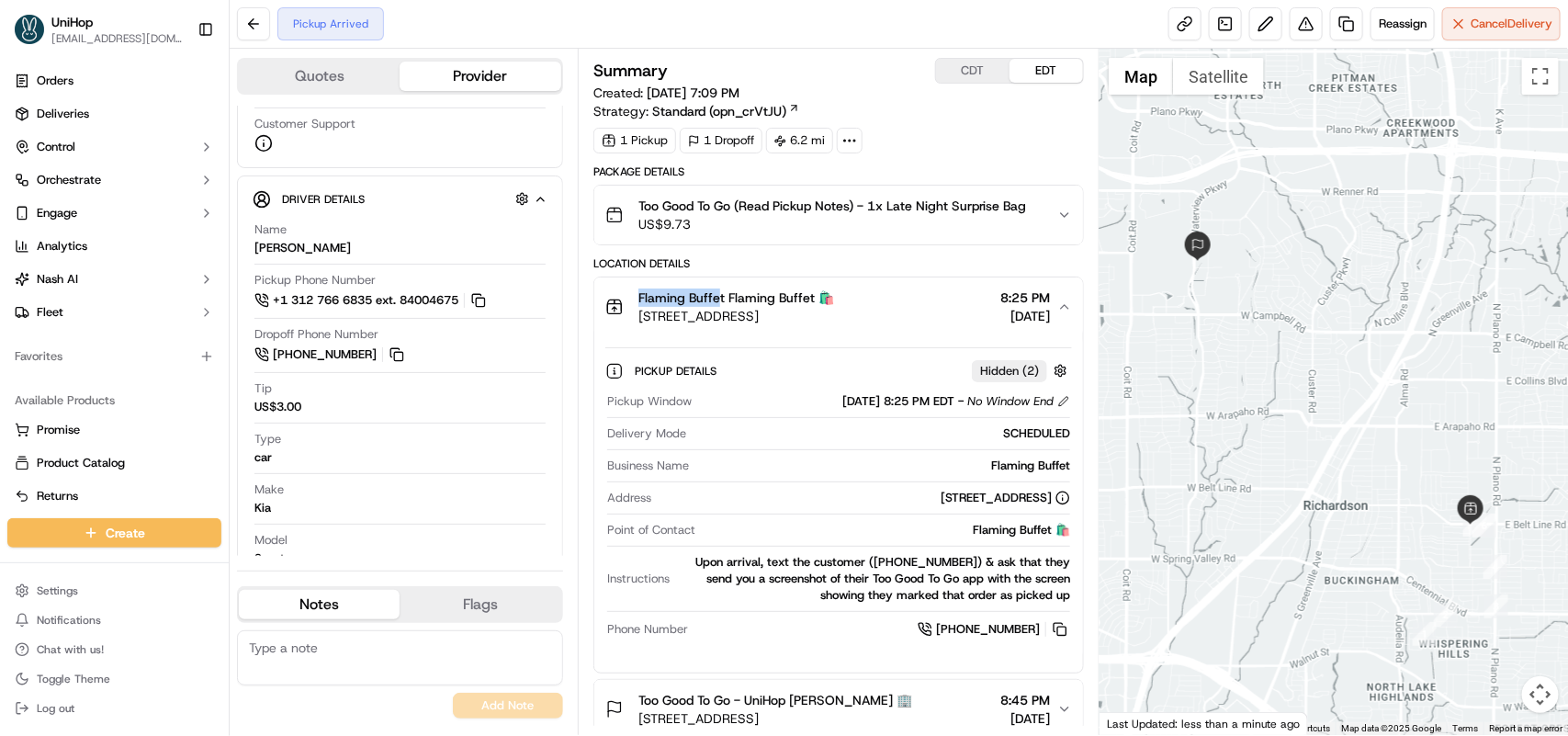
drag, startPoint x: 641, startPoint y: 301, endPoint x: 718, endPoint y: 301, distance: 77.0
click at [718, 301] on span "Flaming Buffet Flaming Buffet 🛍️" at bounding box center [736, 297] width 196 height 18
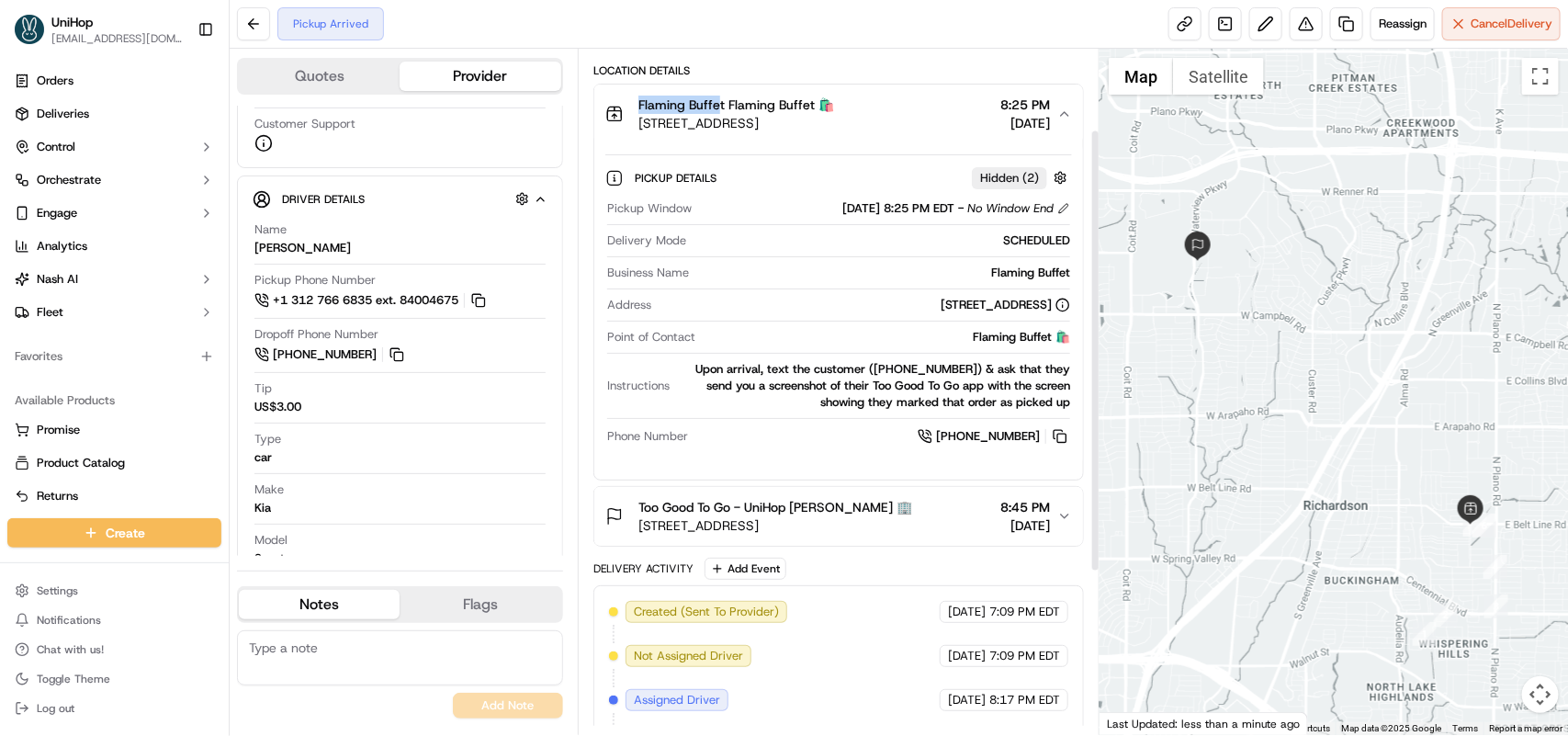
scroll to position [229, 0]
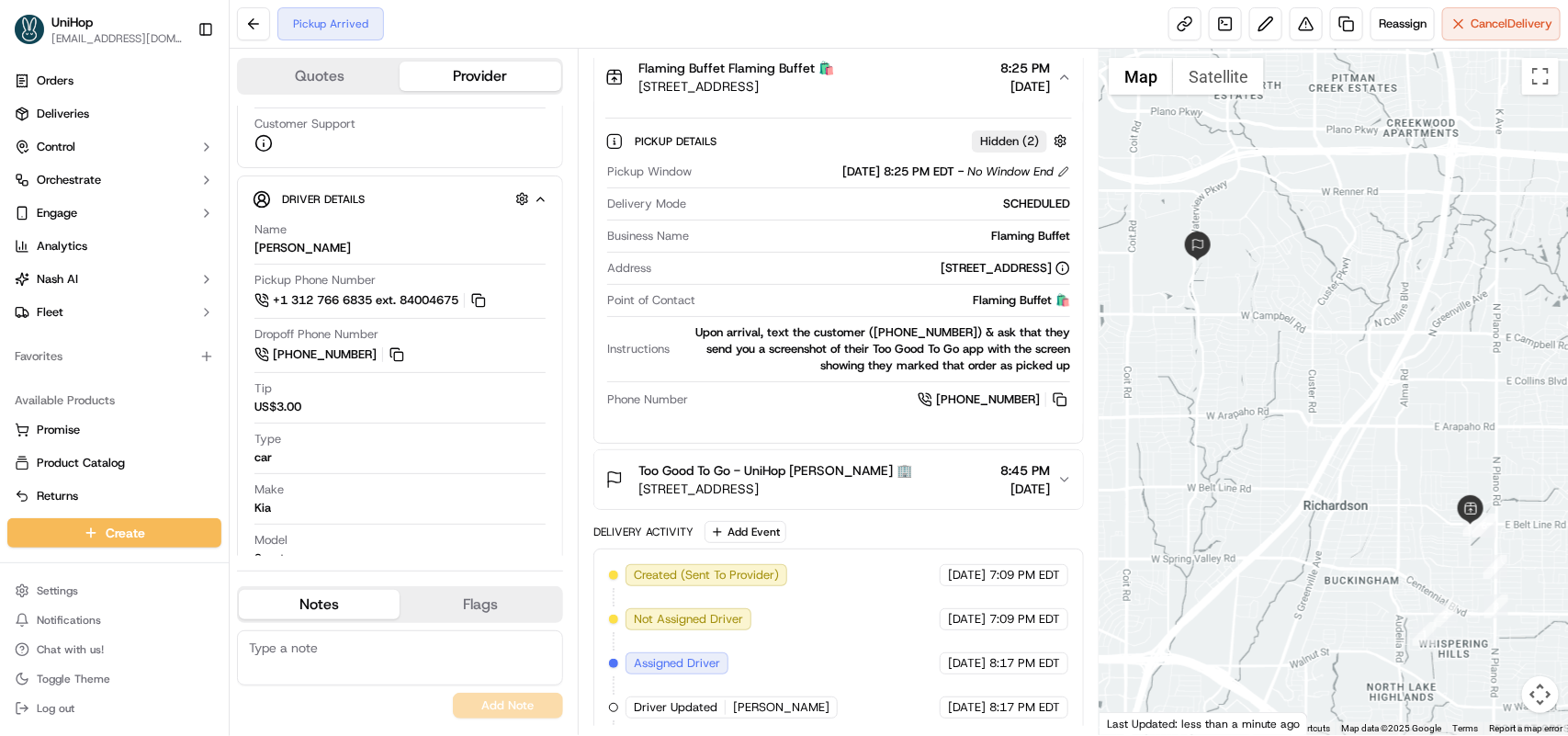
click at [1055, 483] on div "Too Good To Go - UniHop Edidiong Cornel 🏢 2600 Waterview Pkwy, Richardson, TX 7…" at bounding box center [831, 480] width 452 height 37
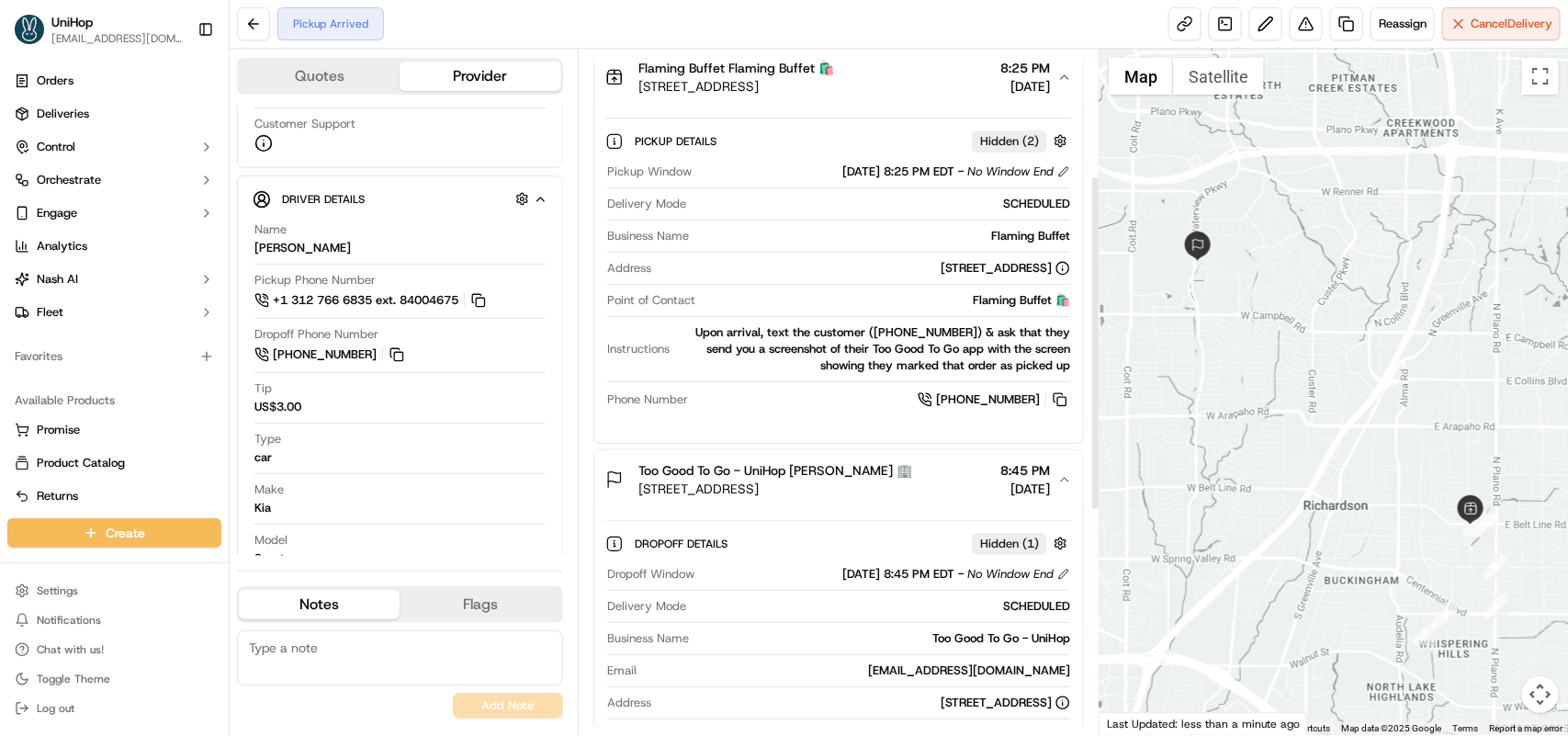
scroll to position [345, 0]
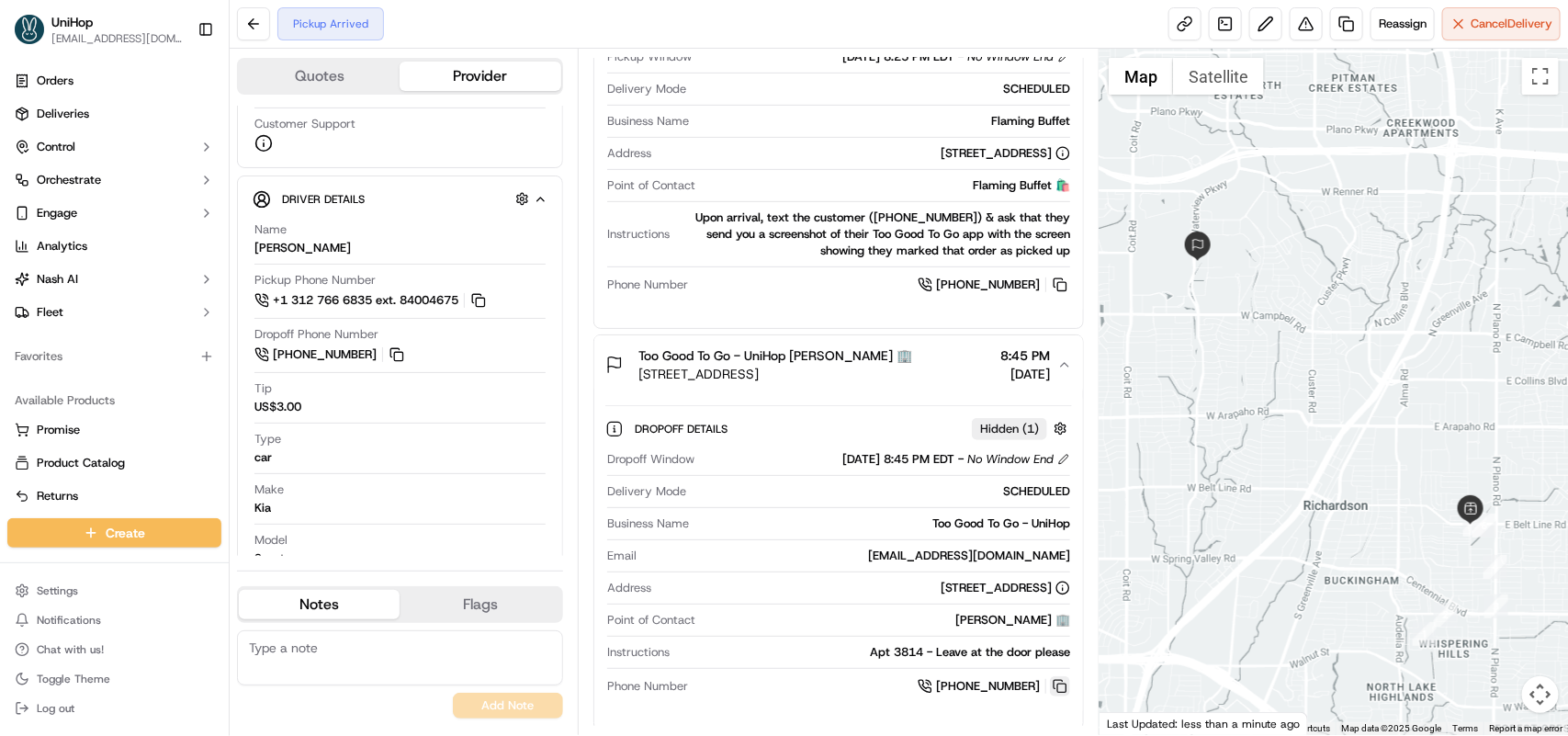
click at [1058, 682] on button at bounding box center [1059, 686] width 20 height 20
click at [1053, 691] on button at bounding box center [1059, 686] width 20 height 20
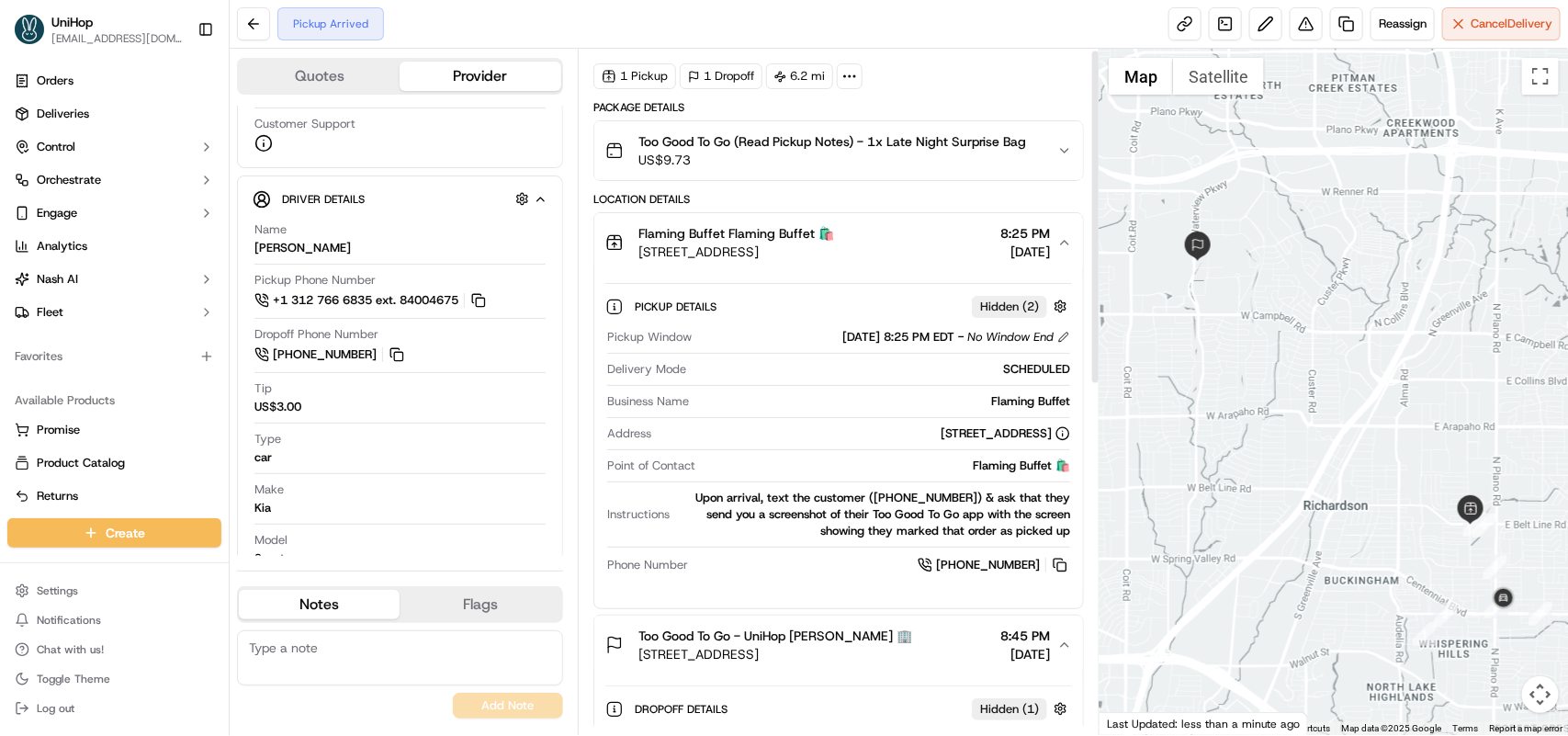
scroll to position [0, 0]
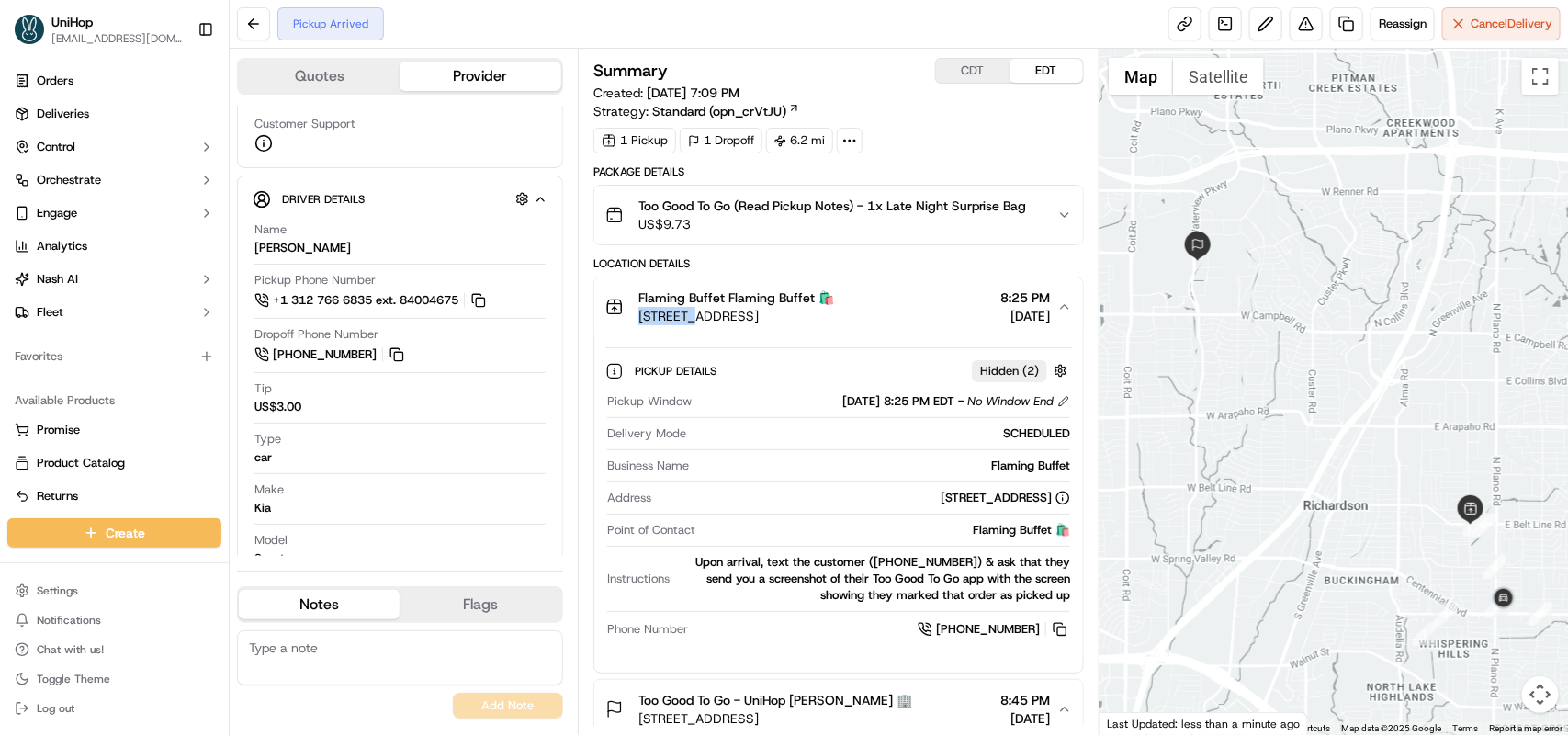
drag, startPoint x: 640, startPoint y: 308, endPoint x: 696, endPoint y: 308, distance: 56.0
click at [696, 308] on span "[STREET_ADDRESS]" at bounding box center [736, 316] width 196 height 18
drag, startPoint x: 640, startPoint y: 296, endPoint x: 722, endPoint y: 296, distance: 82.0
click at [722, 296] on span "Flaming Buffet Flaming Buffet 🛍️" at bounding box center [736, 297] width 196 height 18
copy span "Flaming Buffet"
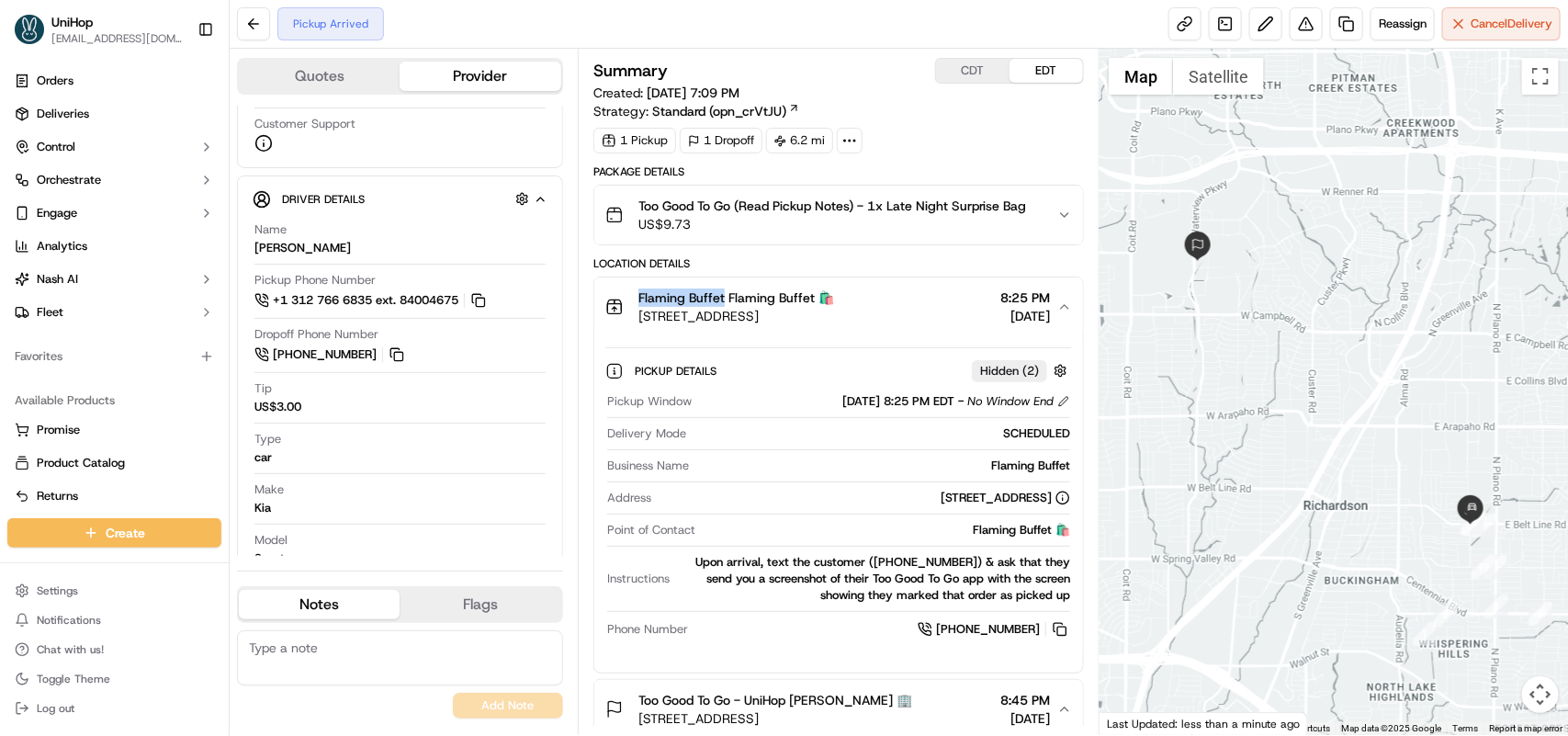
drag, startPoint x: 639, startPoint y: 317, endPoint x: 889, endPoint y: 320, distance: 250.0
click at [834, 320] on span "[STREET_ADDRESS]" at bounding box center [736, 316] width 196 height 18
copy span "1200 E Belt Line Rd #100, Richardson, TX"
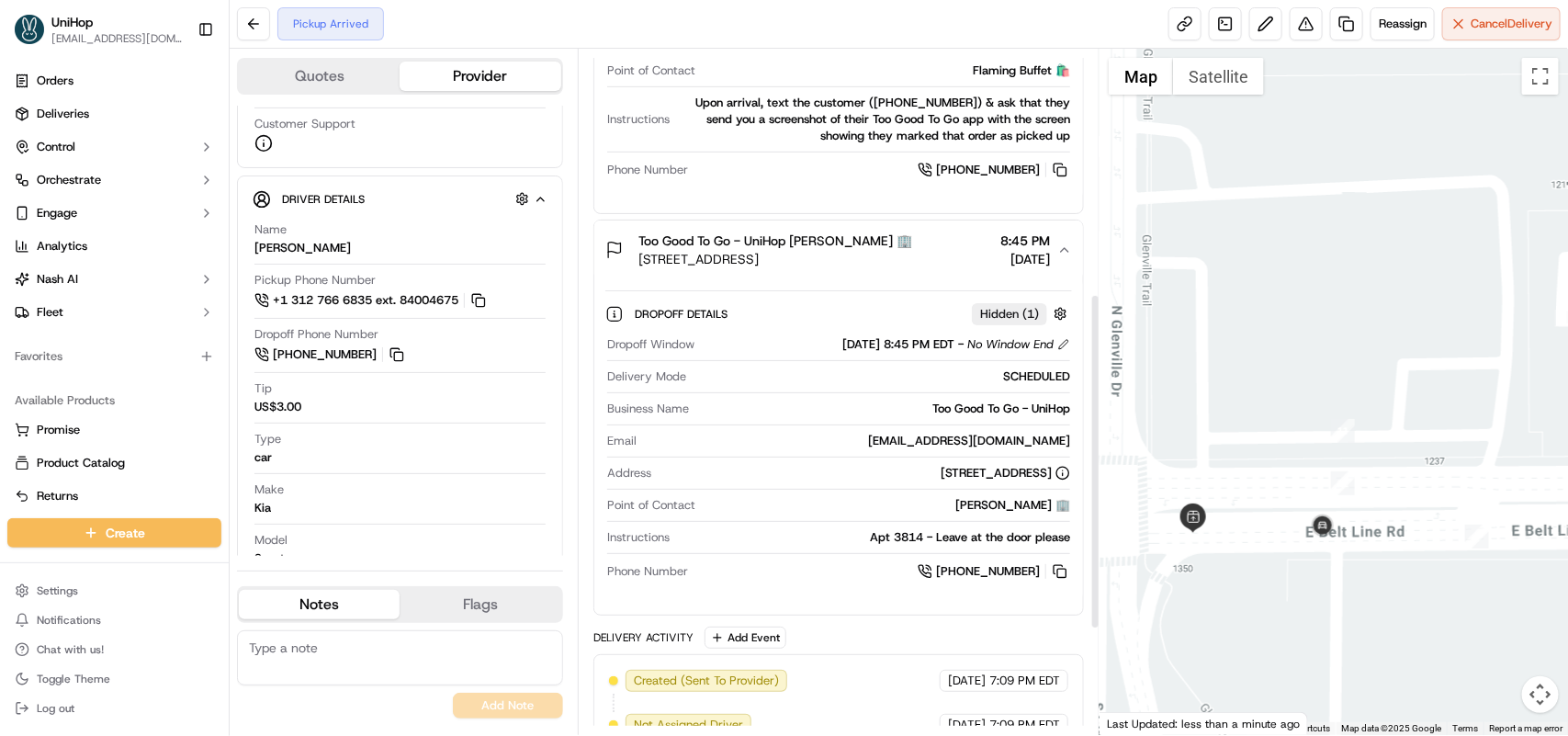
scroll to position [712, 0]
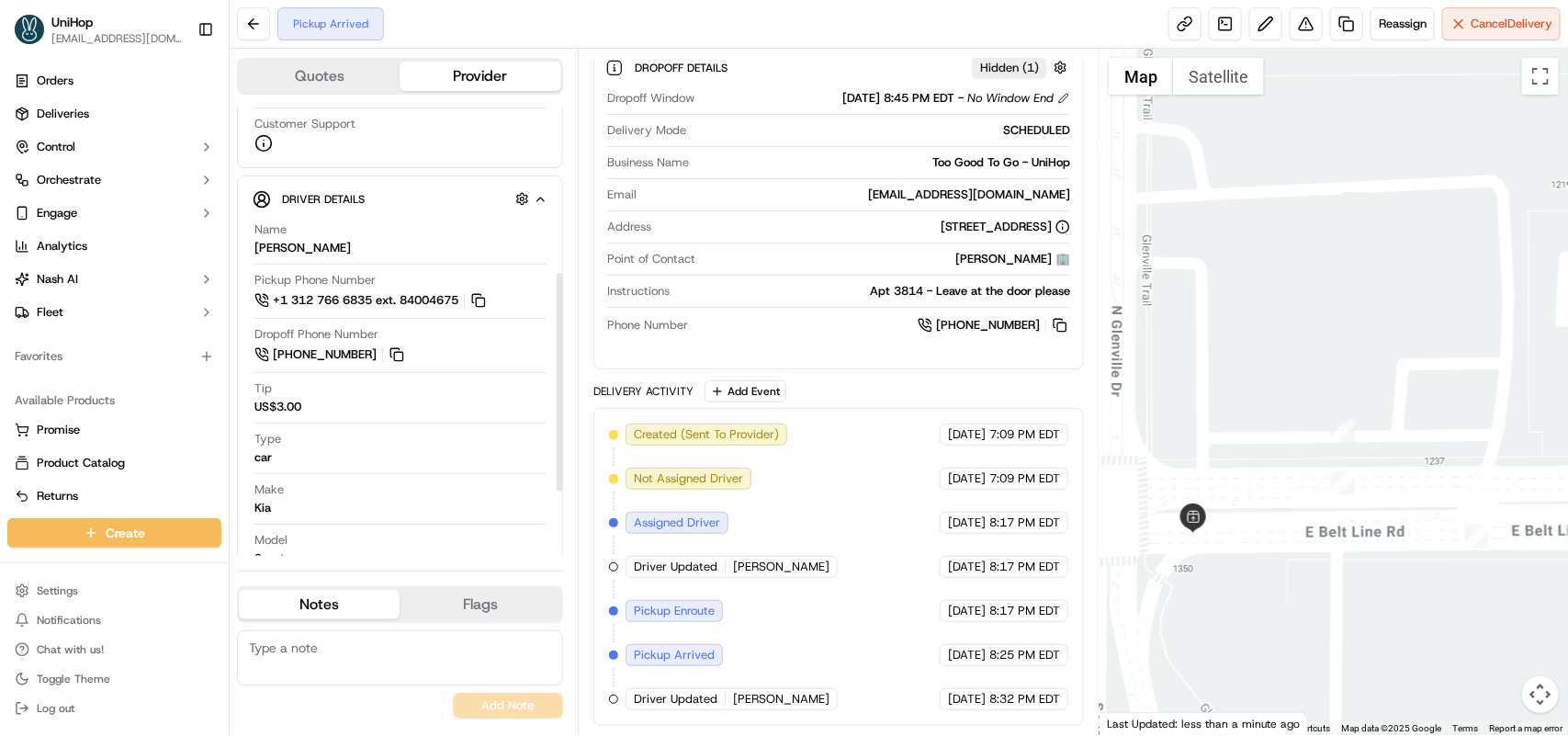
click at [425, 189] on div "Driver Details Hidden ( 5 )" at bounding box center [407, 199] width 251 height 23
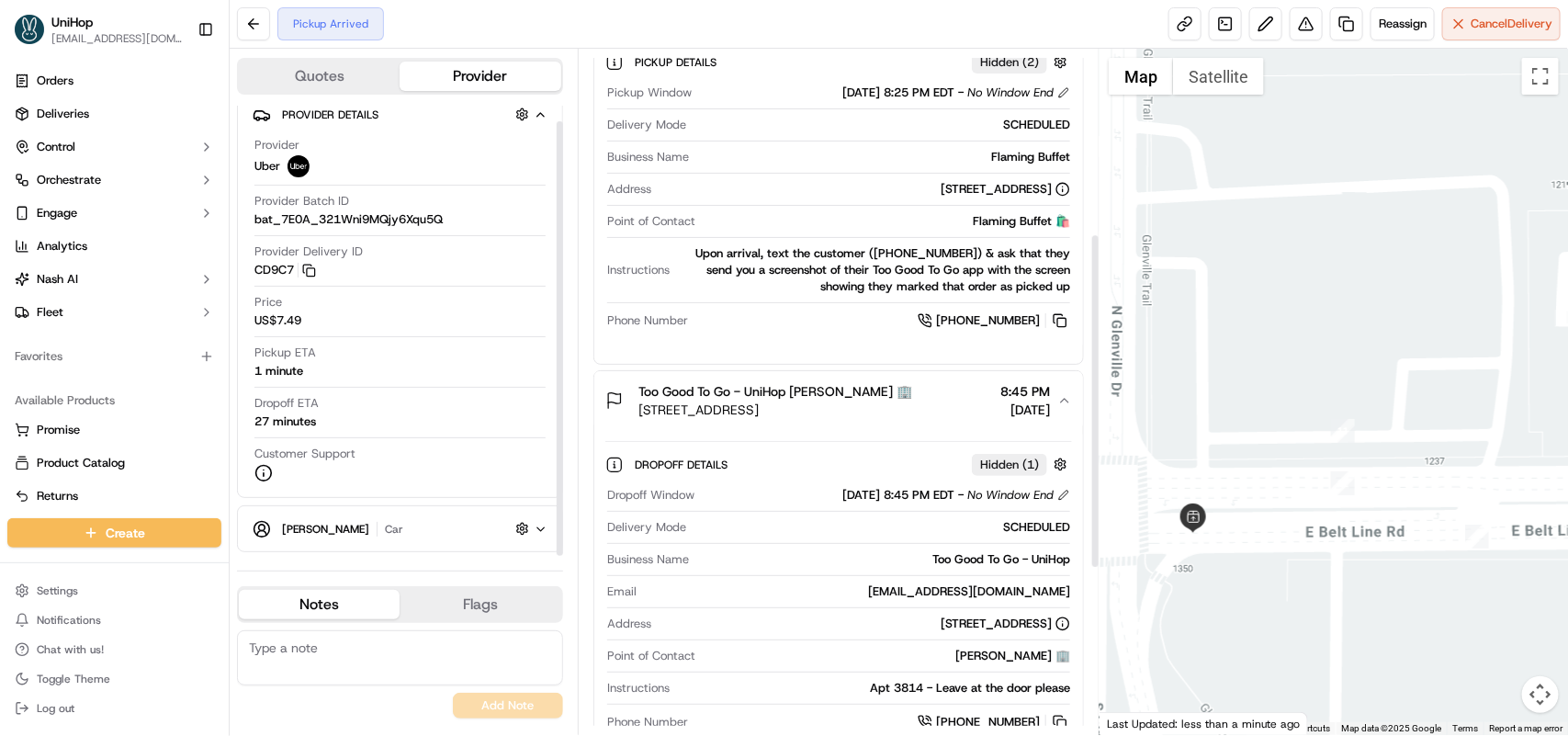
scroll to position [252, 0]
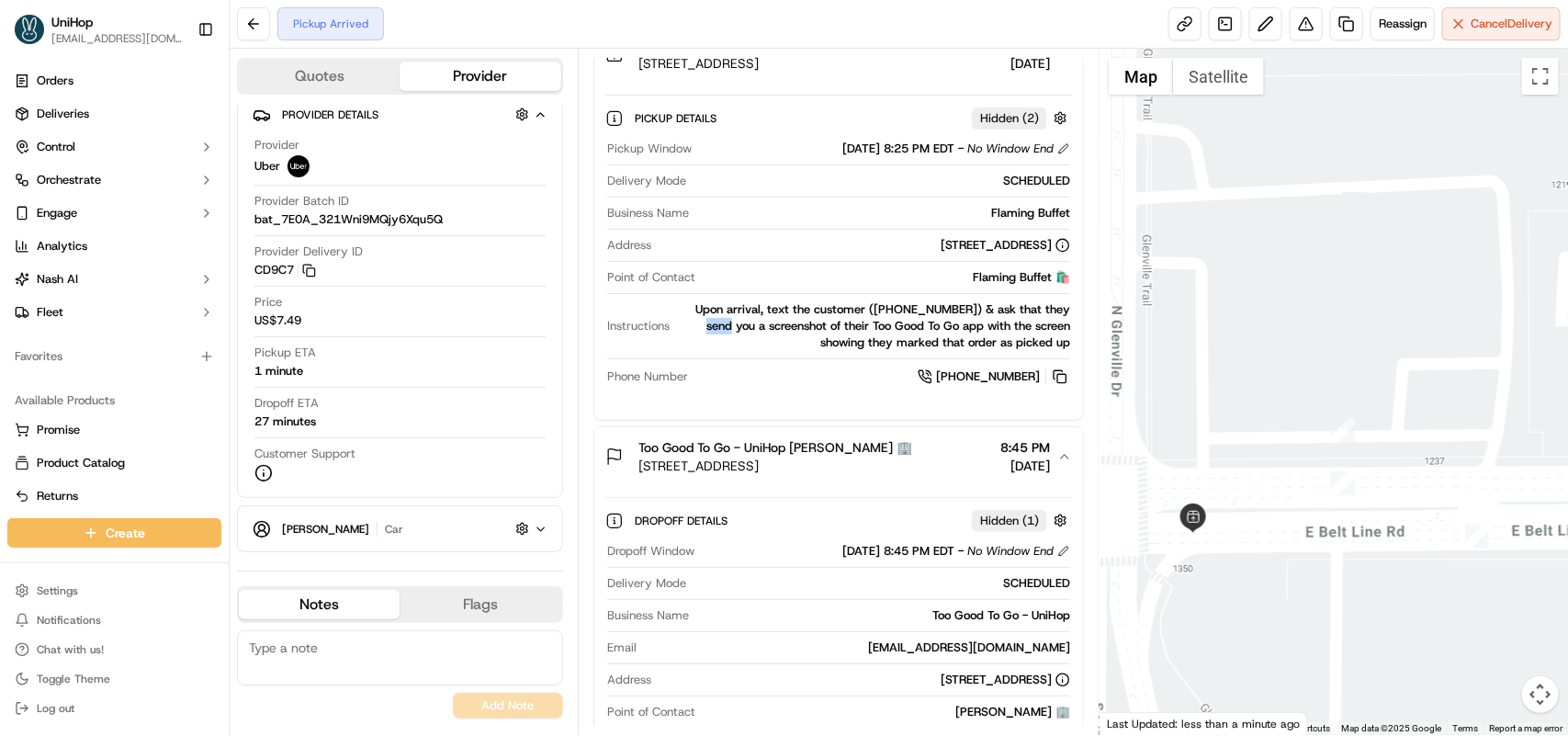
drag, startPoint x: 704, startPoint y: 328, endPoint x: 732, endPoint y: 328, distance: 28.0
click at [732, 328] on div "Upon arrival, text the customer ([PHONE_NUMBER]) & ask that they send you a scr…" at bounding box center [874, 327] width 393 height 50
drag, startPoint x: 694, startPoint y: 329, endPoint x: 1082, endPoint y: 347, distance: 388.4
click at [1082, 347] on div "Pickup Details Hidden ( 2 ) Pickup Window Sep 20 2025 8:25 PM EDT - No Window E…" at bounding box center [838, 245] width 488 height 322
copy div "send you a screenshot of their Too Good To Go app with the screen showing they …"
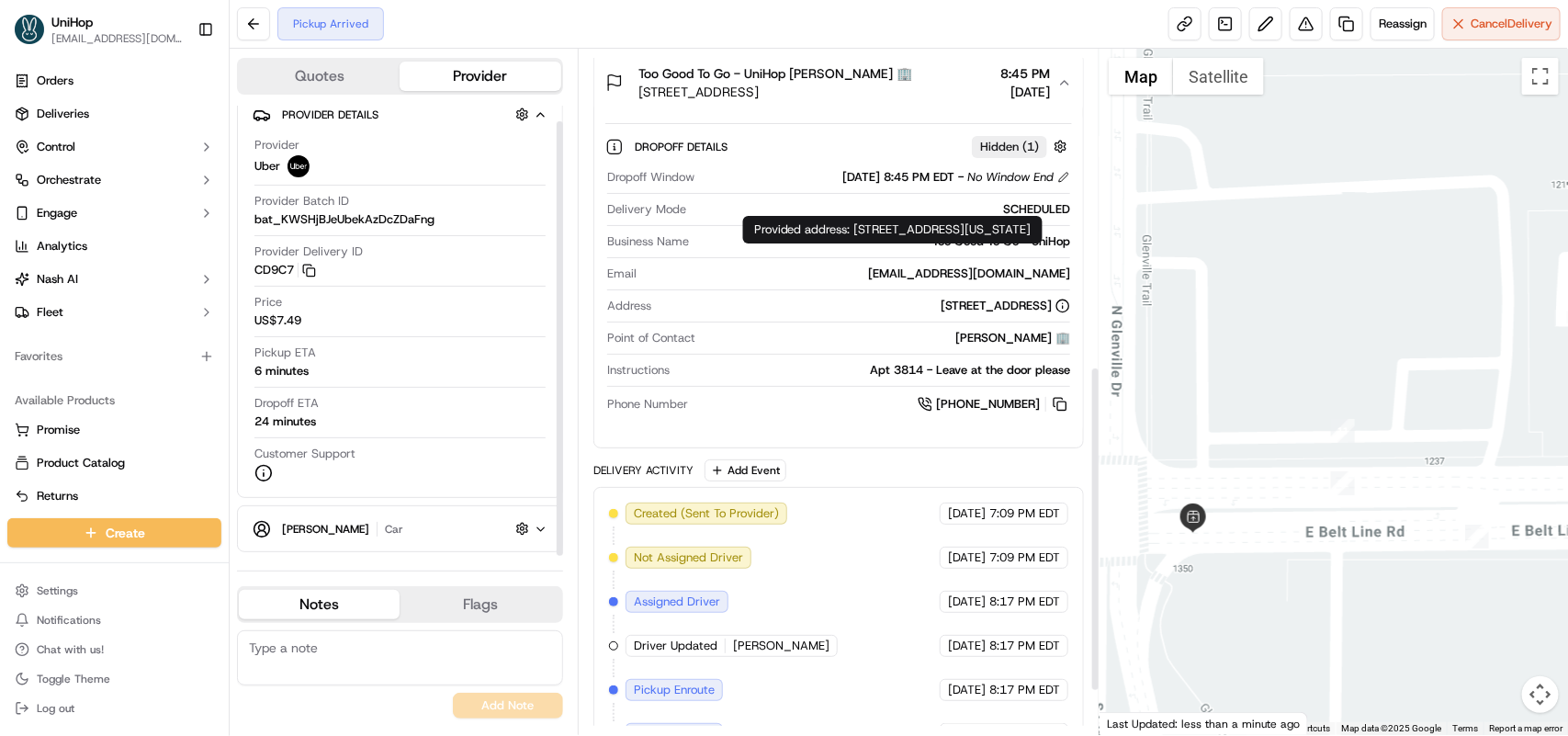
scroll to position [756, 0]
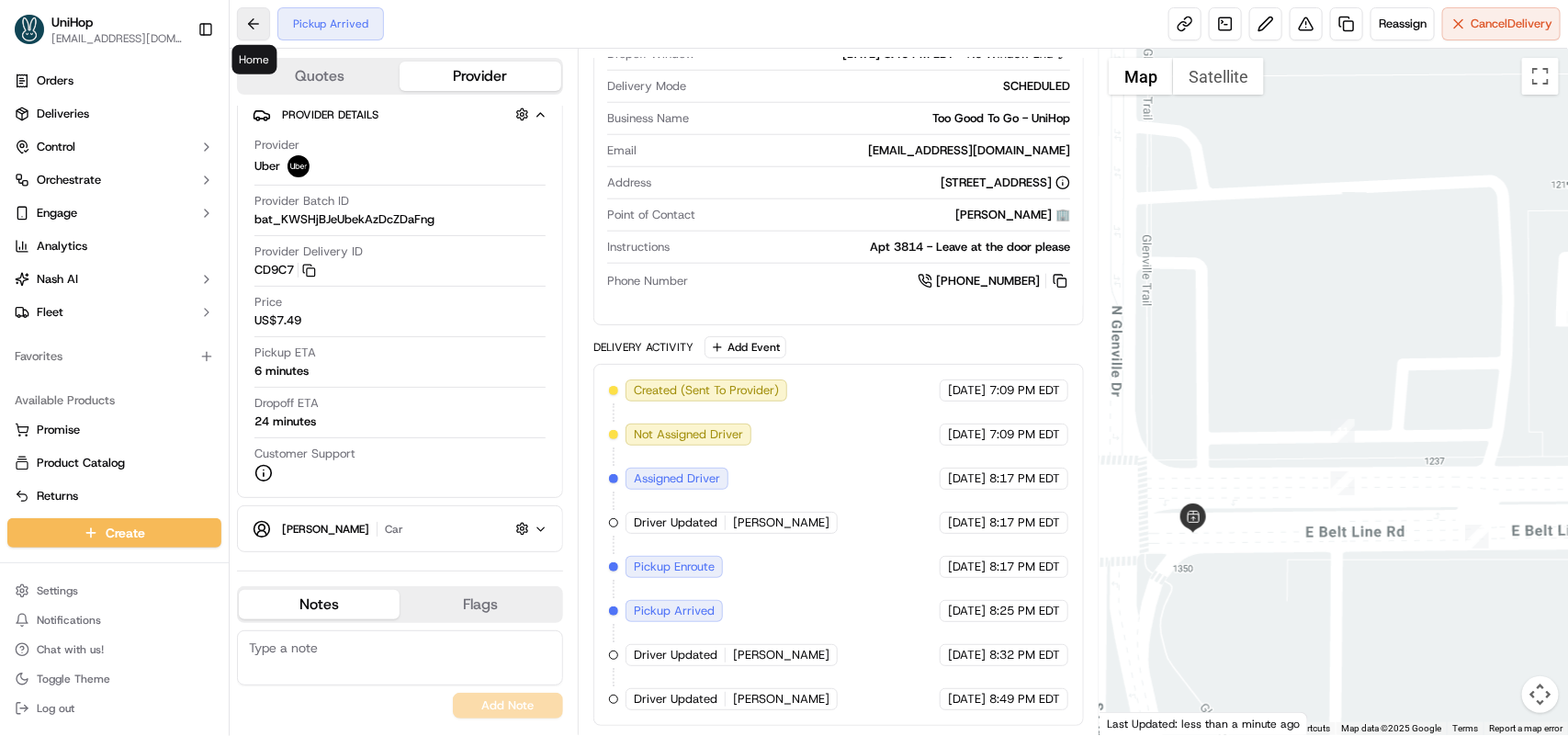
click at [264, 32] on button at bounding box center [253, 24] width 33 height 33
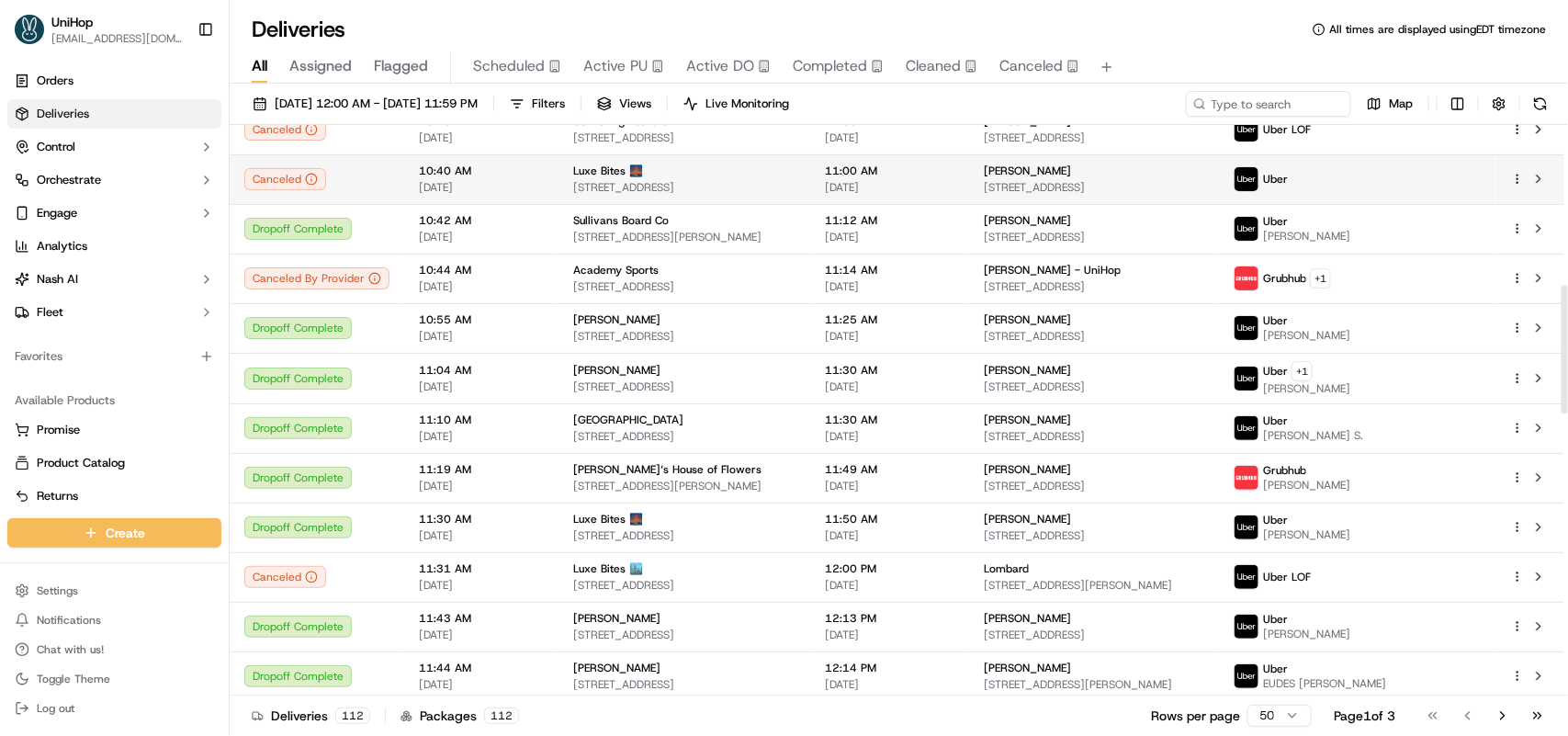
scroll to position [1379, 0]
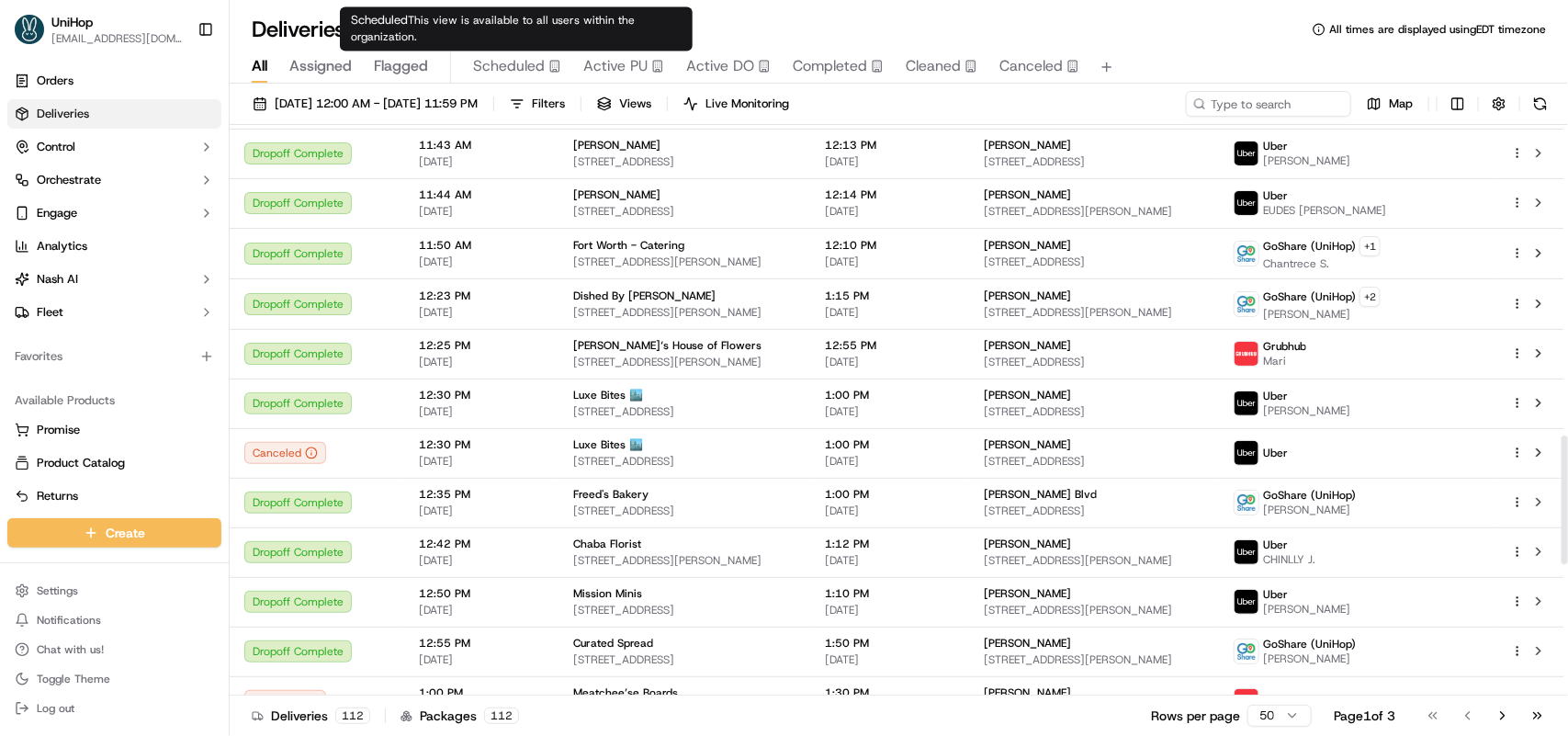
click at [507, 65] on span "Scheduled" at bounding box center [509, 66] width 71 height 22
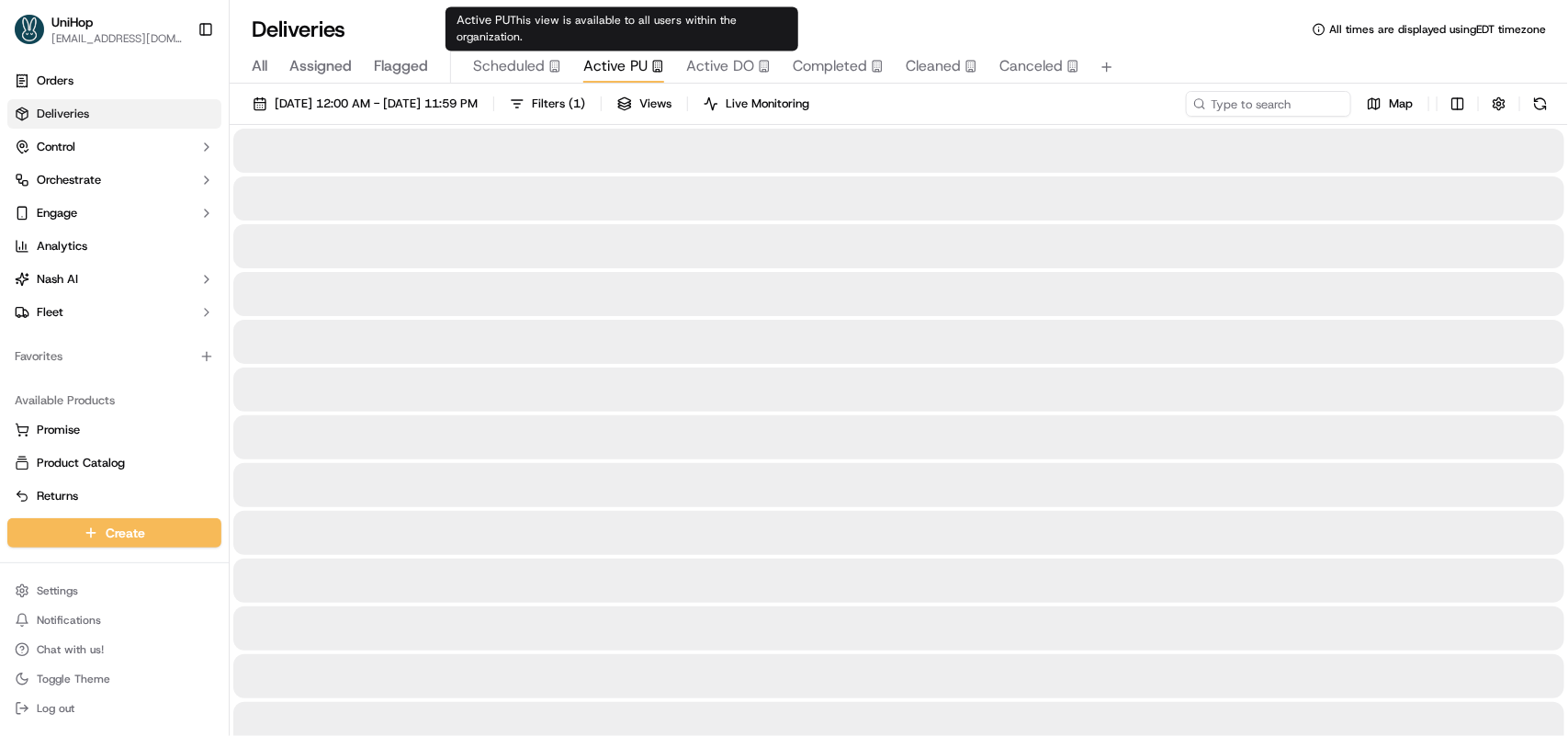
click at [594, 69] on span "Active PU" at bounding box center [615, 66] width 65 height 22
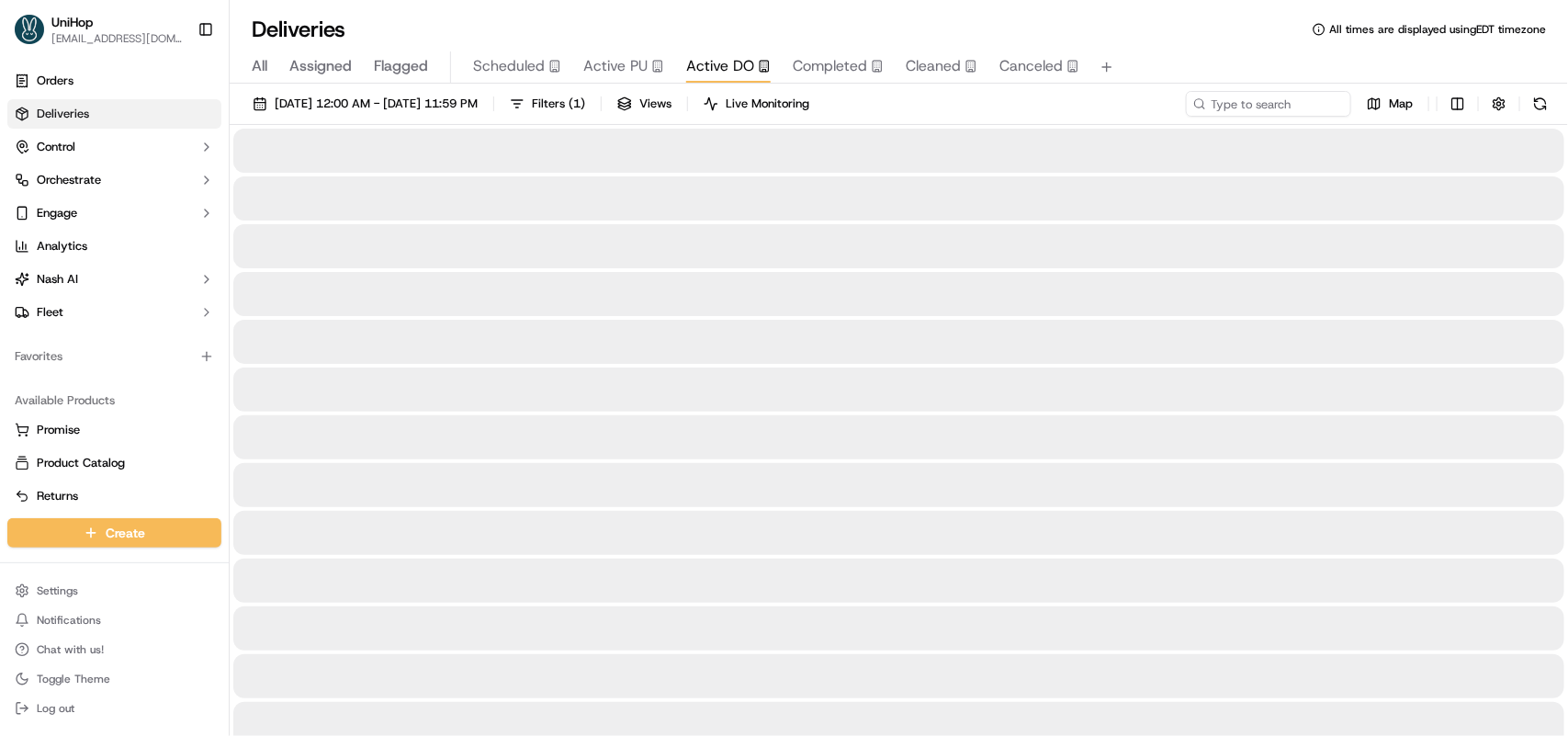
click at [713, 79] on button "Active DO" at bounding box center [729, 66] width 85 height 31
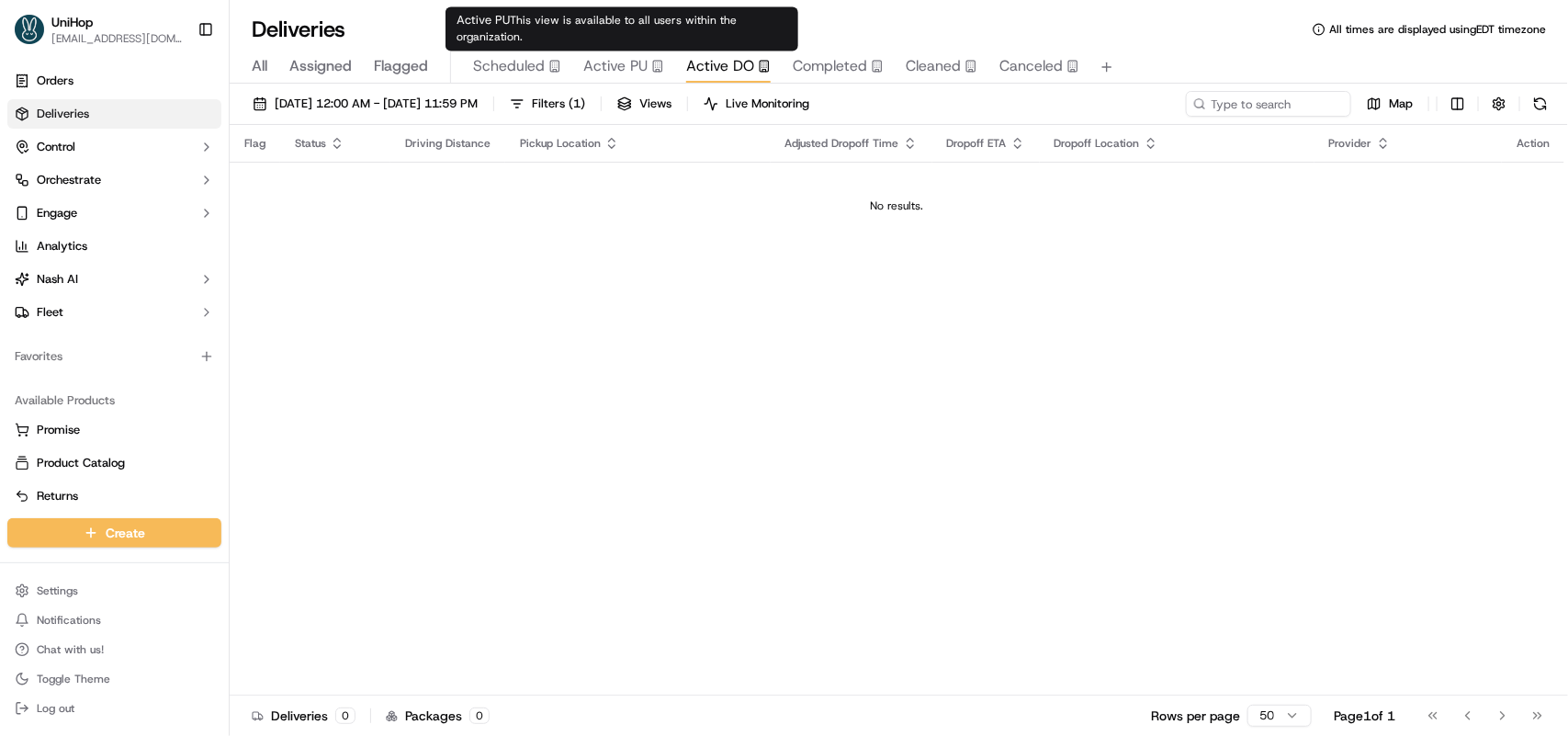
click at [613, 74] on span "Active PU" at bounding box center [615, 66] width 65 height 22
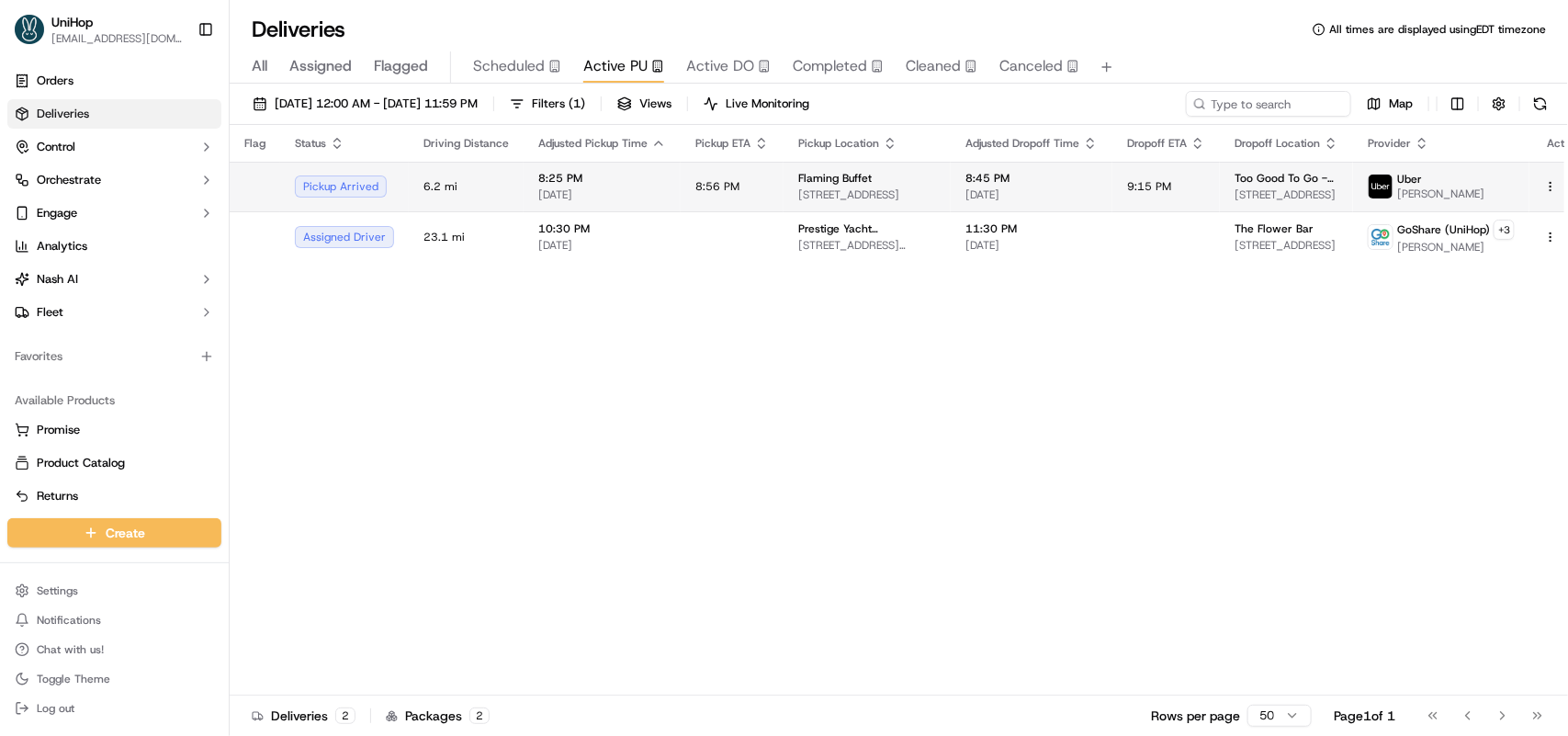
click at [786, 189] on td "Flaming Buffet 1200 E Belt Line Rd #100, Richardson, TX 75081, USA" at bounding box center [868, 187] width 168 height 50
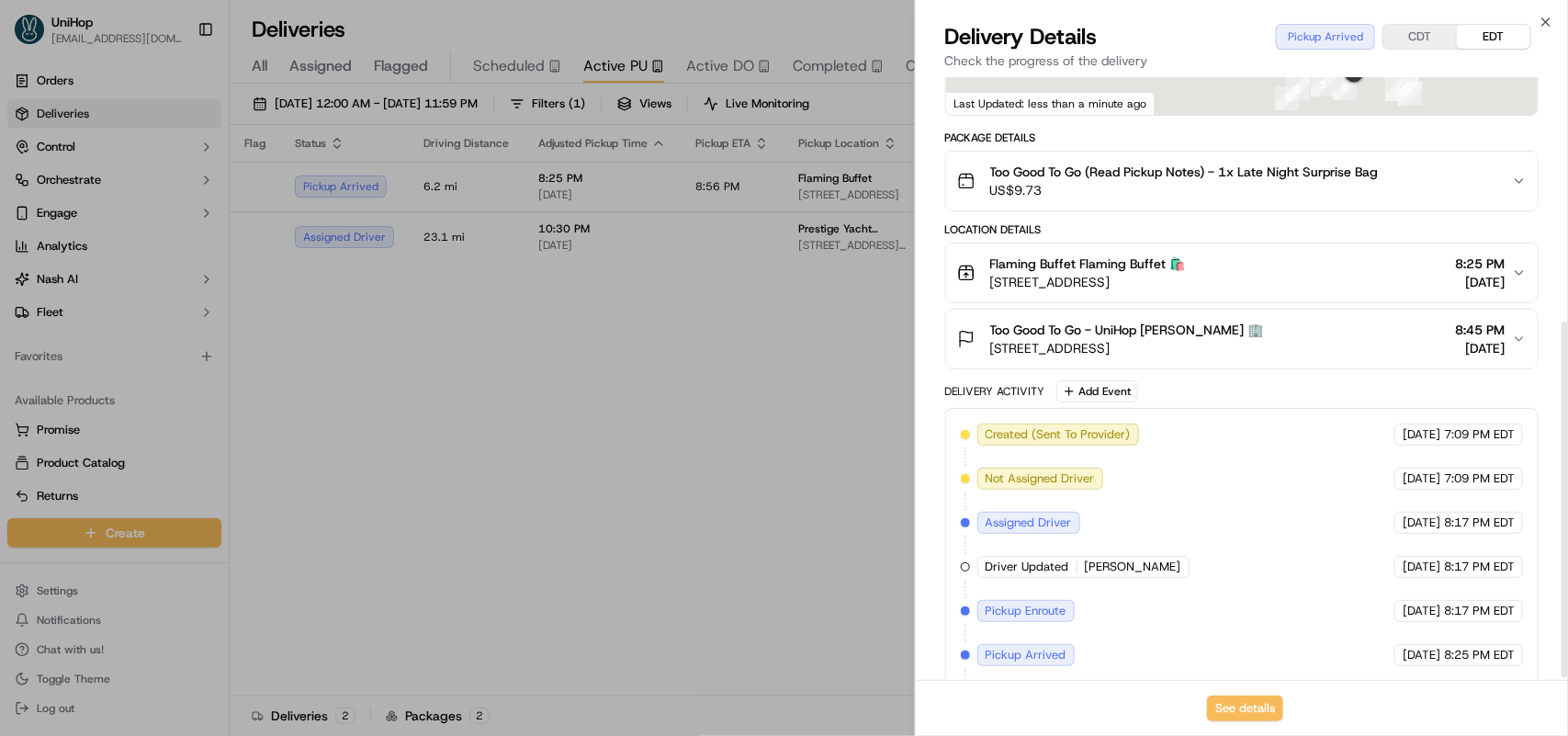
scroll to position [414, 0]
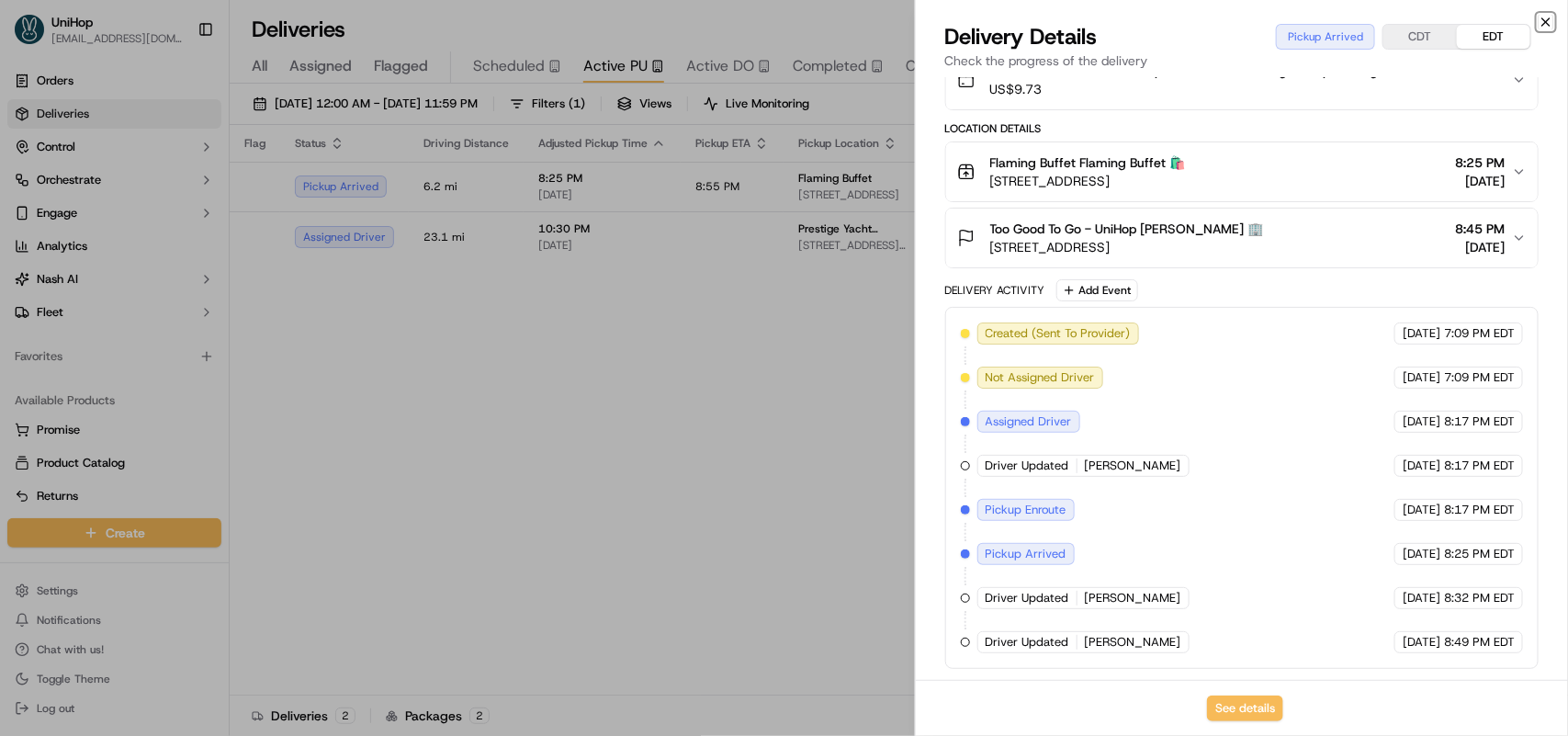
click at [1542, 14] on icon "button" at bounding box center [1546, 21] width 14 height 14
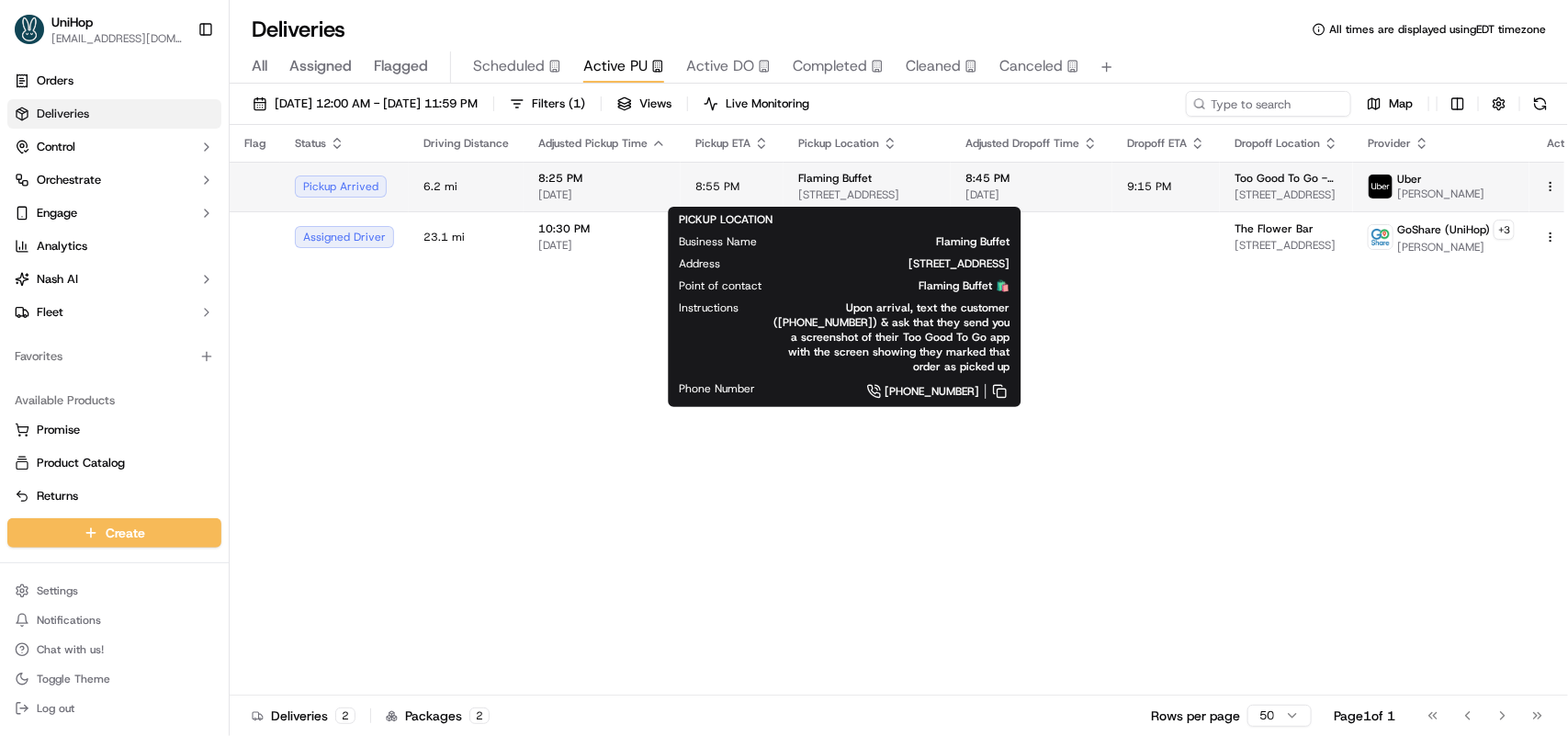
click at [819, 184] on span "Flaming Buffet" at bounding box center [835, 177] width 73 height 14
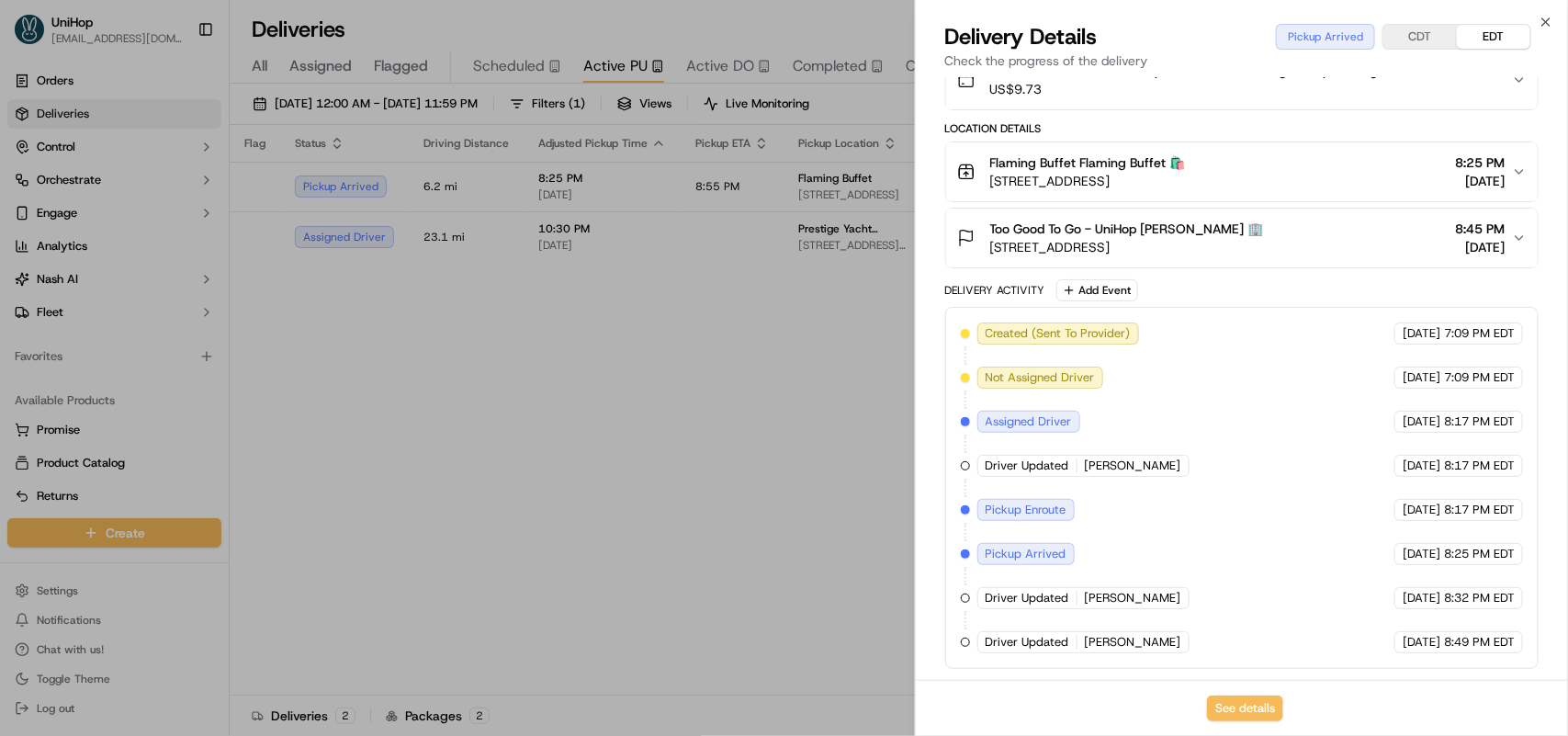
click at [1525, 234] on icon "button" at bounding box center [1519, 237] width 14 height 14
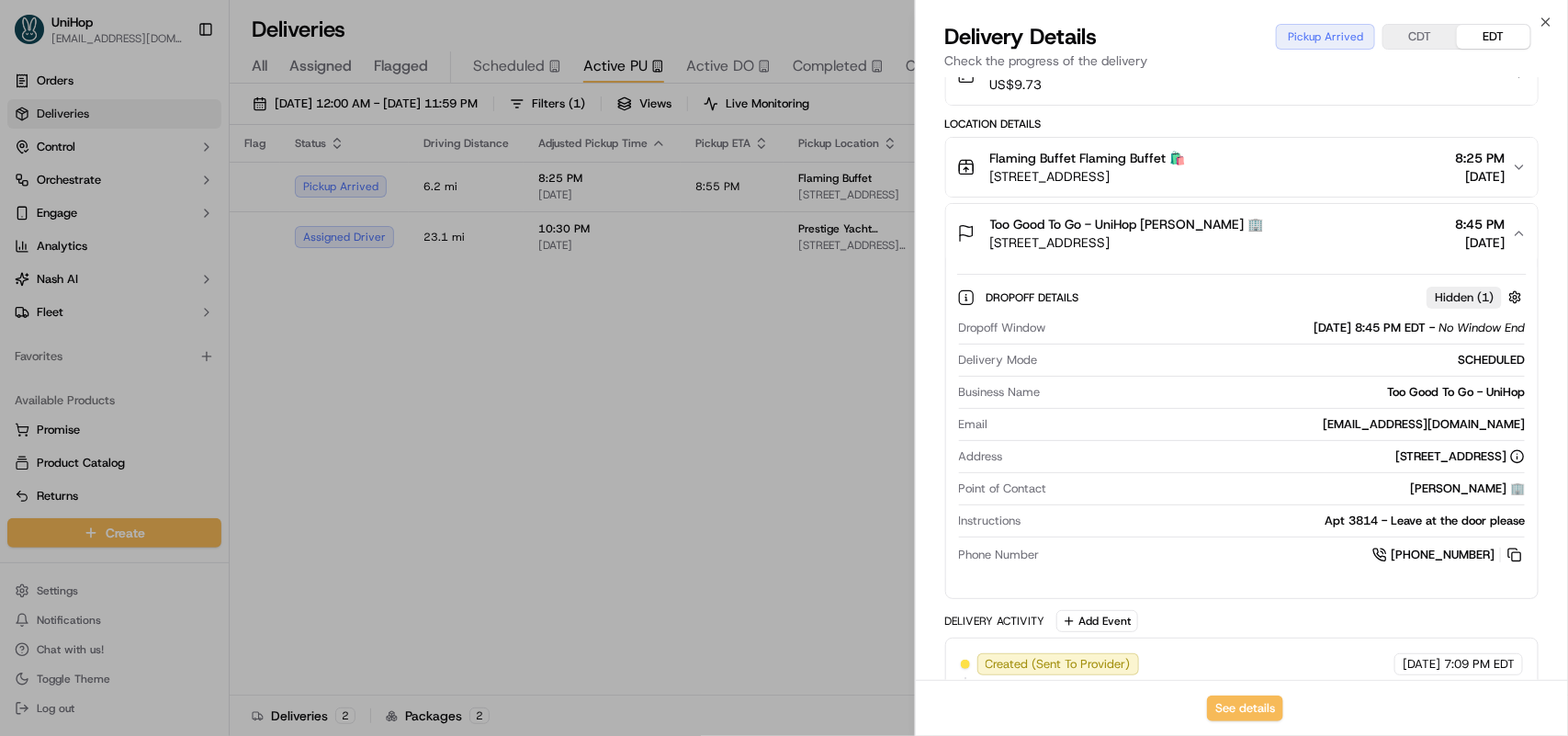
click at [1408, 37] on button "CDT" at bounding box center [1420, 37] width 73 height 24
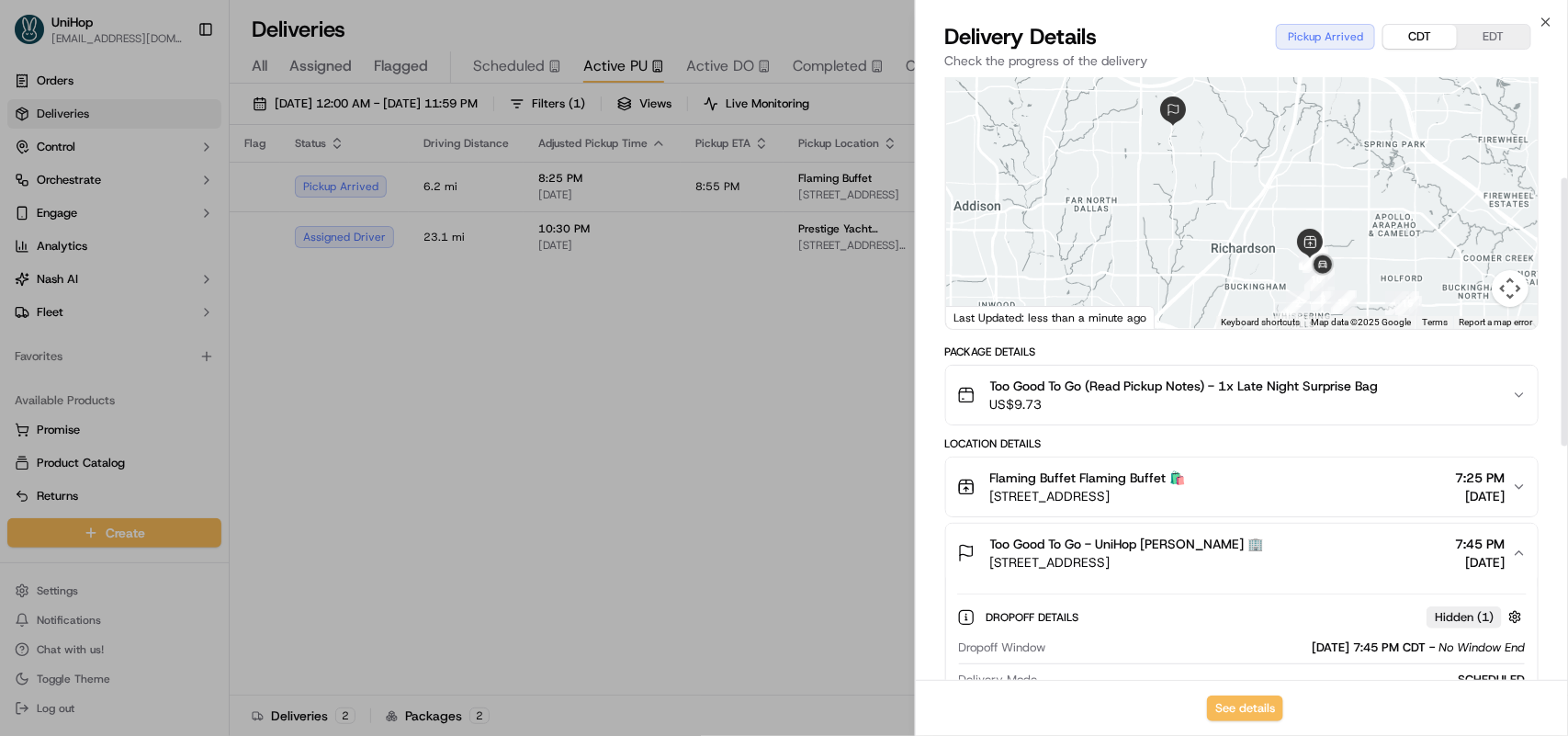
scroll to position [229, 0]
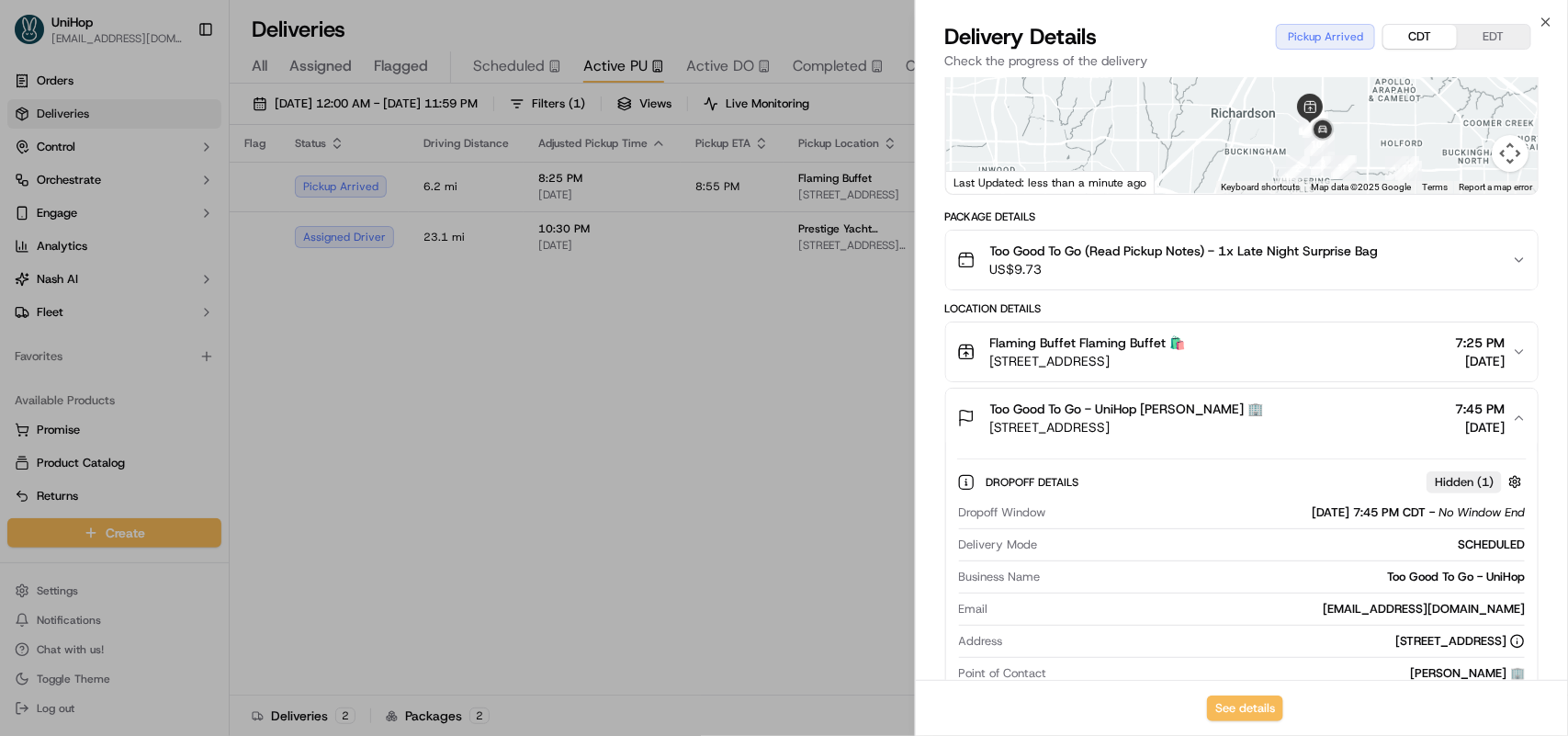
click at [1186, 364] on span "[STREET_ADDRESS]" at bounding box center [1087, 360] width 196 height 18
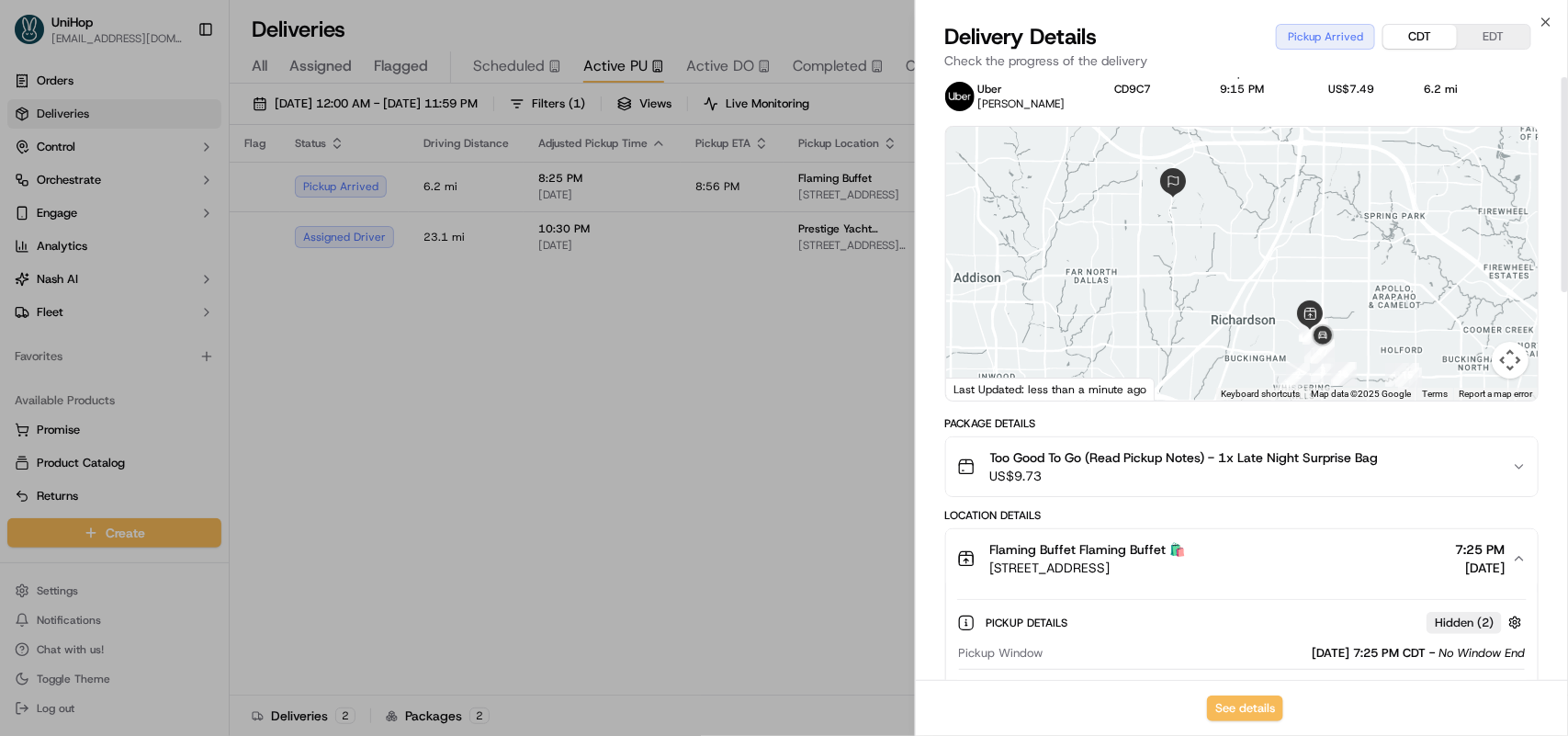
scroll to position [0, 0]
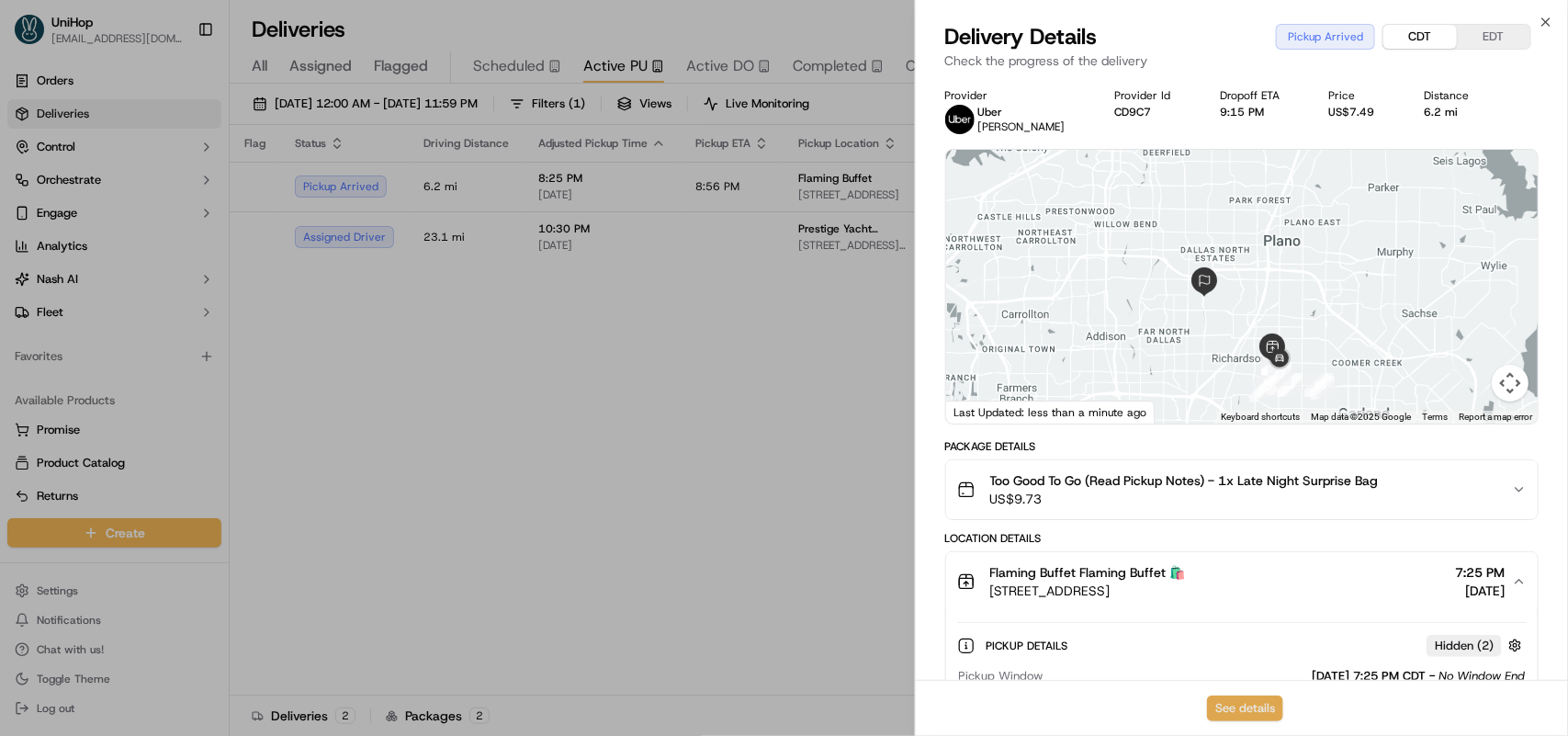
click at [1234, 719] on button "See details" at bounding box center [1244, 708] width 76 height 26
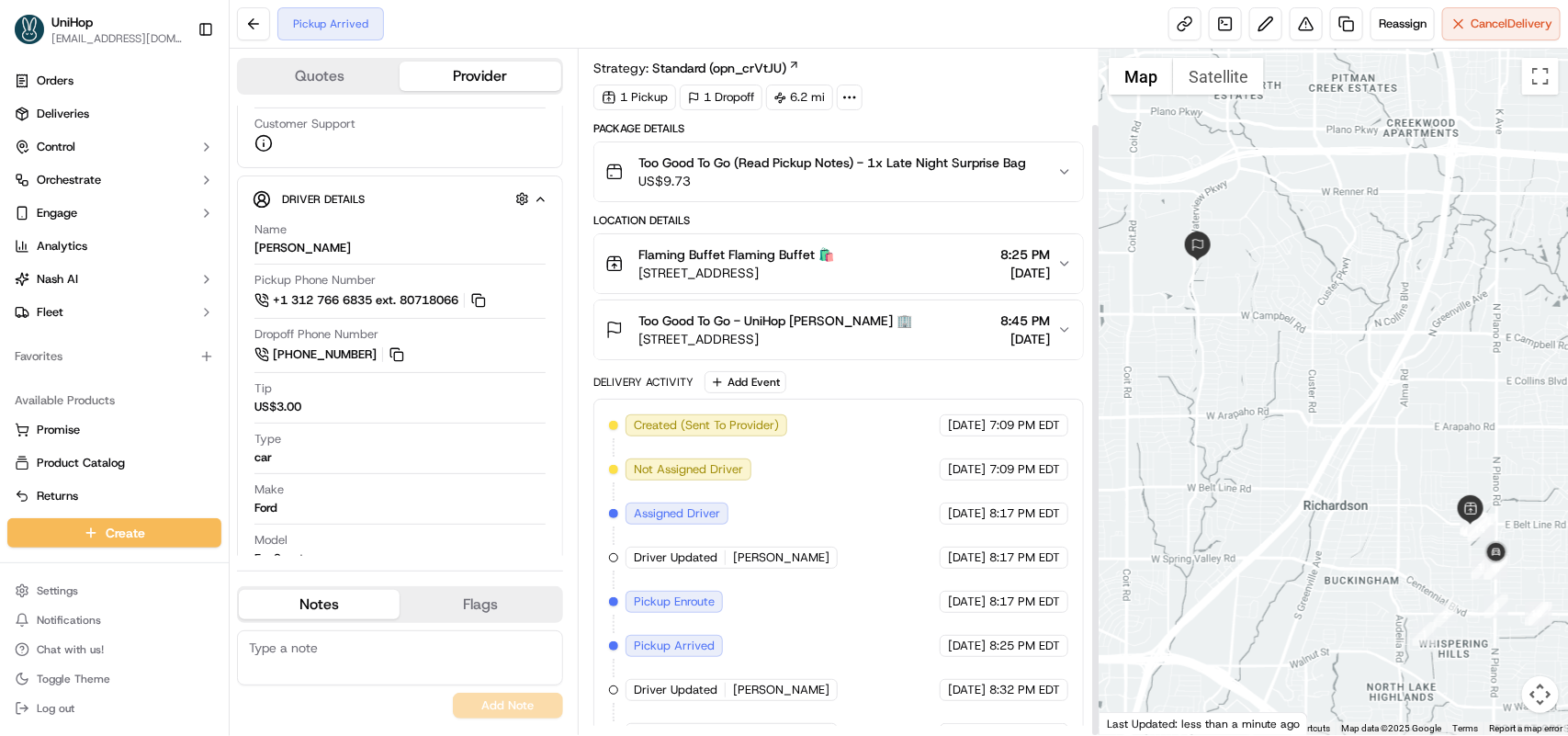
scroll to position [84, 0]
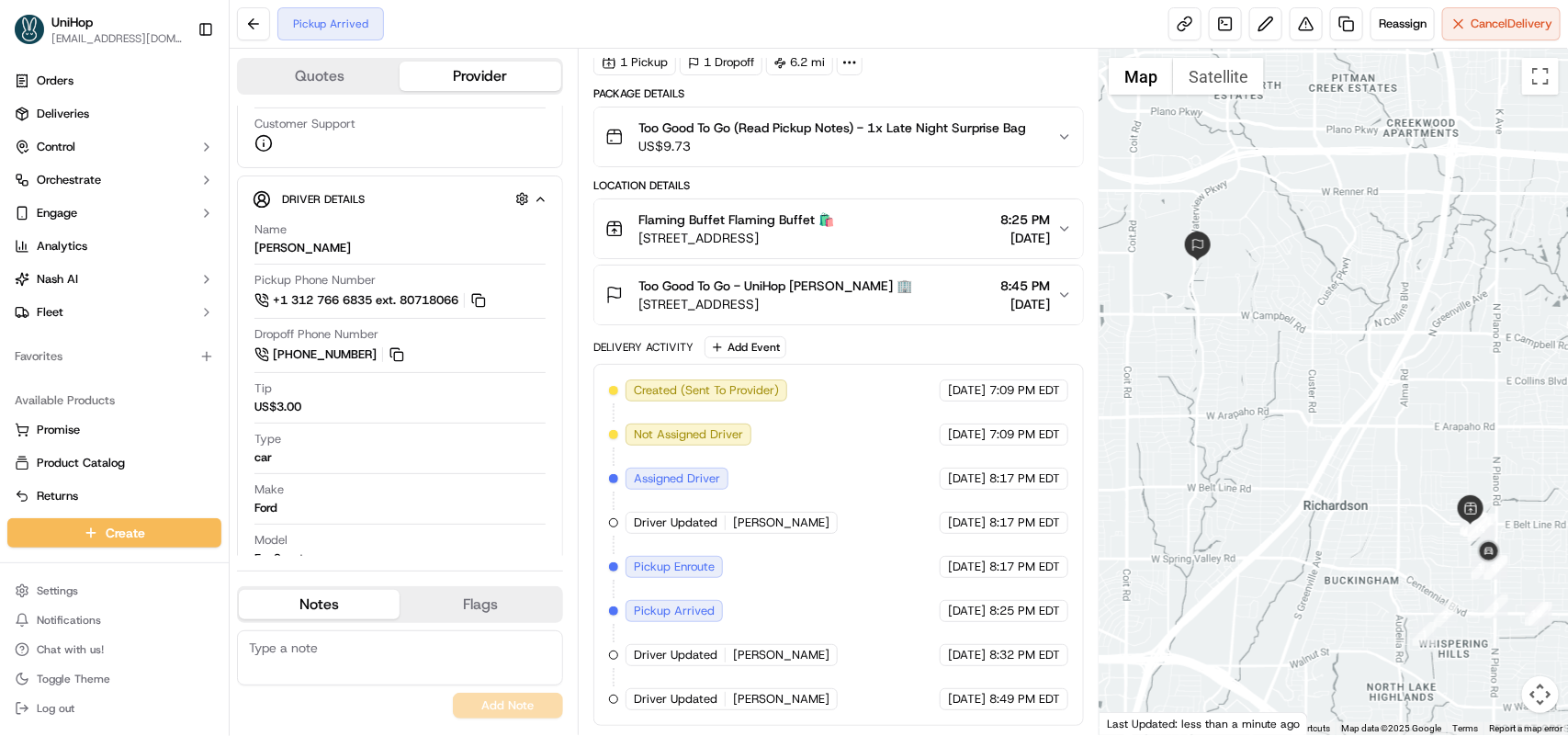
click at [510, 30] on div "Pickup Arrived Reassign Cancel Delivery" at bounding box center [899, 24] width 1339 height 49
click at [1047, 229] on span "[DATE]" at bounding box center [1026, 238] width 50 height 18
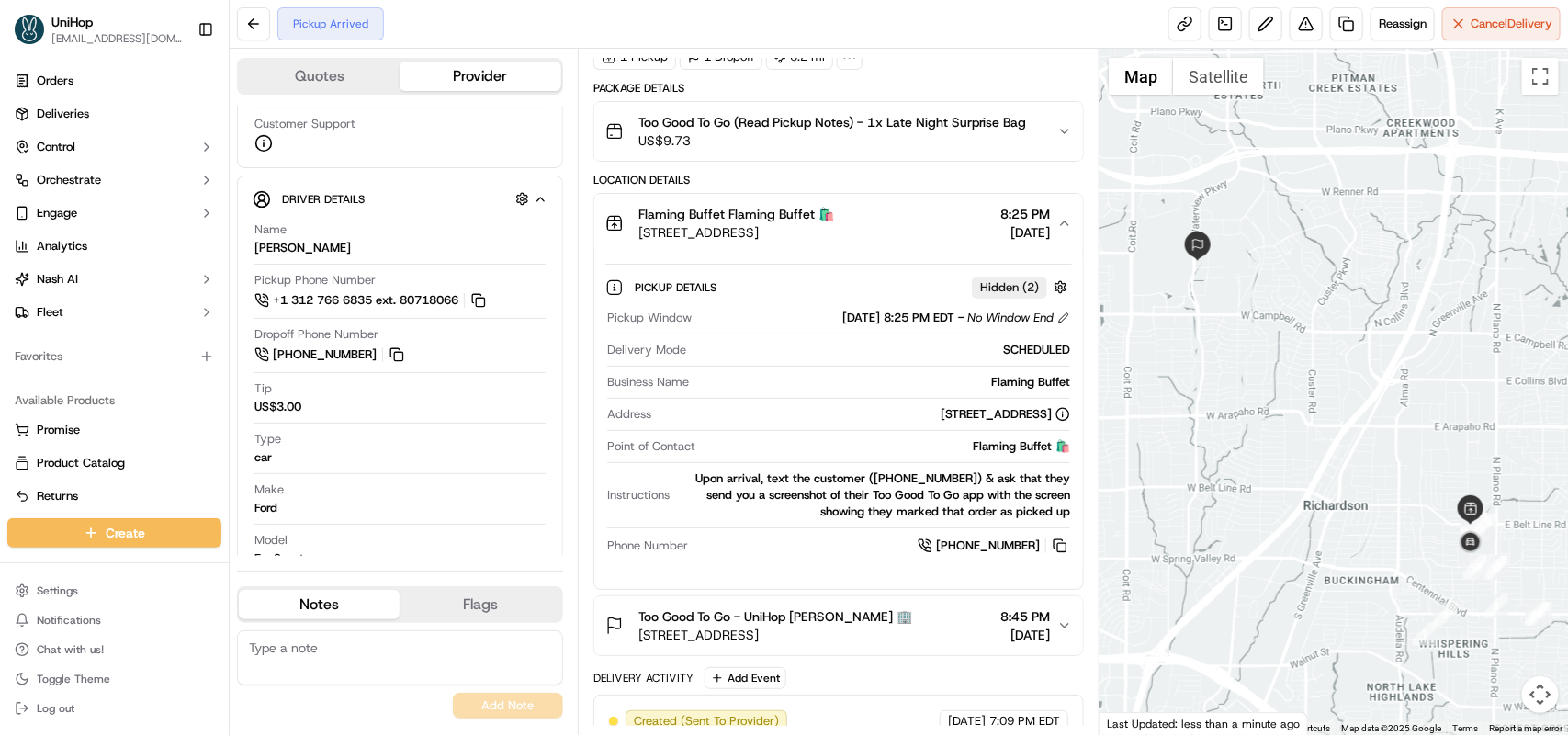
click at [947, 203] on button "Flaming Buffet Flaming Buffet 🛍️ [STREET_ADDRESS] 8:25 PM [DATE]" at bounding box center [838, 223] width 488 height 59
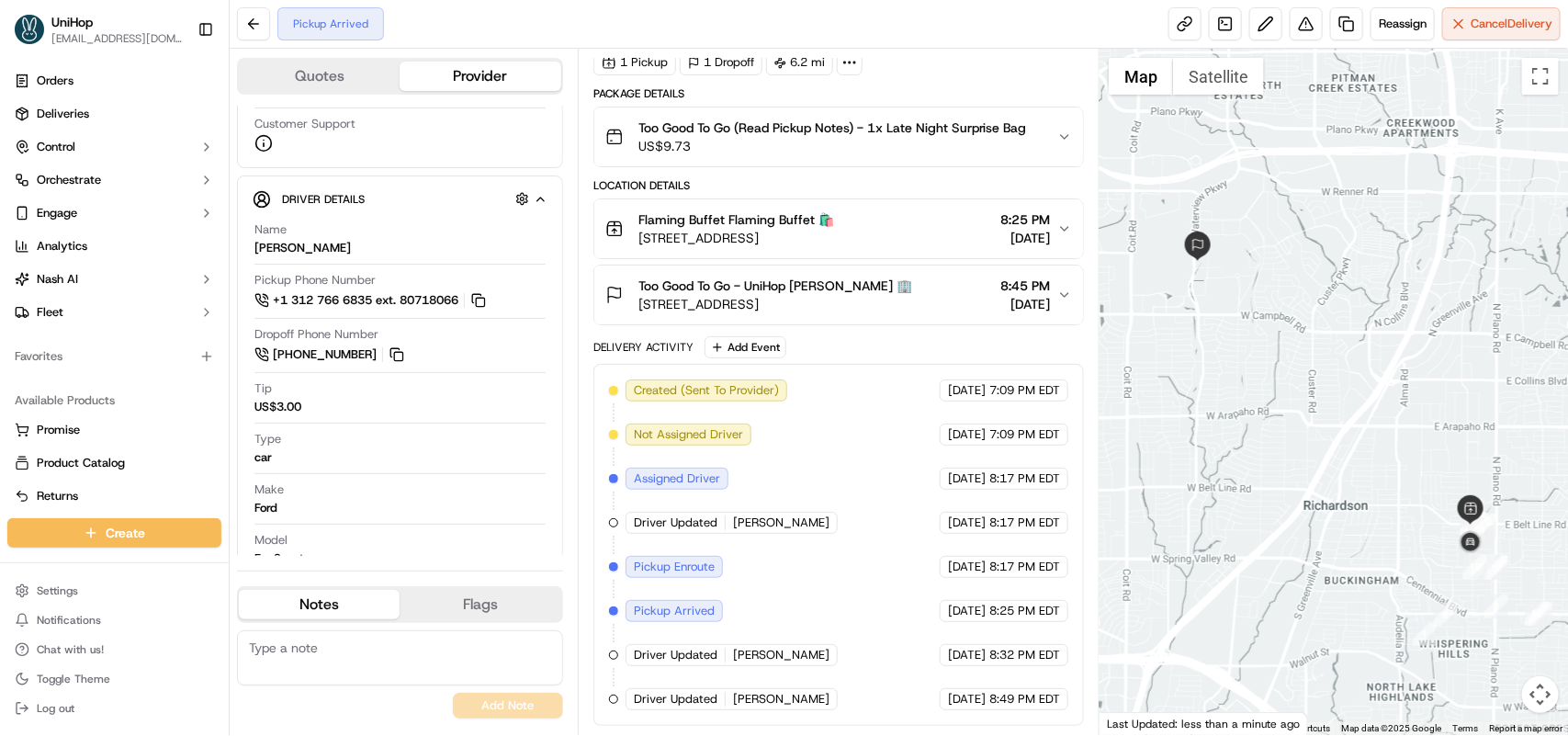
click at [834, 217] on div "Flaming Buffet Flaming Buffet 🛍️" at bounding box center [736, 219] width 196 height 18
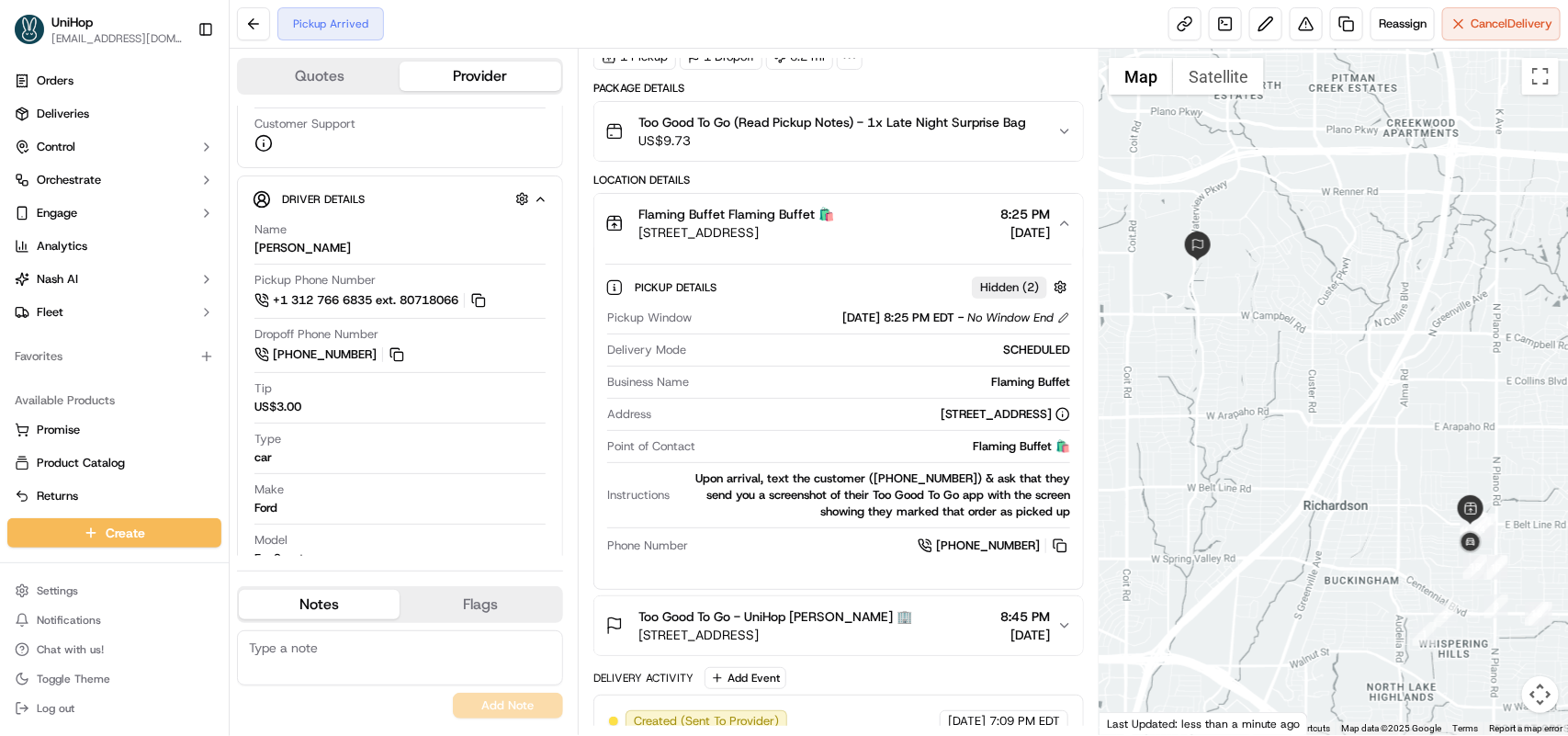
click at [940, 149] on span "US$9.73" at bounding box center [832, 140] width 388 height 18
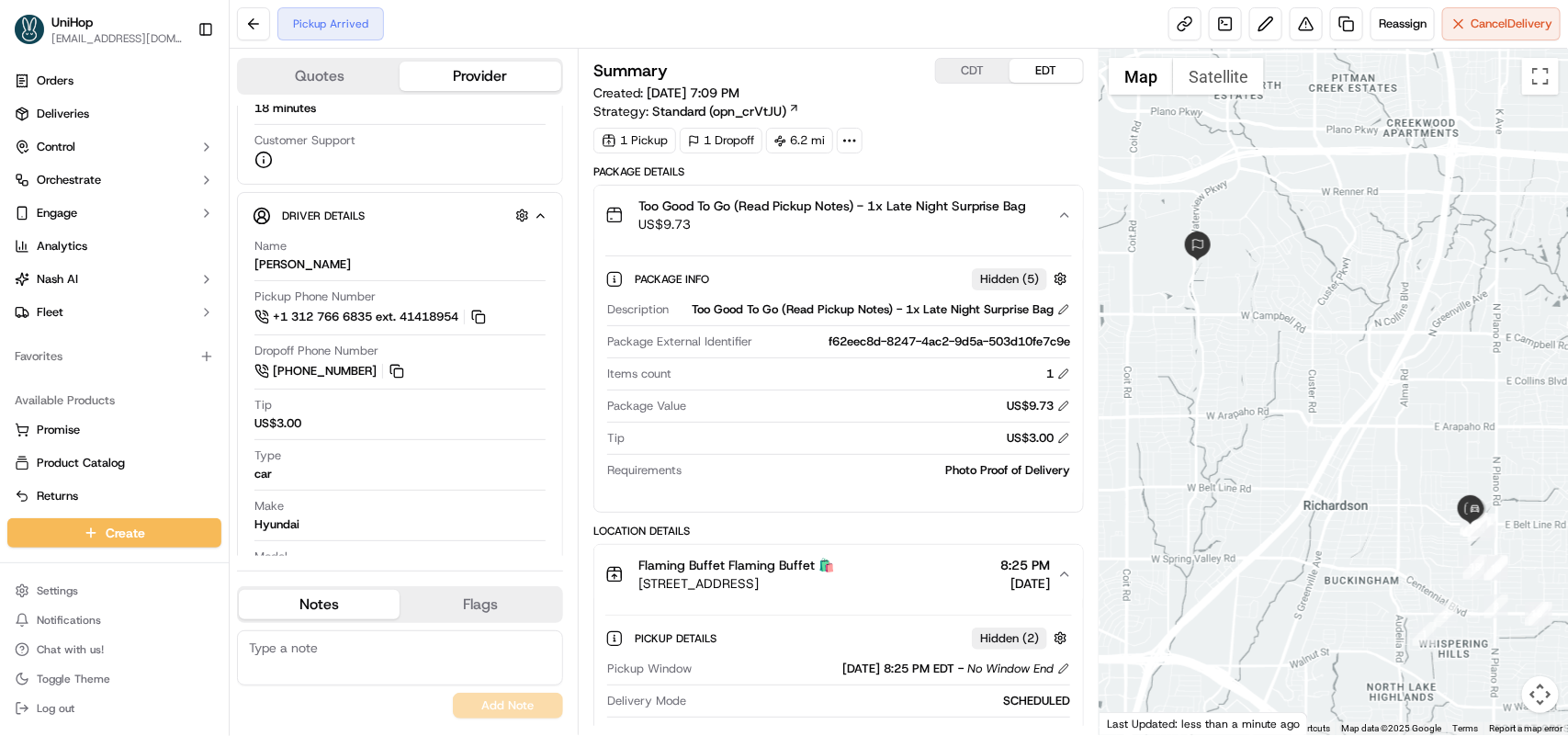
scroll to position [345, 0]
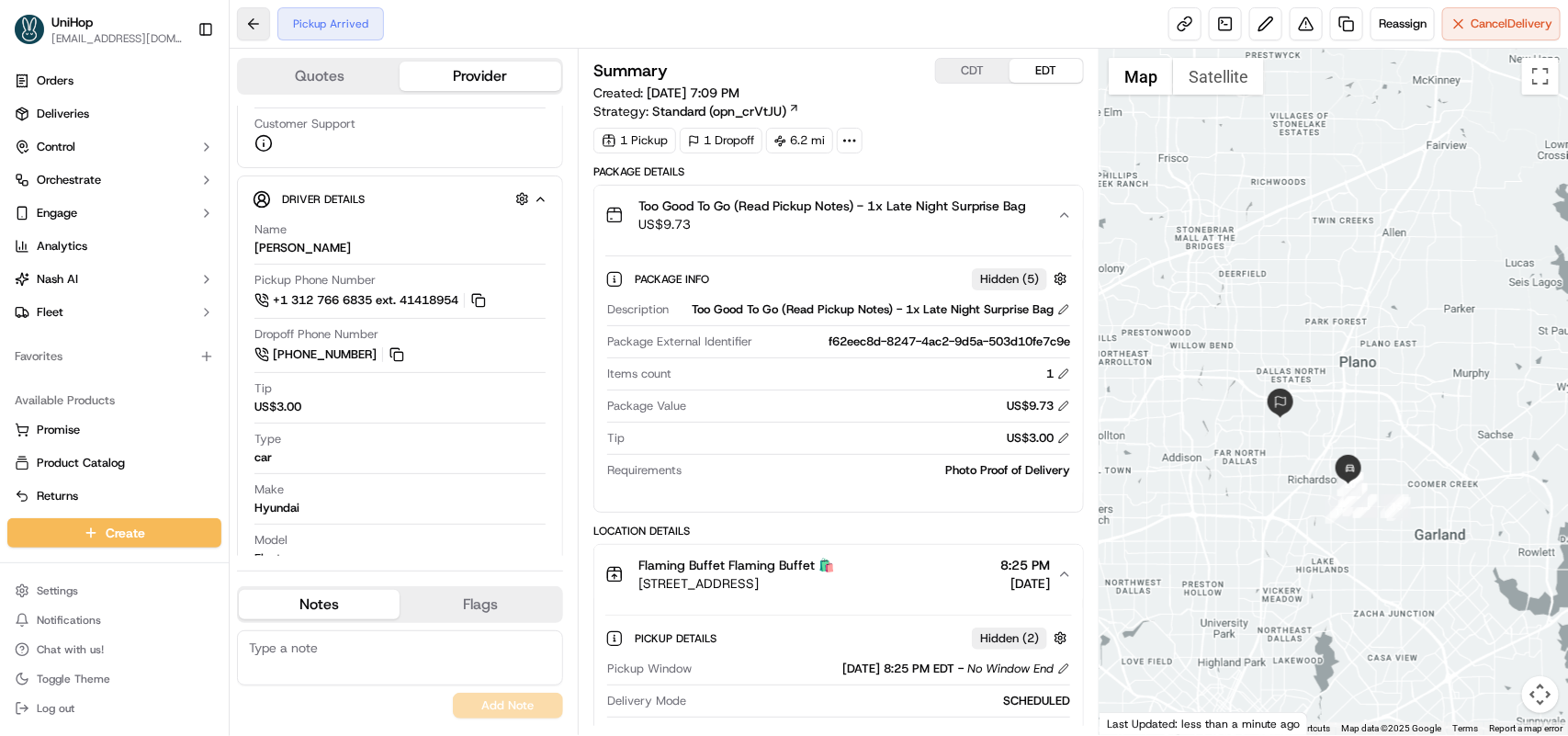
click at [257, 24] on button at bounding box center [253, 24] width 33 height 33
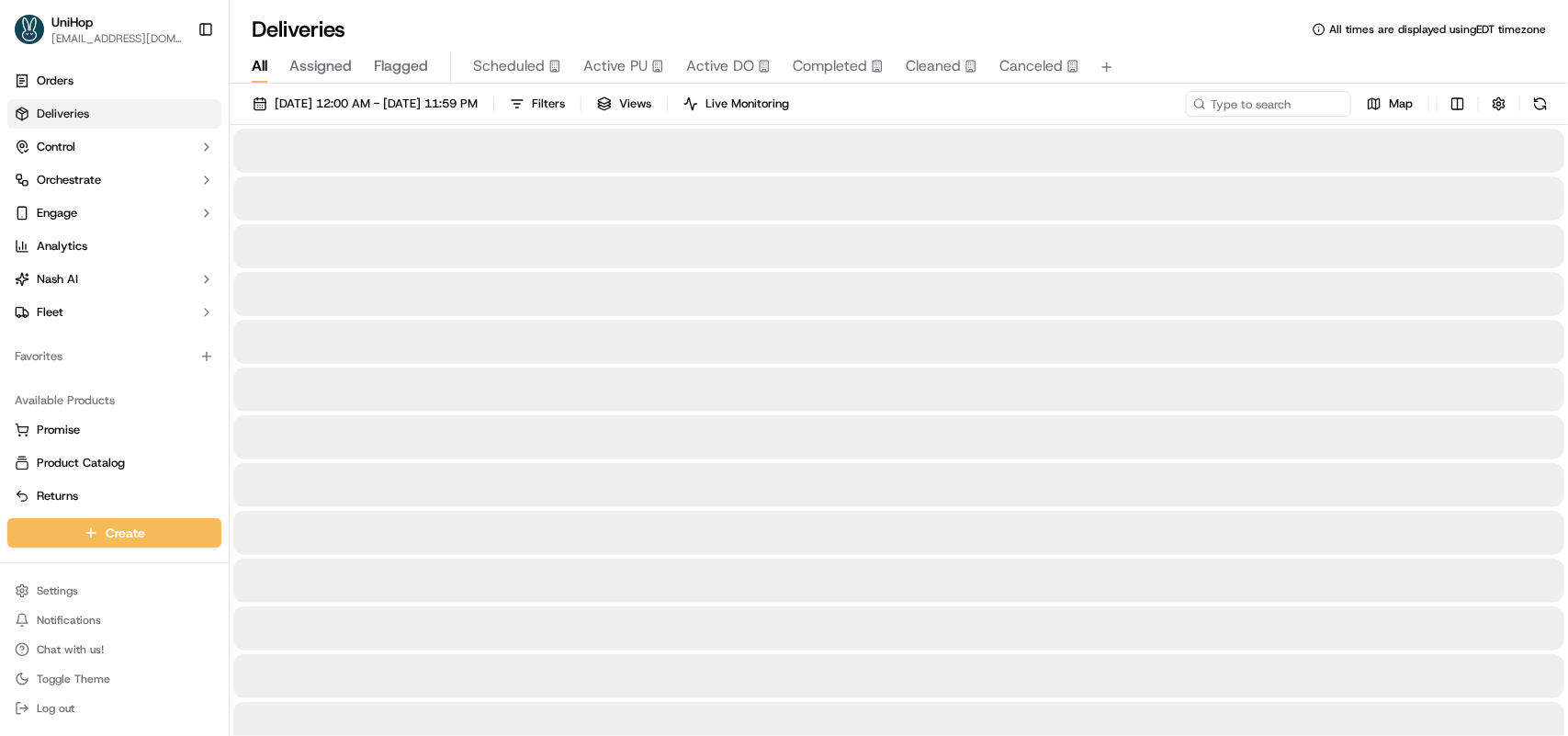
click at [260, 63] on span "All" at bounding box center [259, 66] width 15 height 22
click at [366, 110] on span "[DATE] 12:00 AM - [DATE] 11:59 PM" at bounding box center [376, 103] width 203 height 16
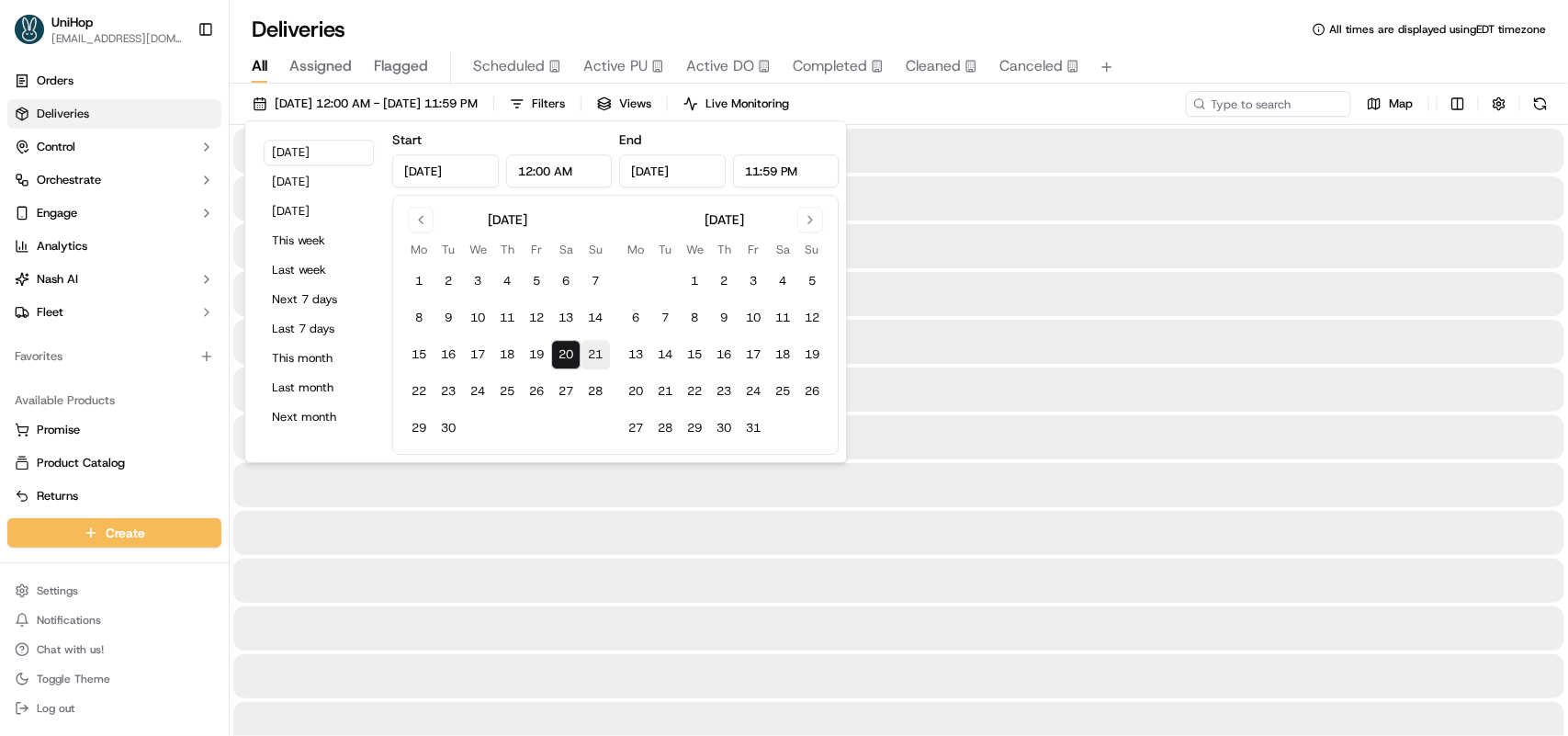
click at [600, 363] on button "21" at bounding box center [595, 355] width 30 height 30
type input "[DATE]"
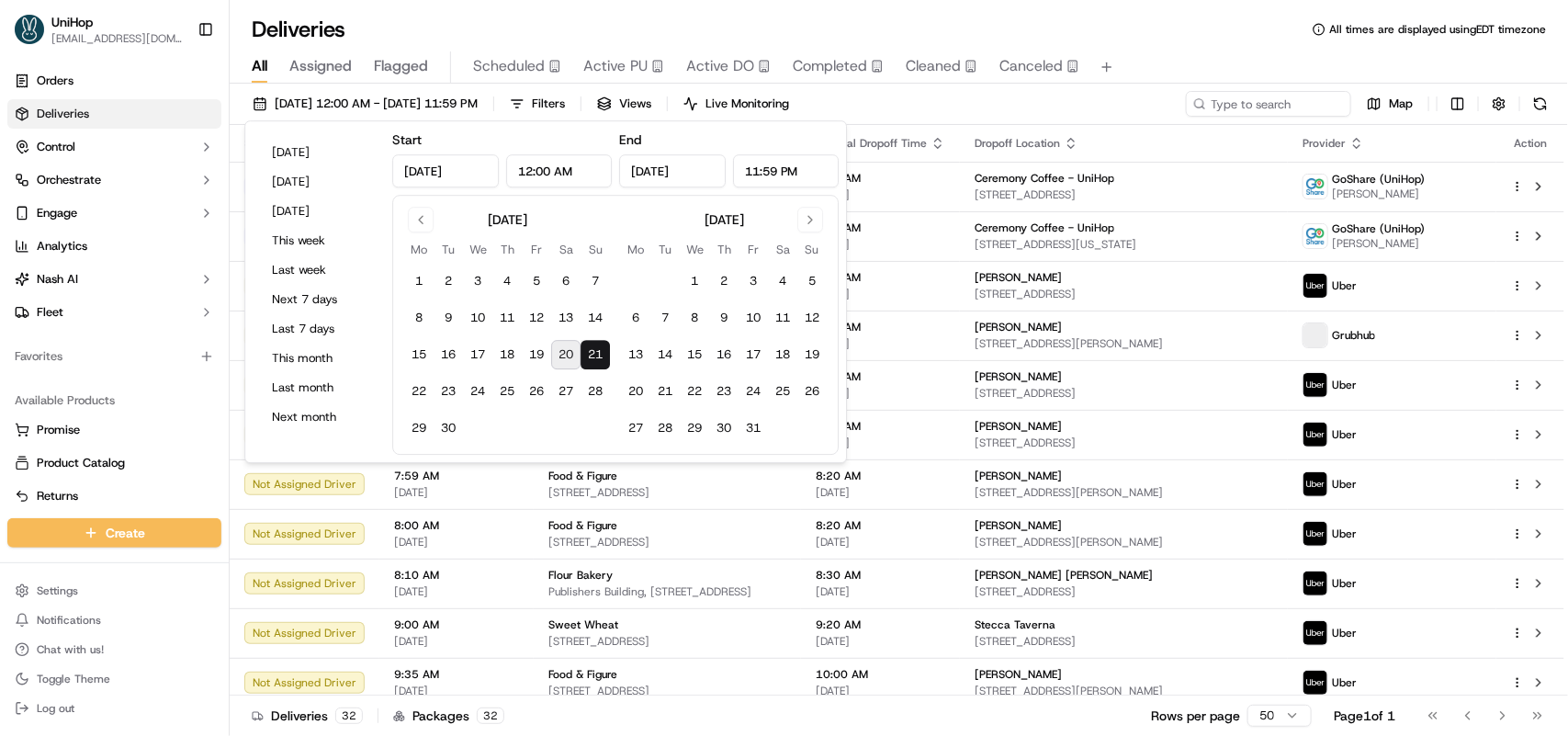
click at [589, 354] on button "21" at bounding box center [595, 355] width 30 height 30
click at [1208, 96] on input at bounding box center [1241, 103] width 221 height 26
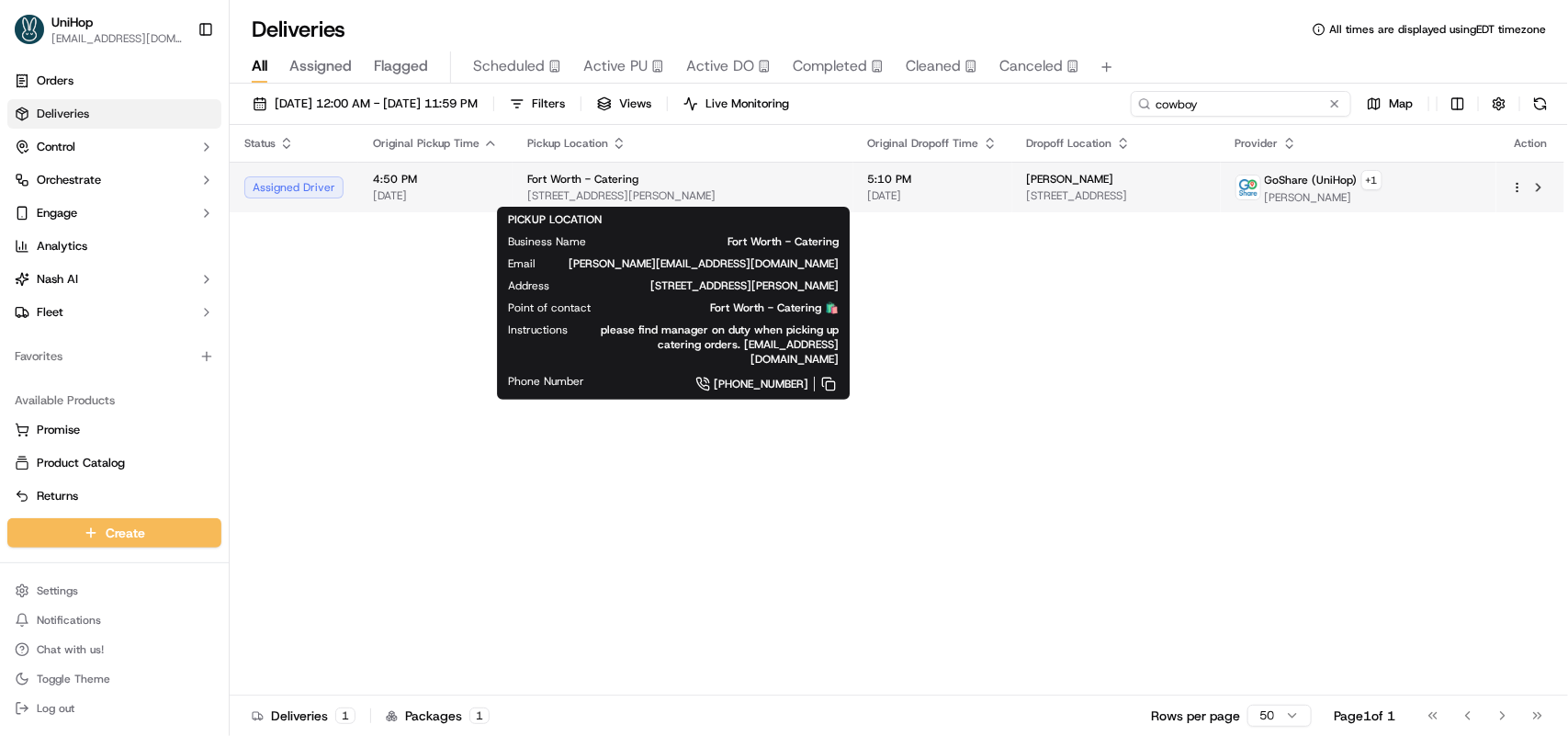
type input "cowboy"
click at [779, 179] on div "Fort Worth - Catering" at bounding box center [682, 178] width 311 height 14
